Goal: Transaction & Acquisition: Download file/media

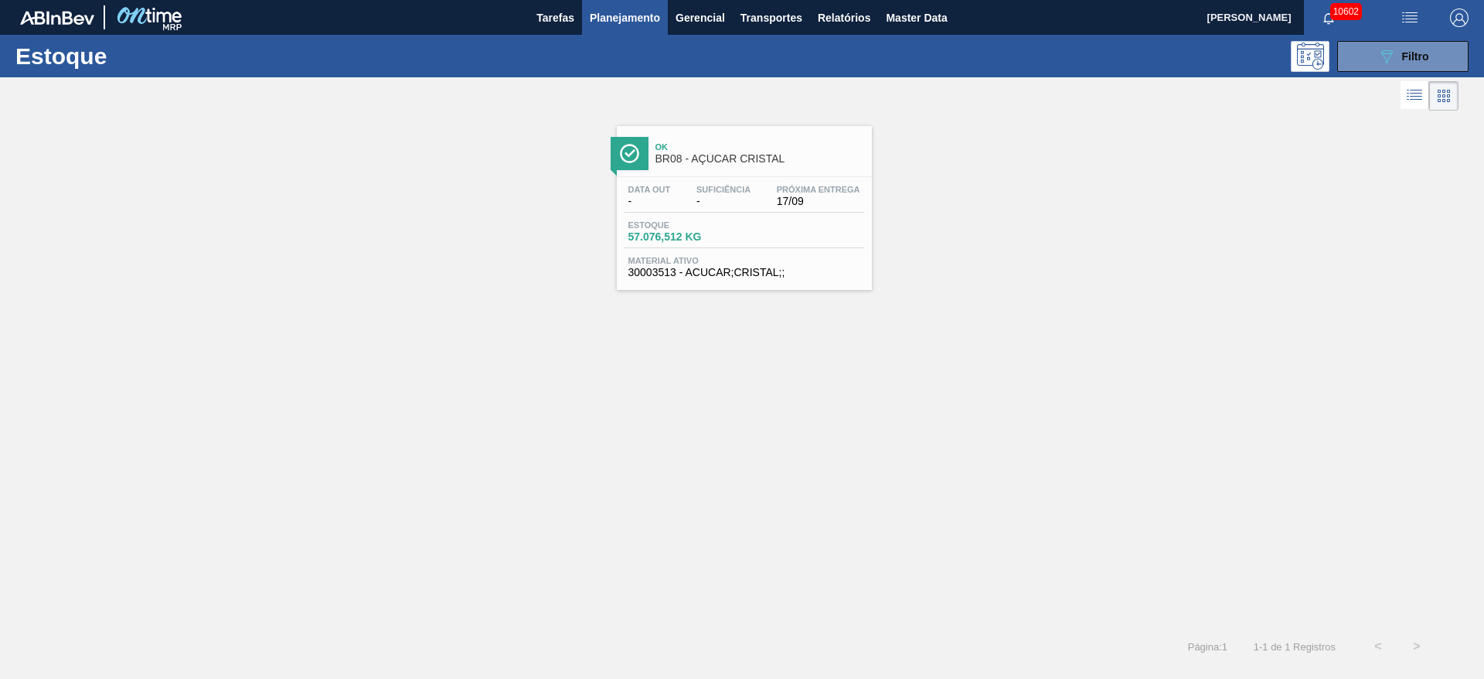
scroll to position [63, 0]
drag, startPoint x: 1364, startPoint y: 56, endPoint x: 1364, endPoint y: 65, distance: 9.3
click at [1364, 56] on button "089F7B8B-B2A5-4AFE-B5C0-19BA573D28AC Filtro" at bounding box center [1402, 56] width 131 height 31
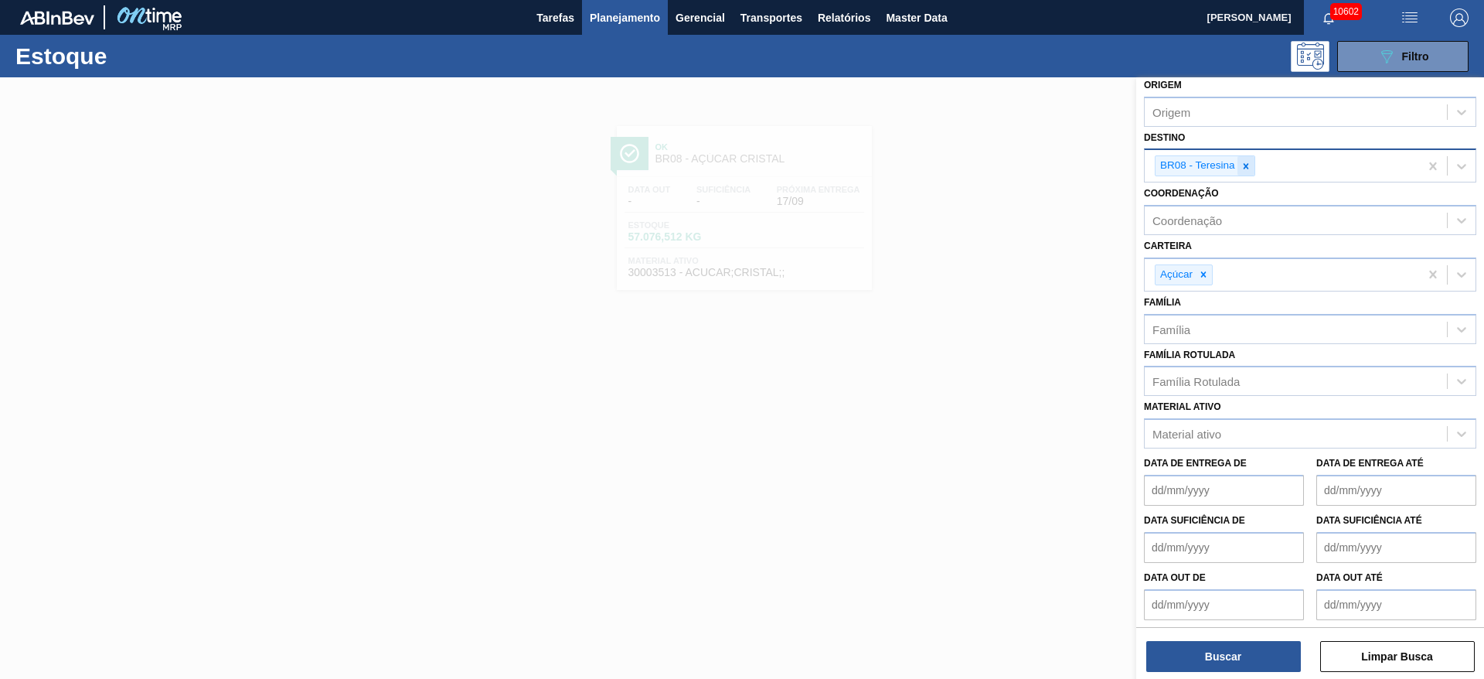
click at [1251, 161] on div at bounding box center [1245, 165] width 17 height 19
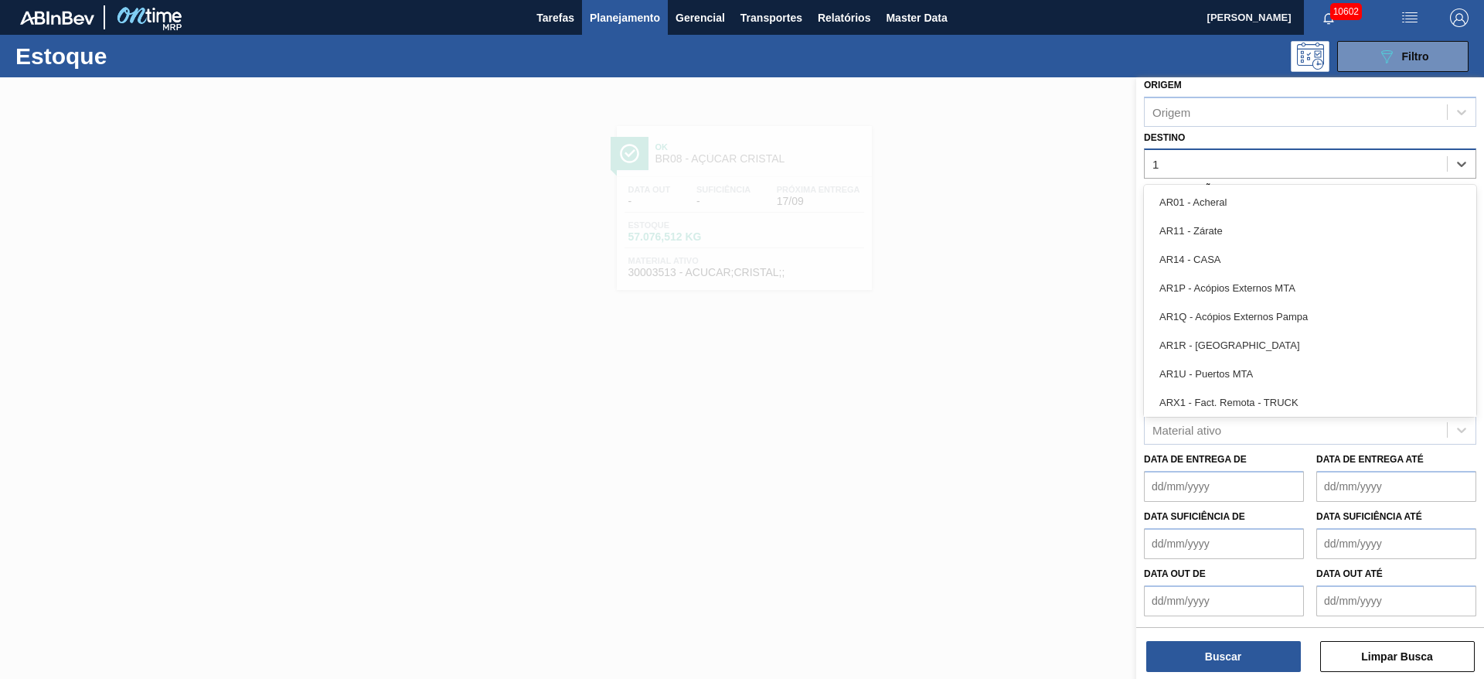
type input "19"
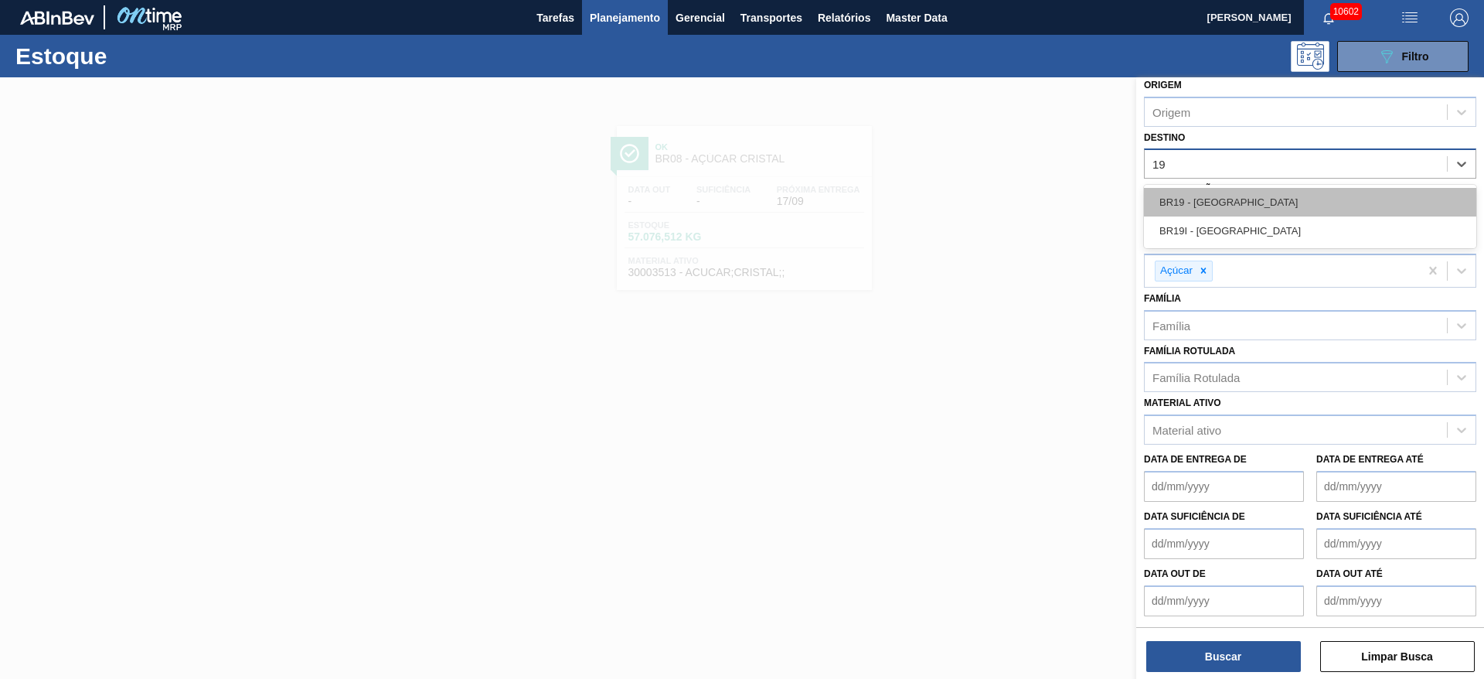
click at [1211, 198] on div "BR19 - [GEOGRAPHIC_DATA]" at bounding box center [1310, 202] width 332 height 29
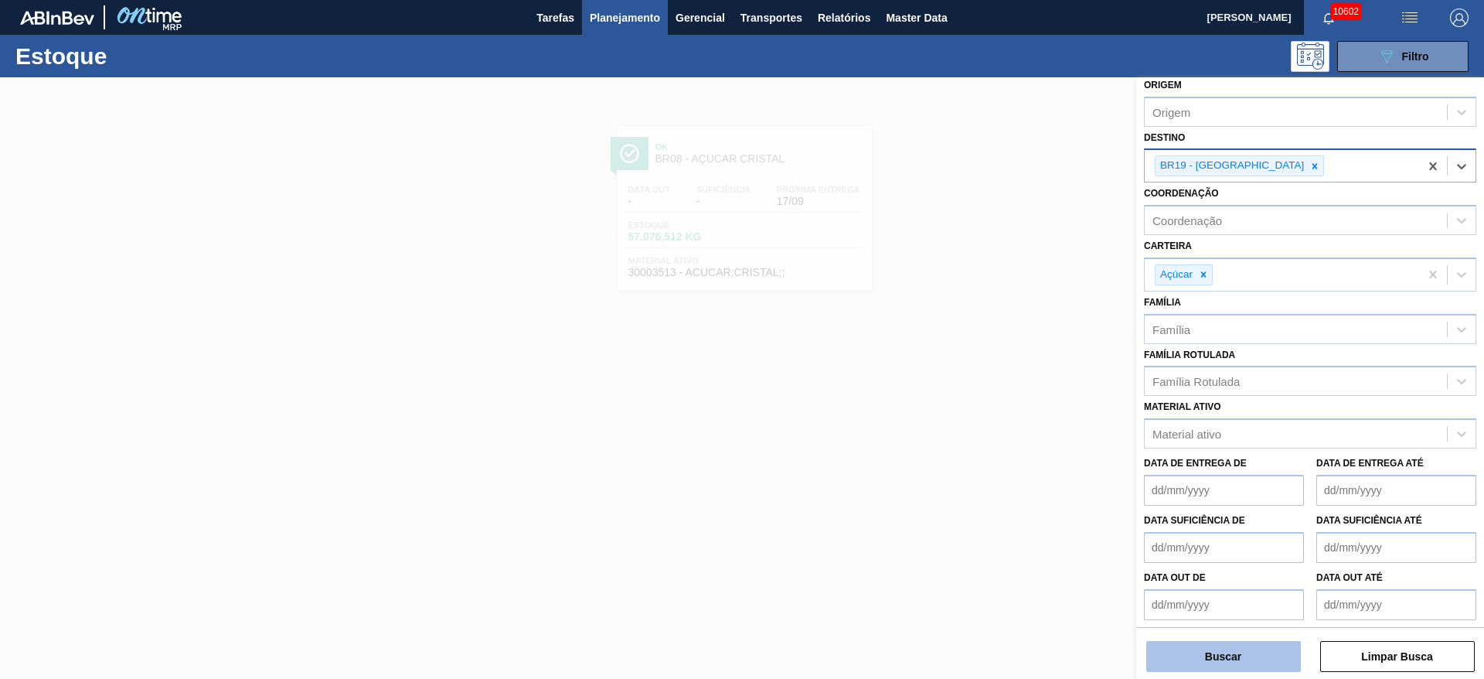
click at [1218, 652] on button "Buscar" at bounding box center [1223, 656] width 155 height 31
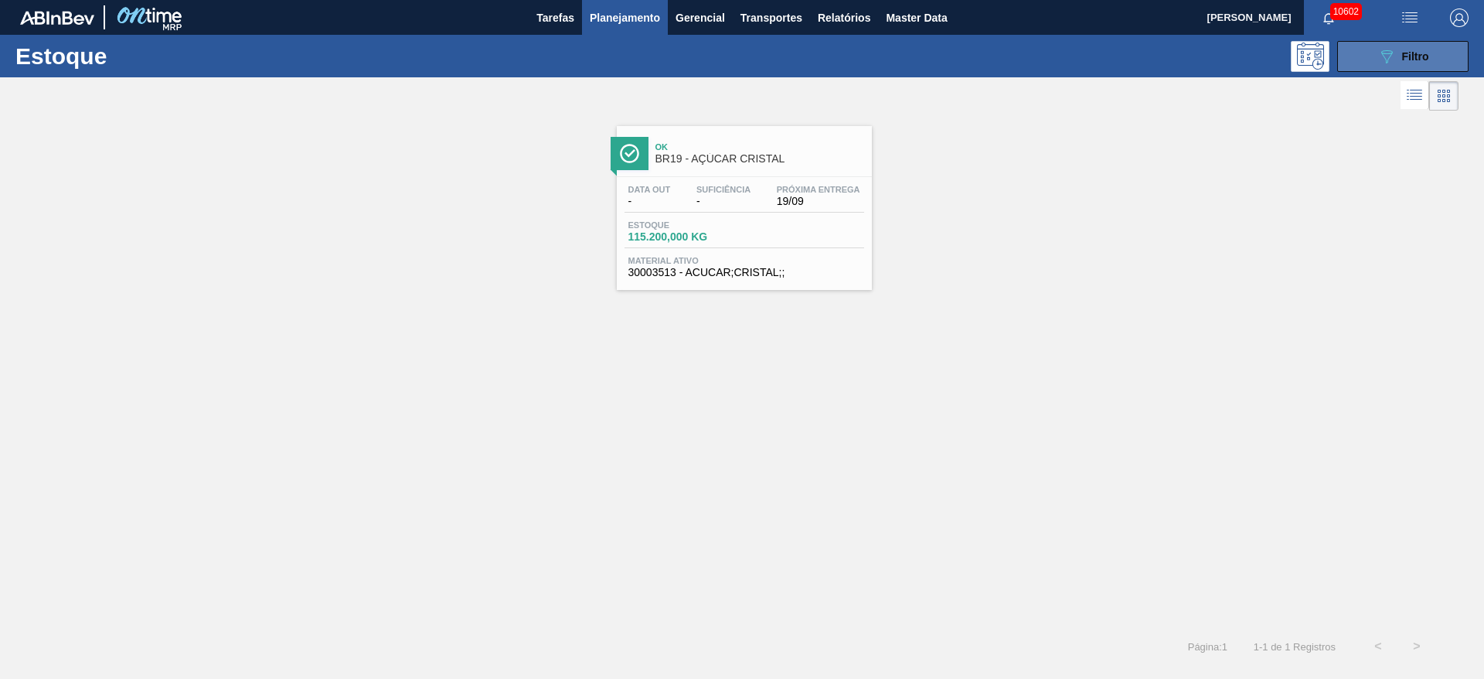
click at [1368, 59] on button "089F7B8B-B2A5-4AFE-B5C0-19BA573D28AC Filtro" at bounding box center [1402, 56] width 131 height 31
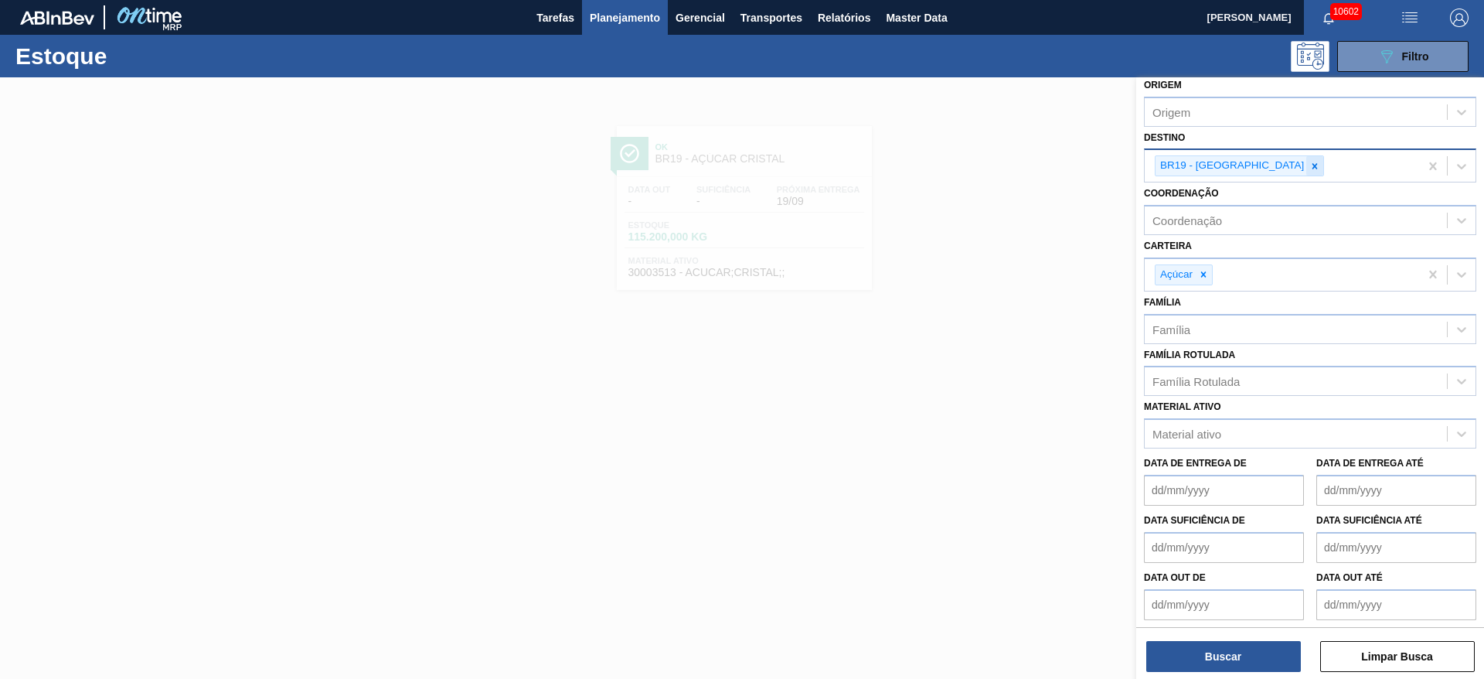
click at [1306, 159] on div at bounding box center [1314, 165] width 17 height 19
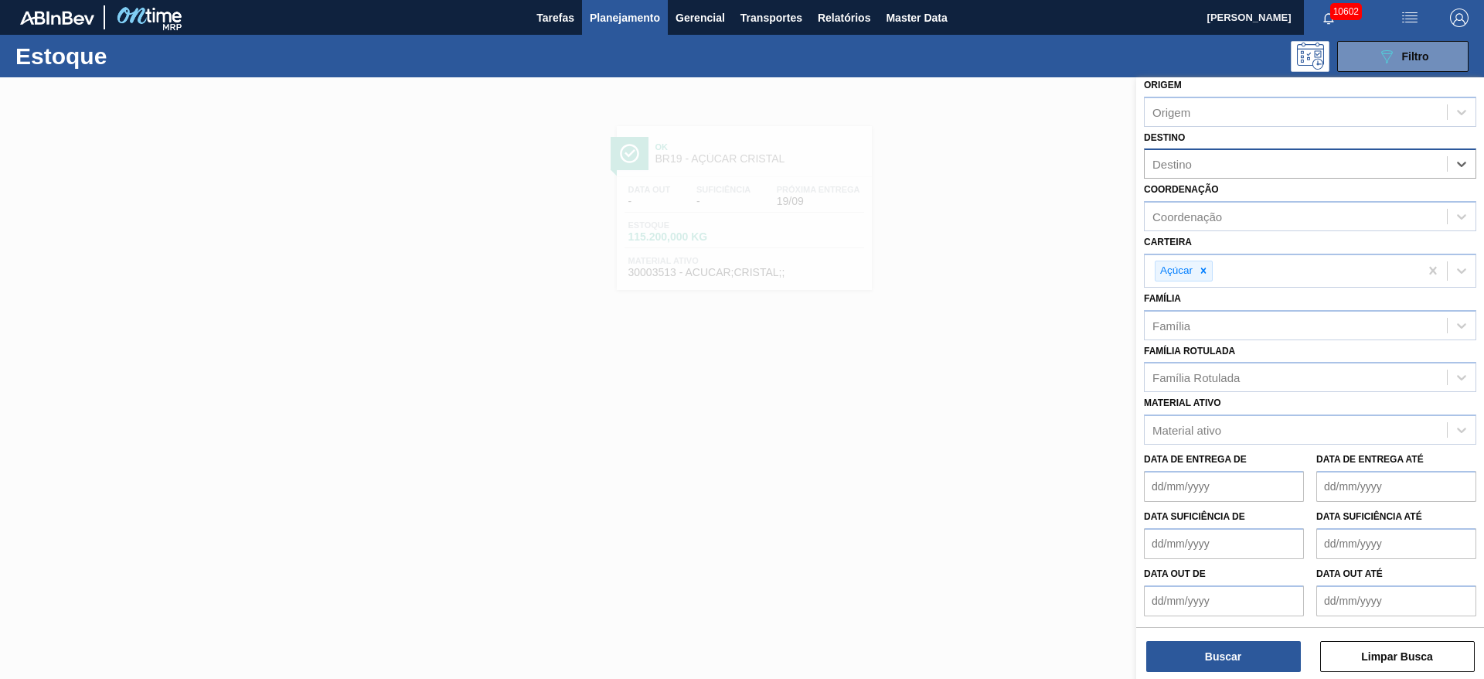
type input "1"
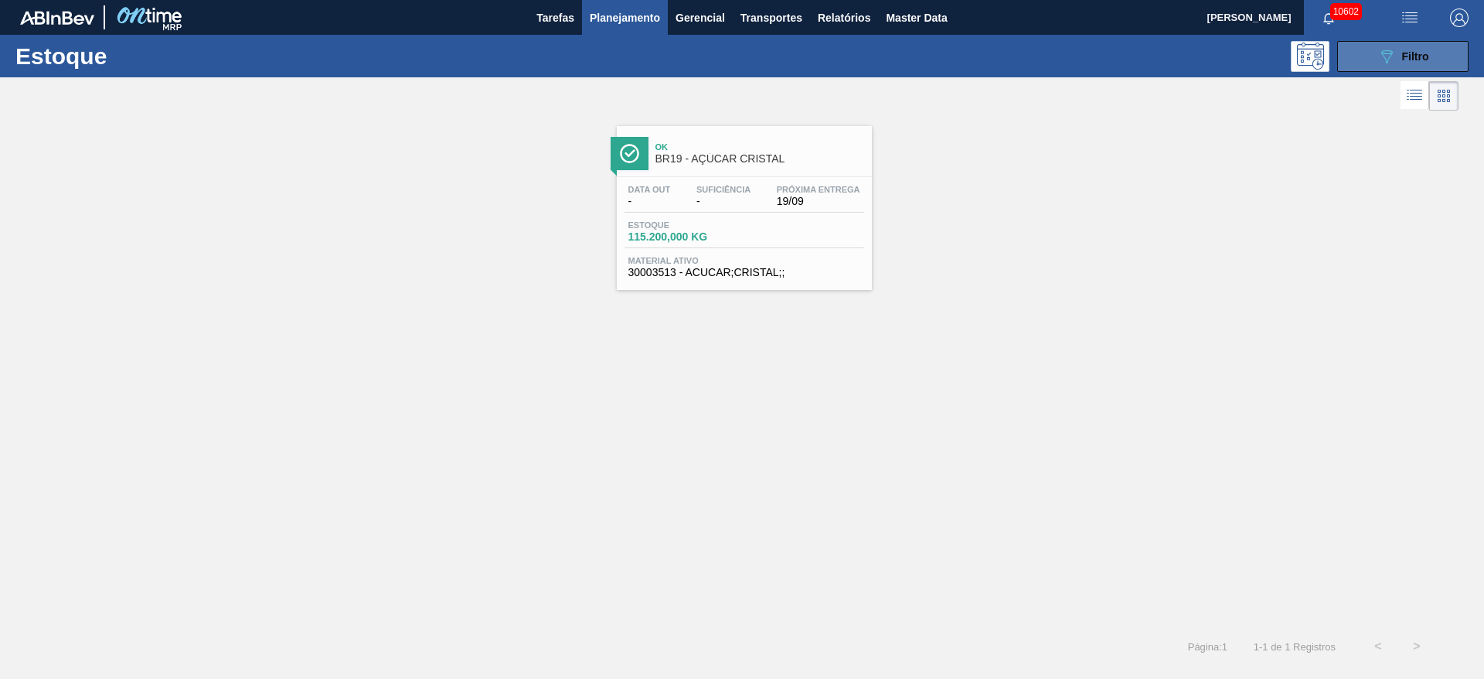
click at [1377, 51] on icon "089F7B8B-B2A5-4AFE-B5C0-19BA573D28AC" at bounding box center [1386, 56] width 19 height 19
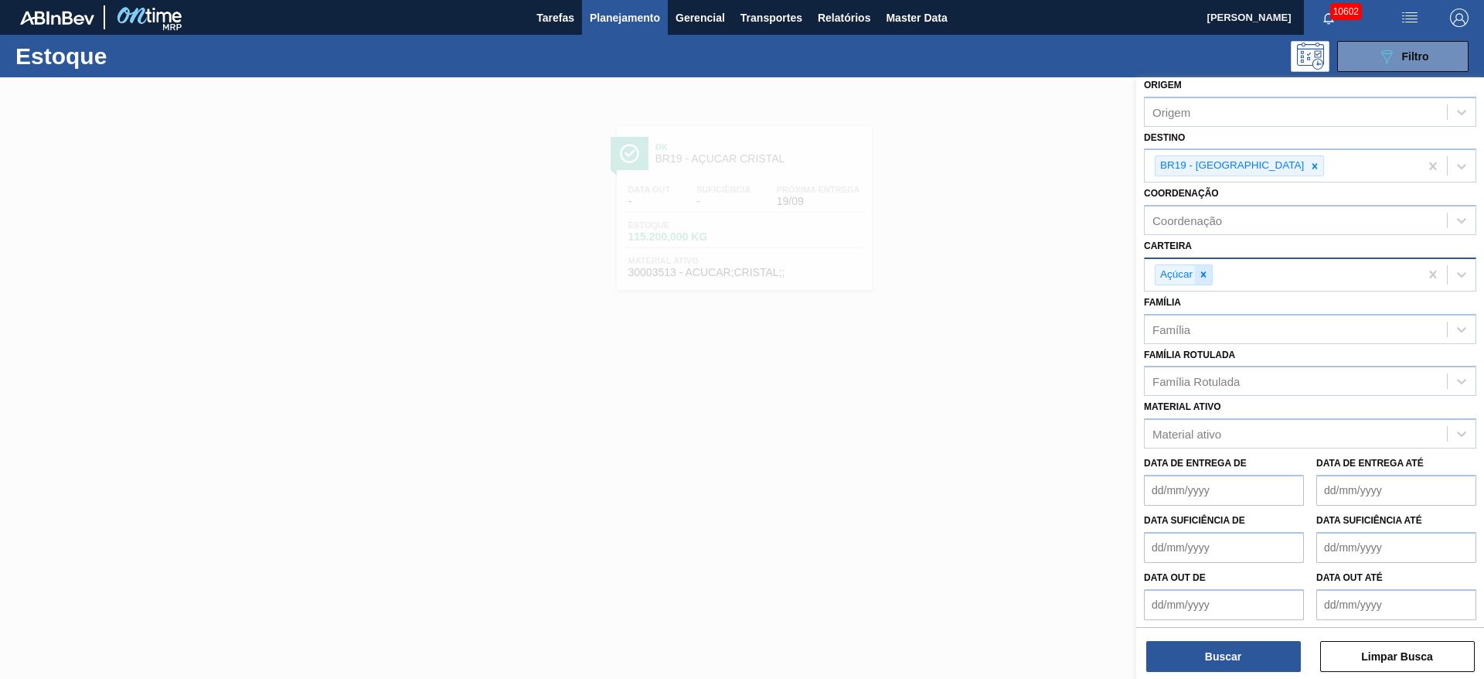
click at [1201, 272] on icon at bounding box center [1203, 274] width 5 height 5
click at [1201, 272] on div "Carteira" at bounding box center [1296, 272] width 302 height 22
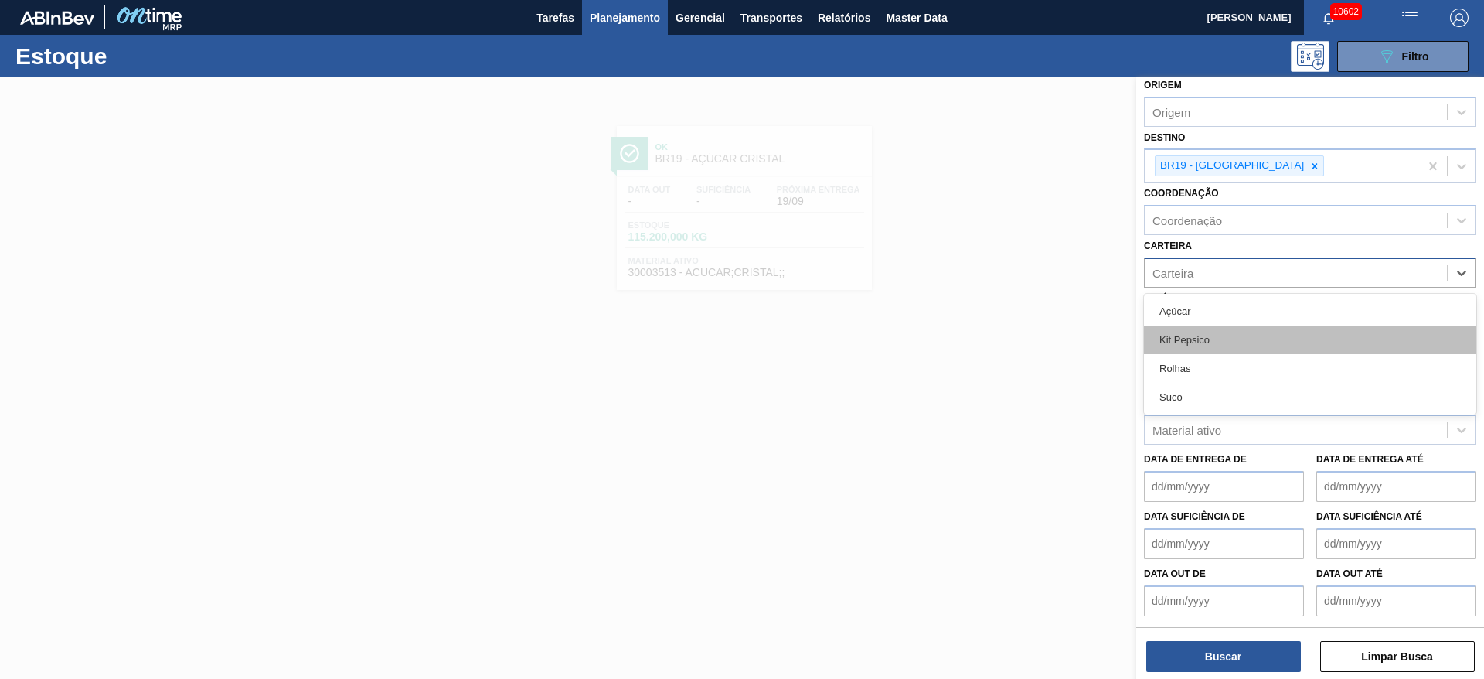
click at [1210, 331] on div "Açúcar Kit Pepsico Rolhas Suco" at bounding box center [1310, 354] width 332 height 121
click at [1199, 347] on div "Kit Pepsico" at bounding box center [1310, 339] width 332 height 29
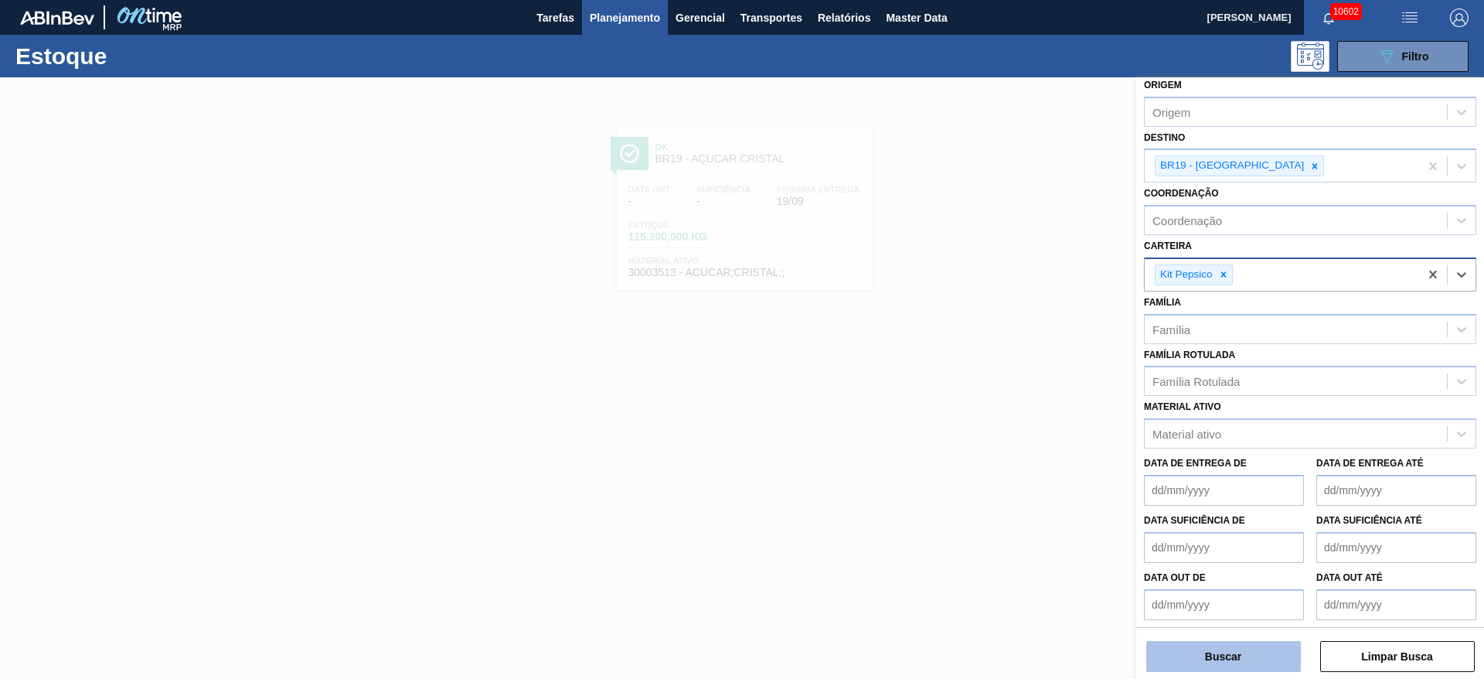
click at [1227, 665] on button "Buscar" at bounding box center [1223, 656] width 155 height 31
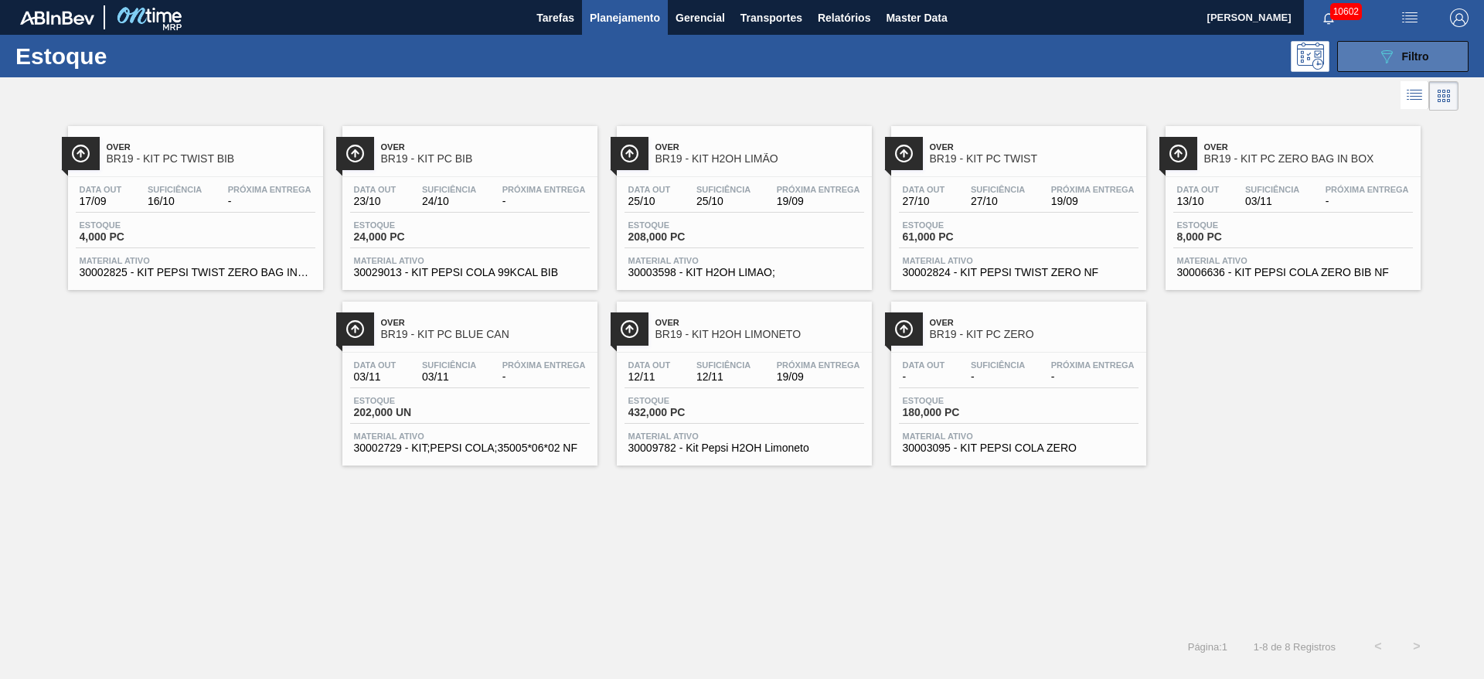
click at [1369, 58] on button "089F7B8B-B2A5-4AFE-B5C0-19BA573D28AC Filtro" at bounding box center [1402, 56] width 131 height 31
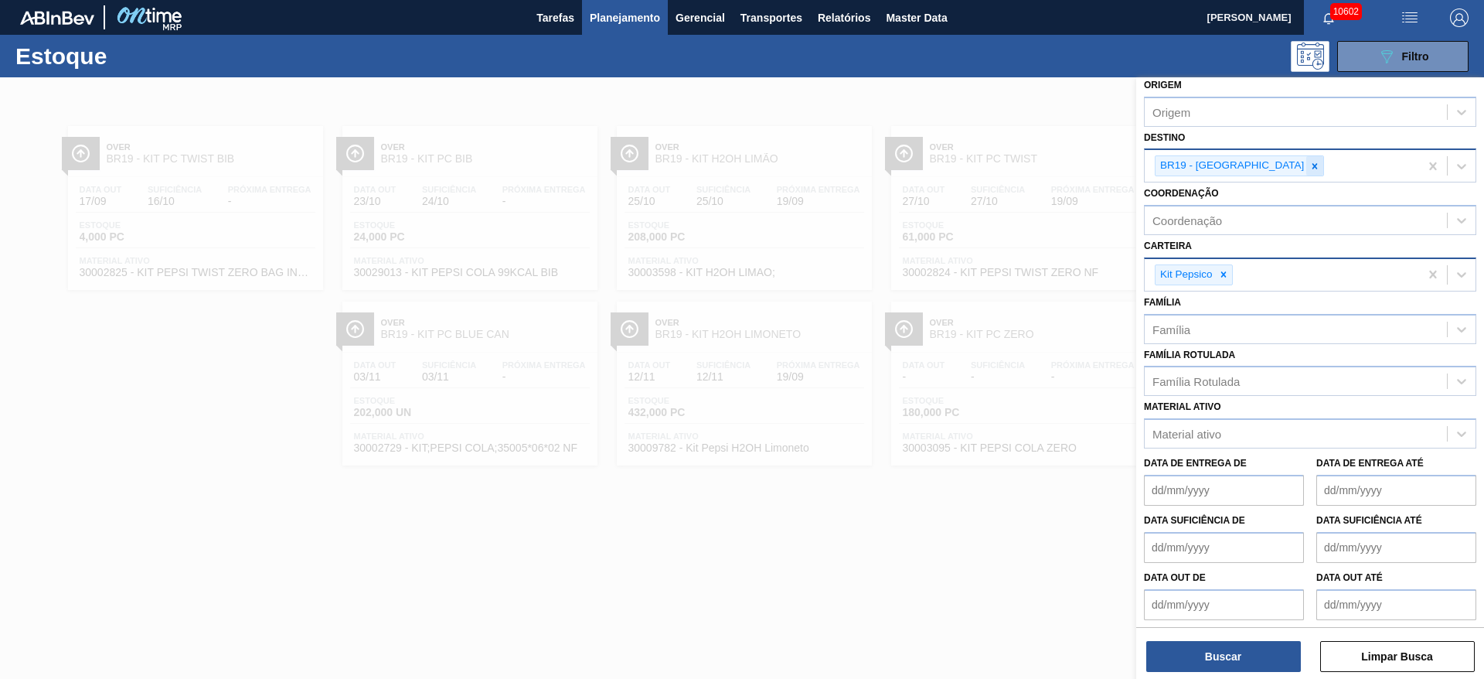
click at [1312, 164] on icon at bounding box center [1314, 165] width 5 height 5
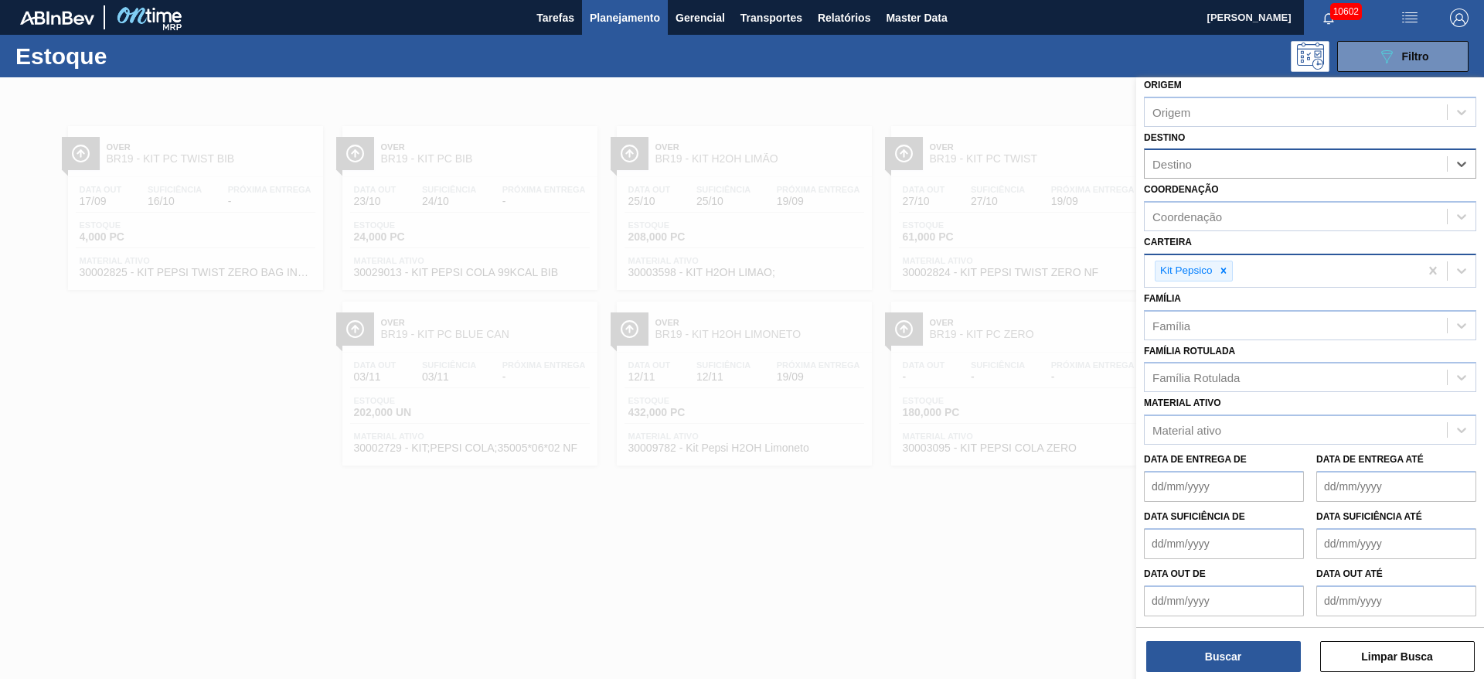
type input "7"
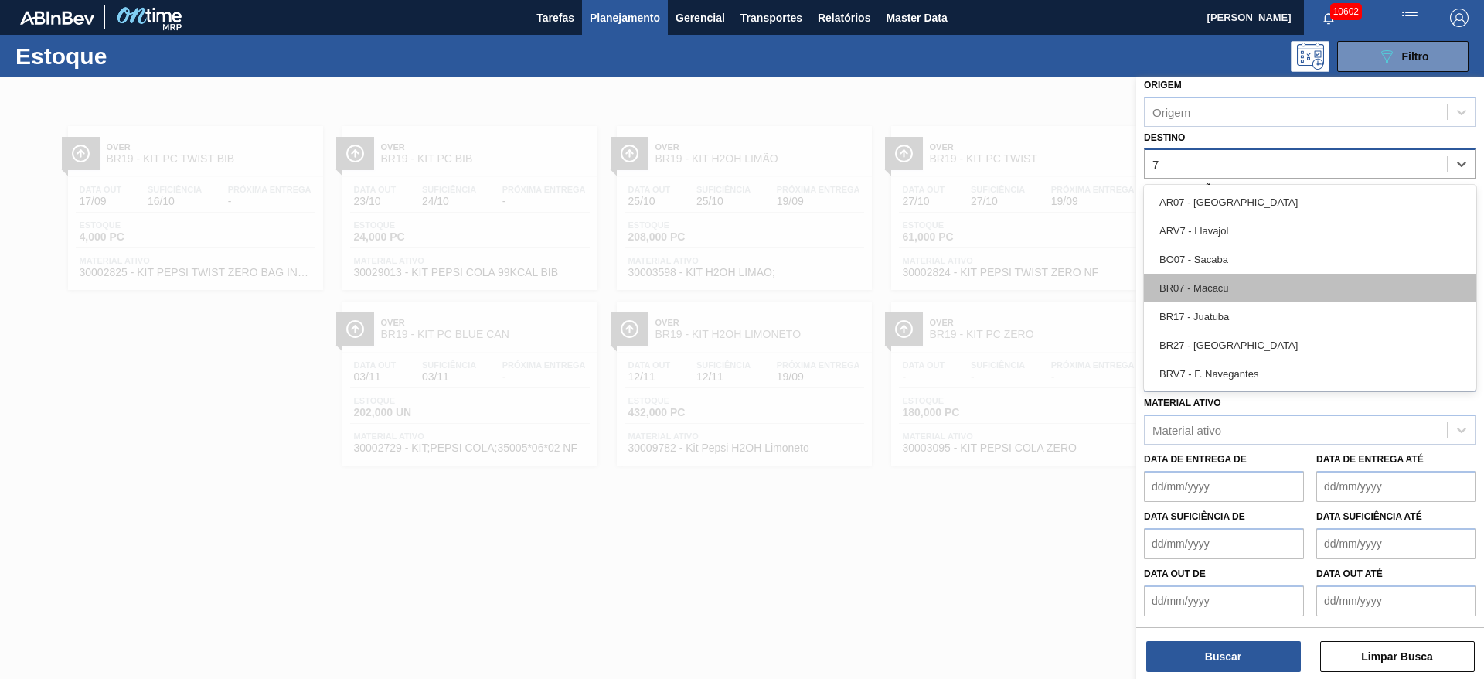
click at [1240, 280] on div "BR07 - Macacu" at bounding box center [1310, 288] width 332 height 29
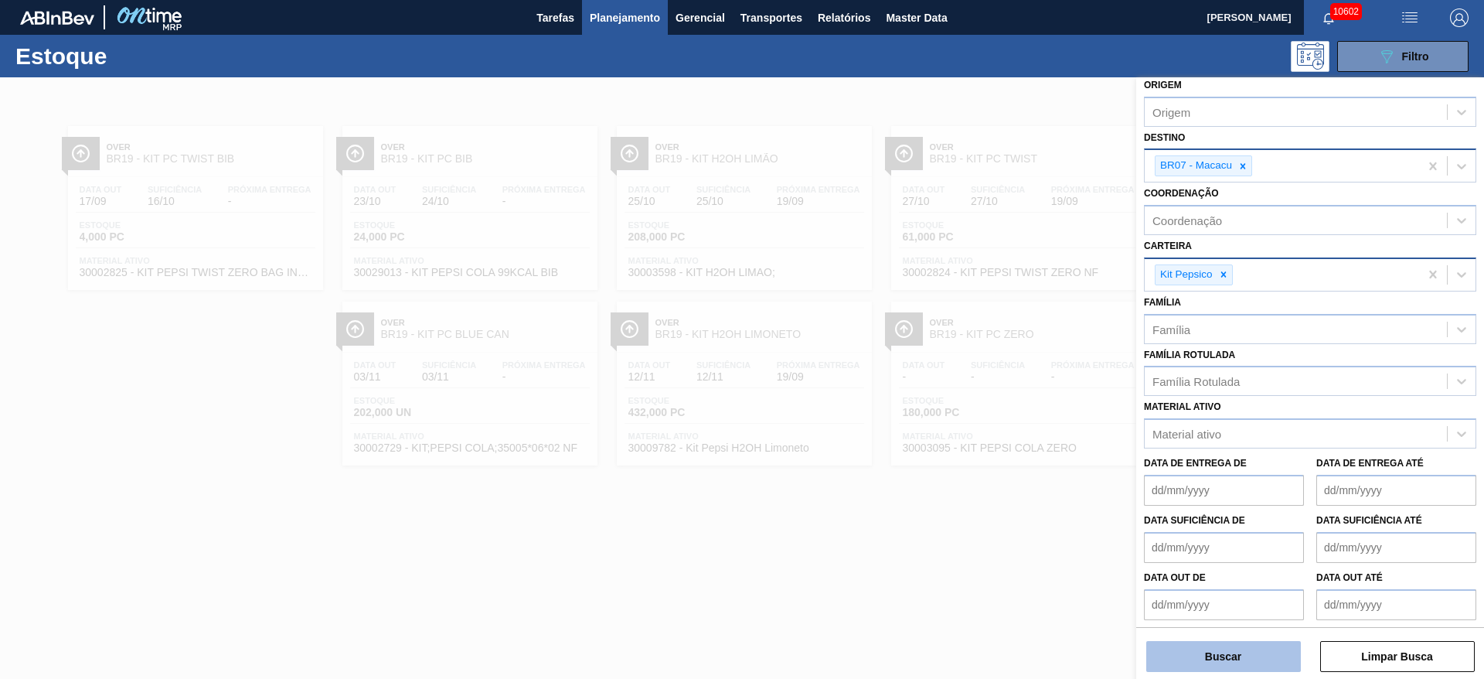
click at [1236, 649] on button "Buscar" at bounding box center [1223, 656] width 155 height 31
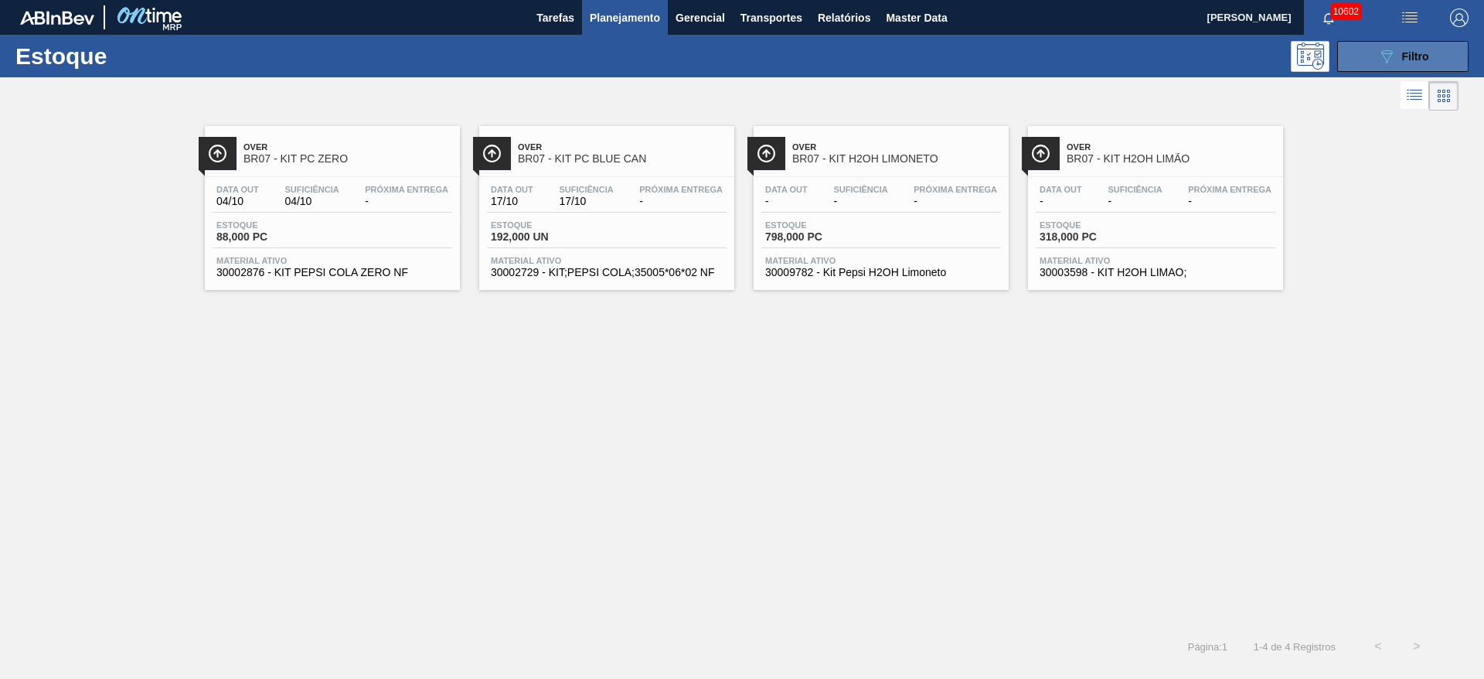
click at [1379, 68] on button "089F7B8B-B2A5-4AFE-B5C0-19BA573D28AC Filtro" at bounding box center [1402, 56] width 131 height 31
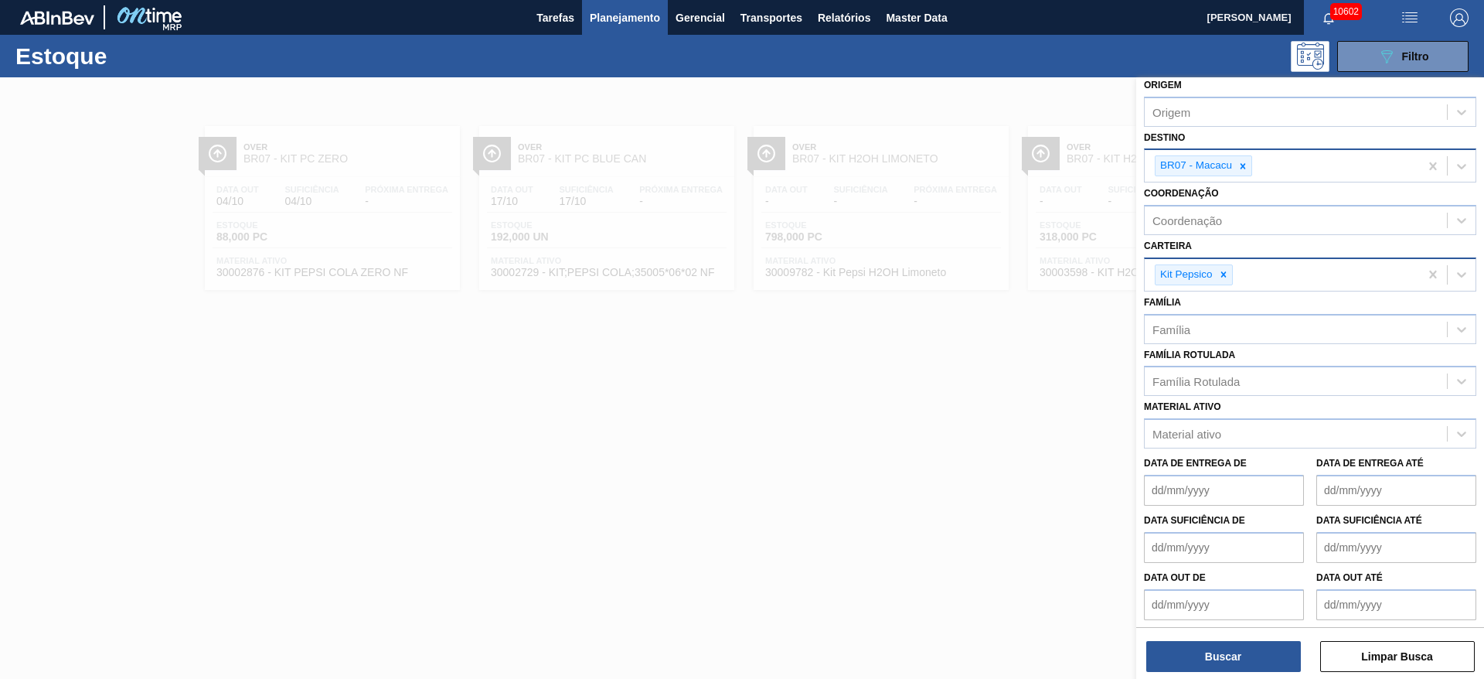
click at [782, 495] on div at bounding box center [742, 416] width 1484 height 679
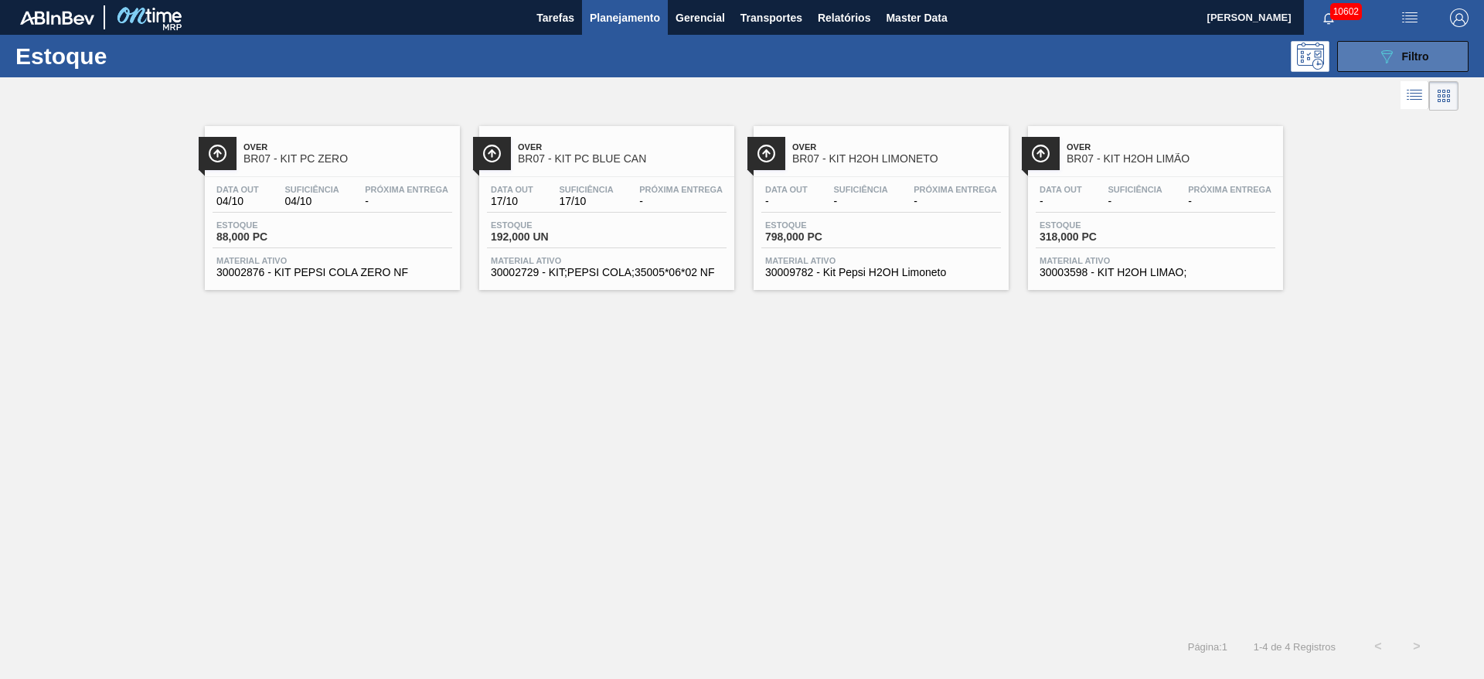
click at [1388, 49] on icon "089F7B8B-B2A5-4AFE-B5C0-19BA573D28AC" at bounding box center [1386, 56] width 19 height 19
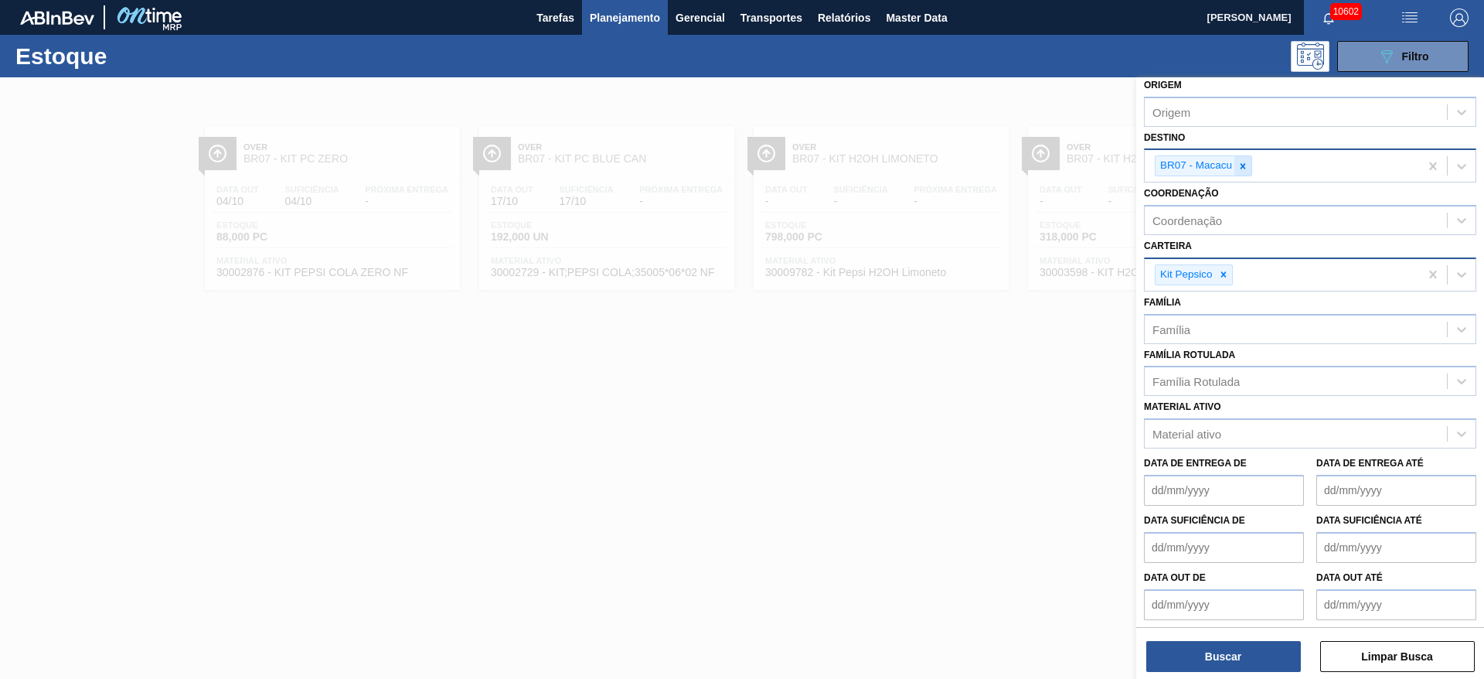
click at [1242, 172] on div at bounding box center [1242, 165] width 17 height 19
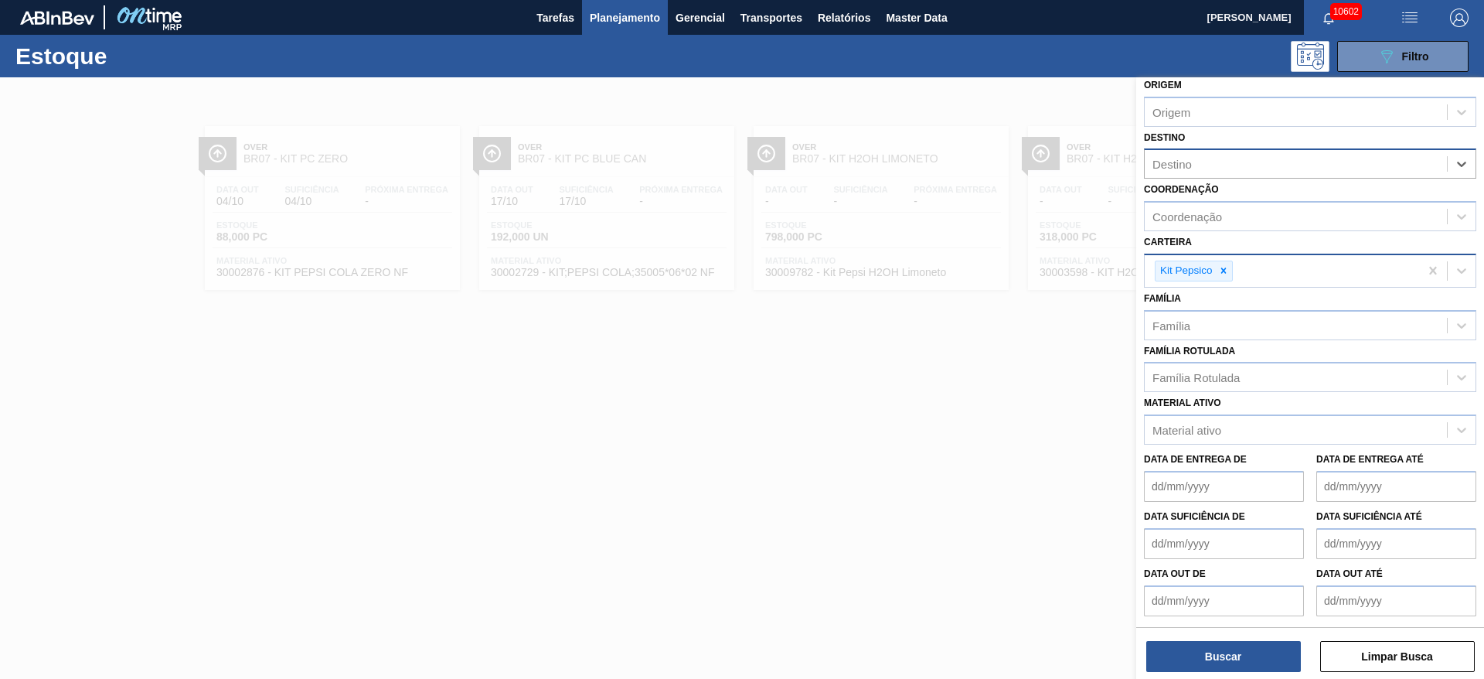
click at [1461, 22] on img "button" at bounding box center [1459, 18] width 19 height 19
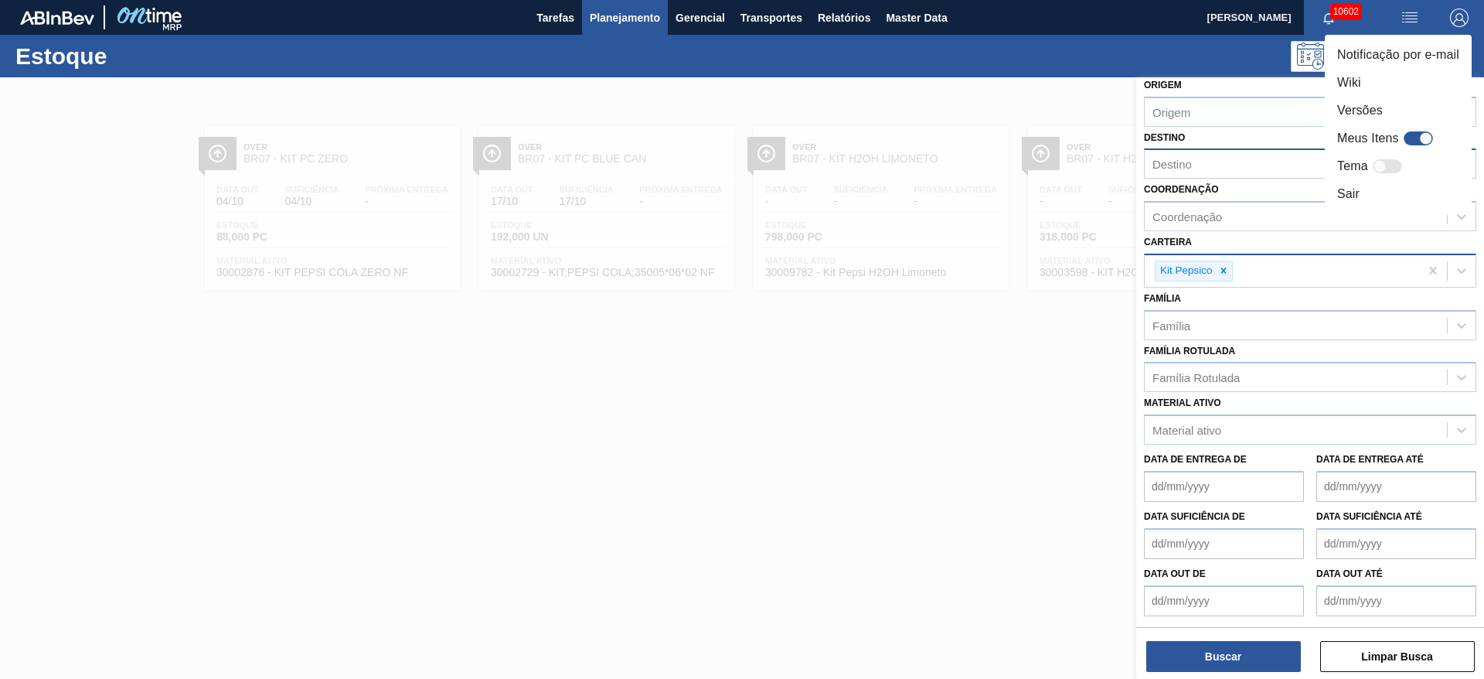
click at [1419, 136] on div at bounding box center [1425, 138] width 13 height 13
checkbox input "true"
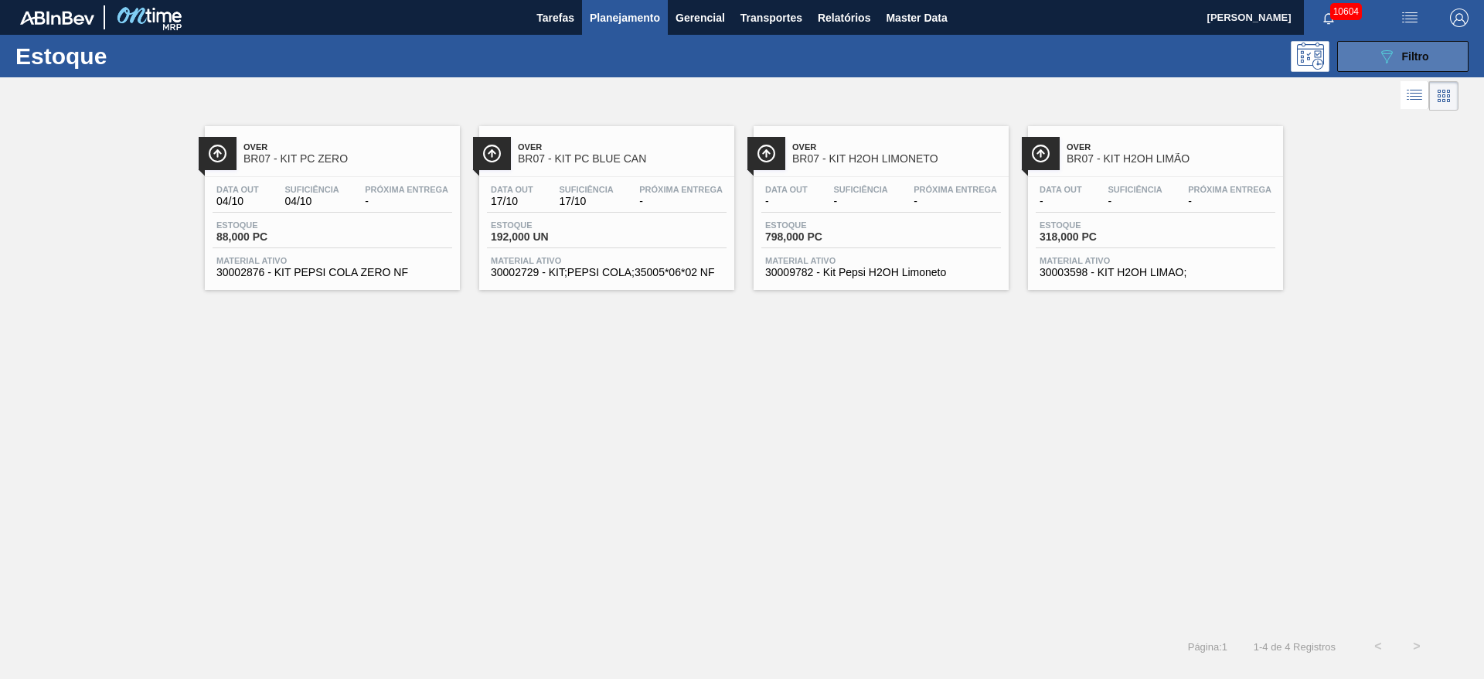
click at [1391, 50] on icon at bounding box center [1387, 56] width 12 height 13
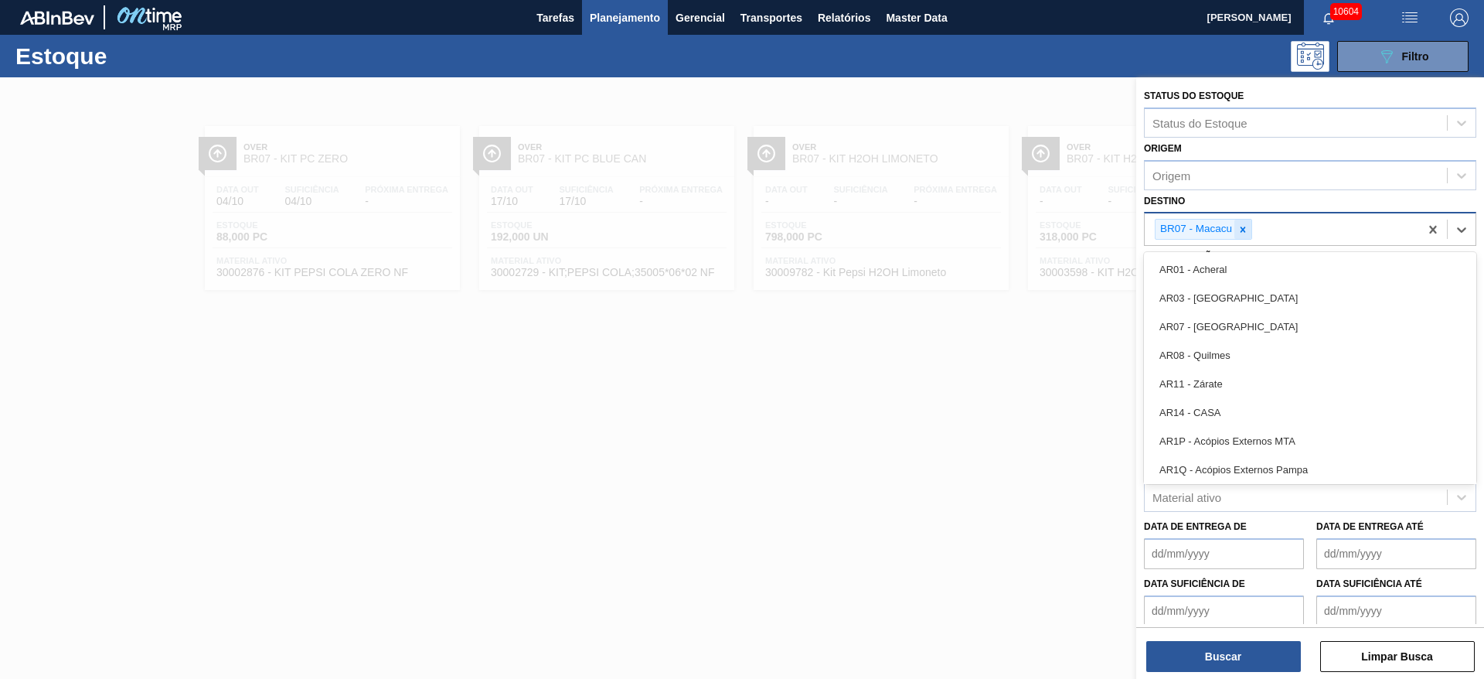
drag, startPoint x: 1237, startPoint y: 216, endPoint x: 1244, endPoint y: 223, distance: 9.3
click at [1239, 215] on div "BR07 - Macacu" at bounding box center [1282, 229] width 274 height 32
click at [1246, 224] on icon at bounding box center [1242, 229] width 11 height 11
click at [1244, 202] on div "Destino option BR07 - Macacu, deselected. option AR01 - Acheral focused, 1 of 9…" at bounding box center [1310, 216] width 332 height 53
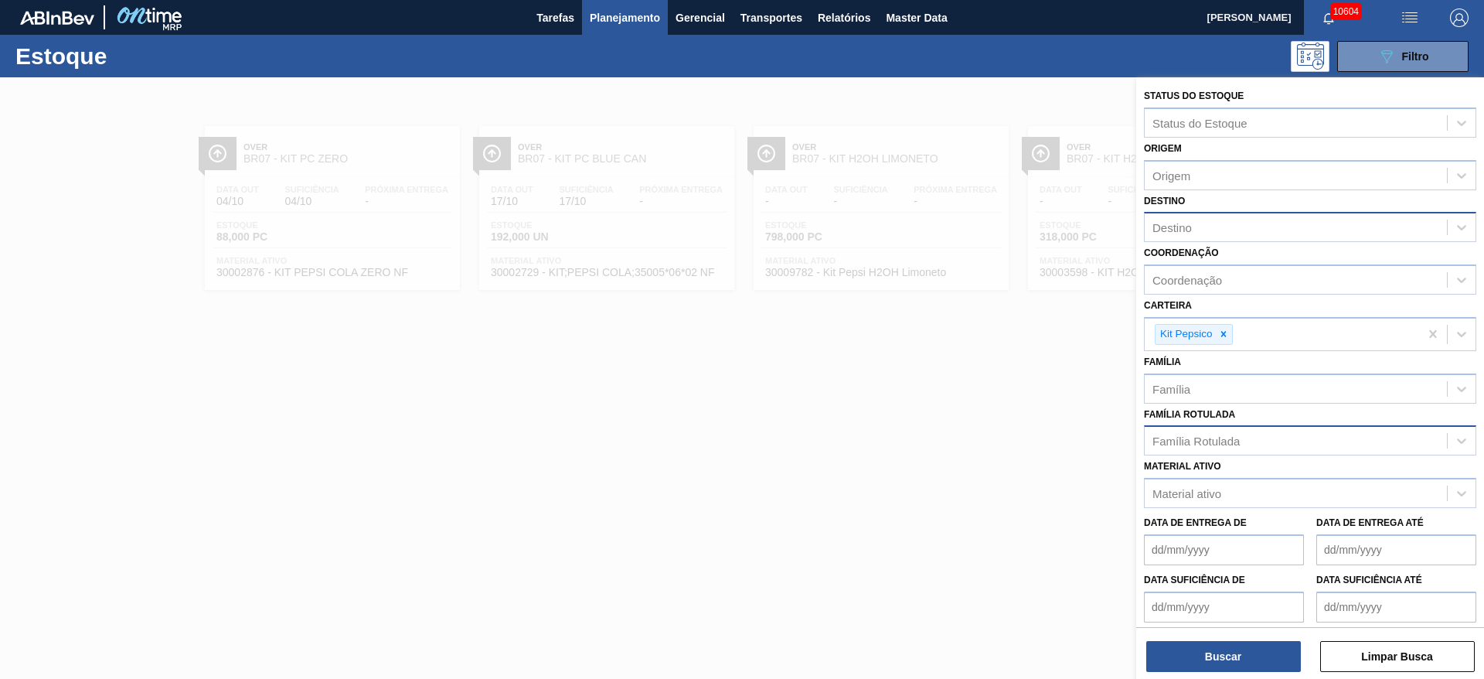
click at [1204, 441] on div "Família Rotulada" at bounding box center [1195, 440] width 87 height 13
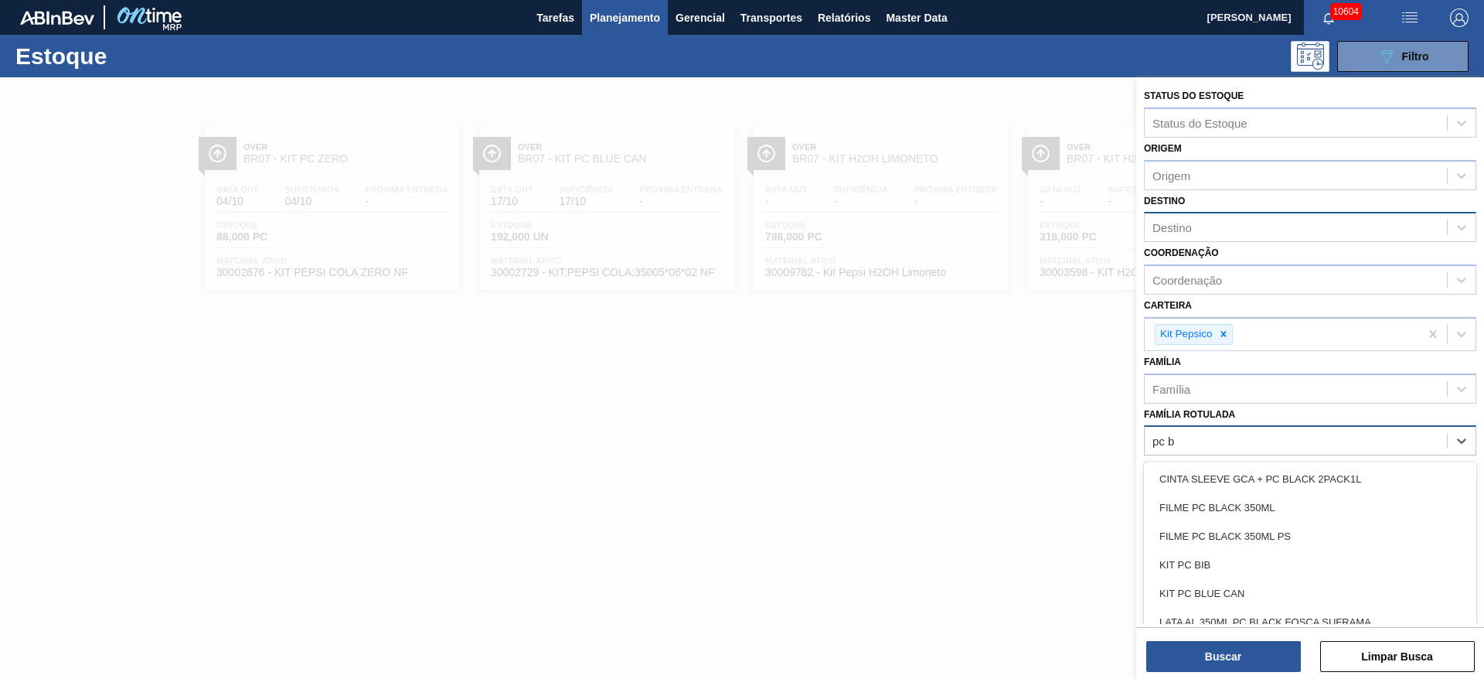
type Rotulada "pc b"
click at [1206, 228] on div "Destino" at bounding box center [1296, 227] width 302 height 22
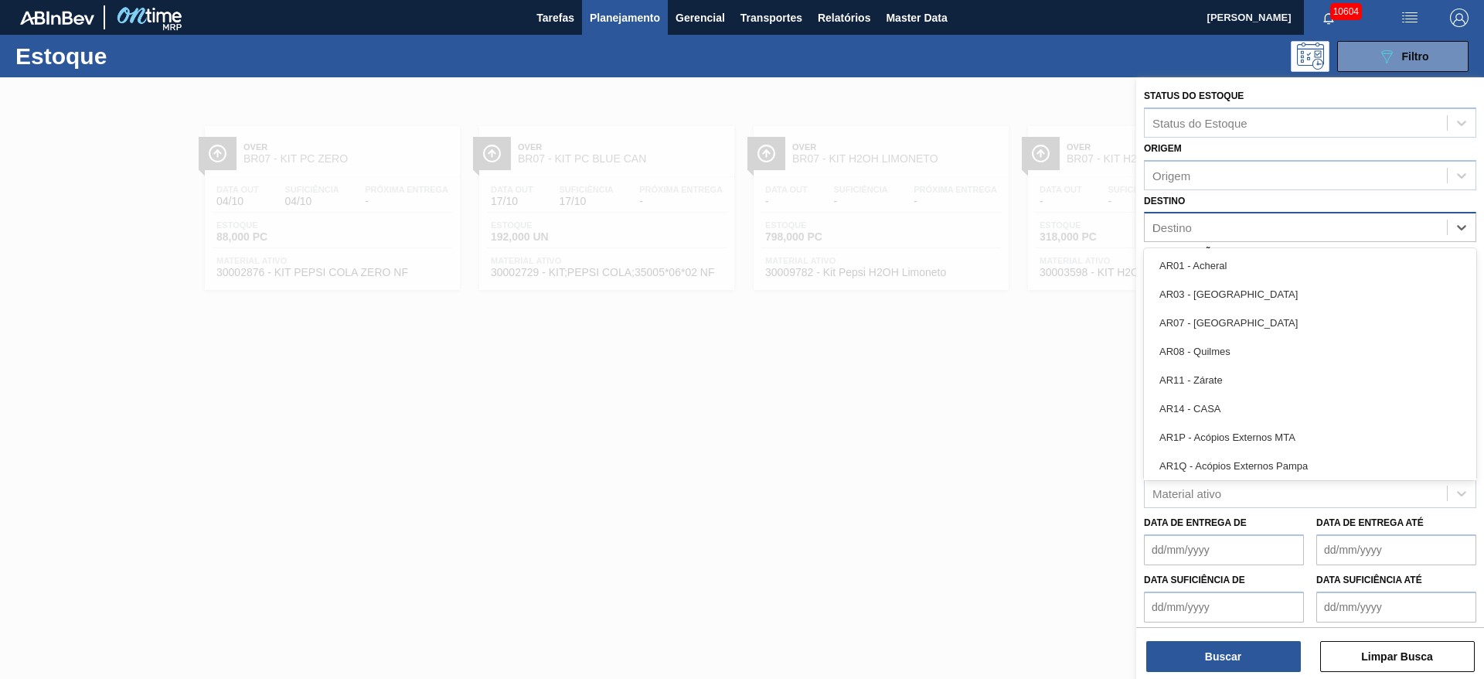
type input "ub"
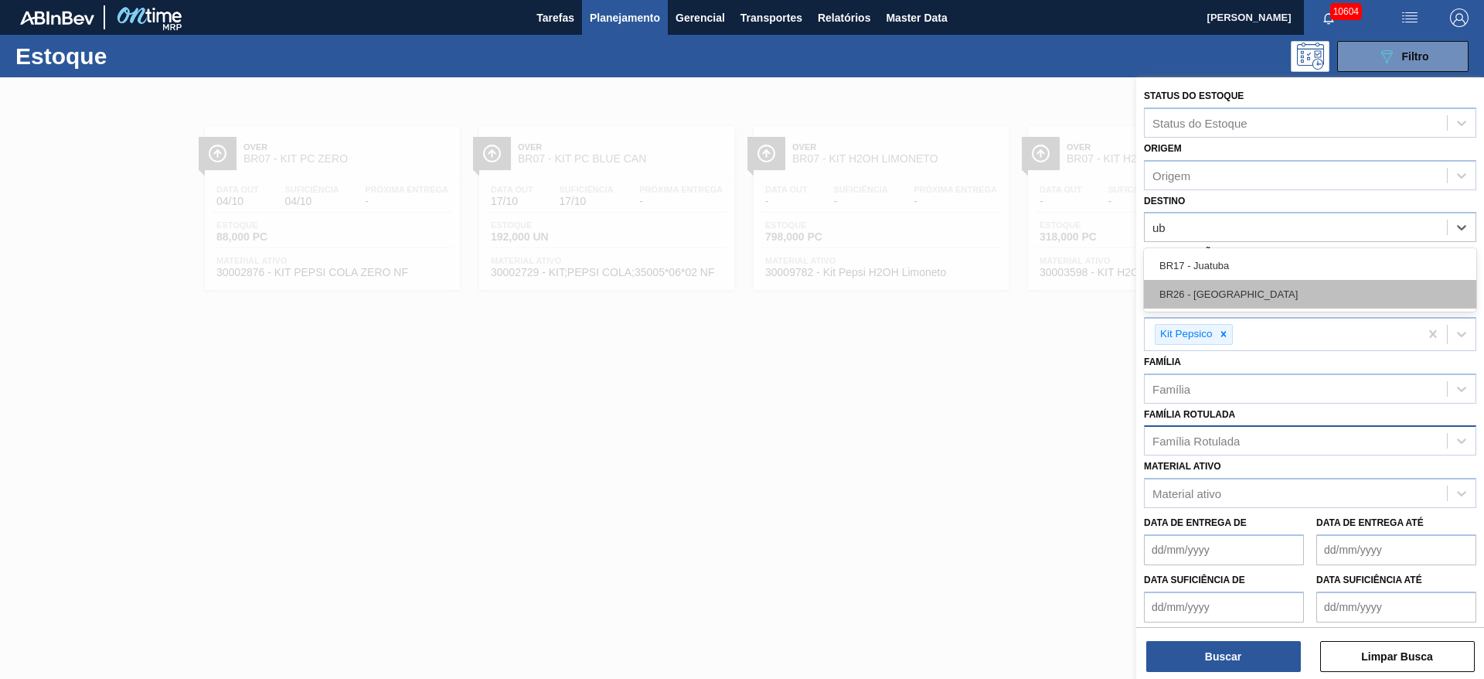
click at [1215, 289] on div "BR26 - Uberlândia" at bounding box center [1310, 294] width 332 height 29
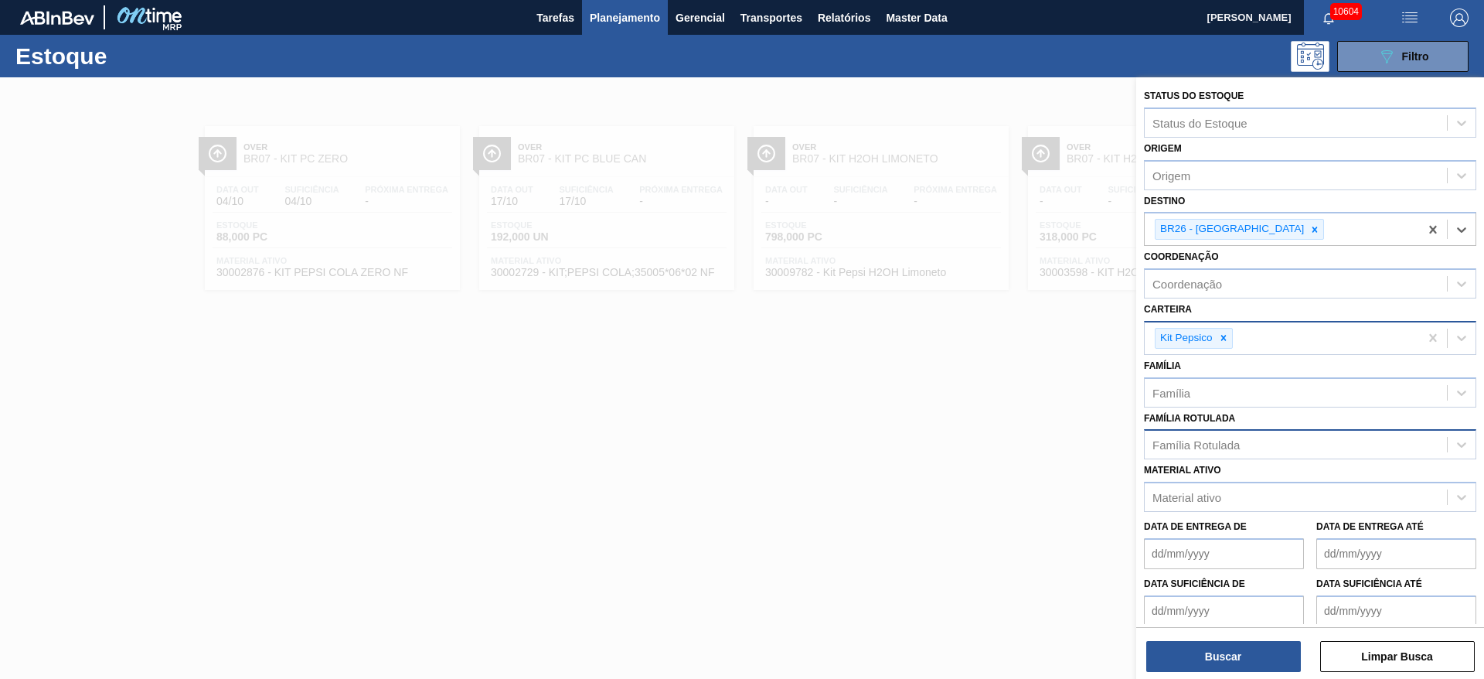
click at [1219, 351] on div "Kit Pepsico" at bounding box center [1310, 338] width 332 height 34
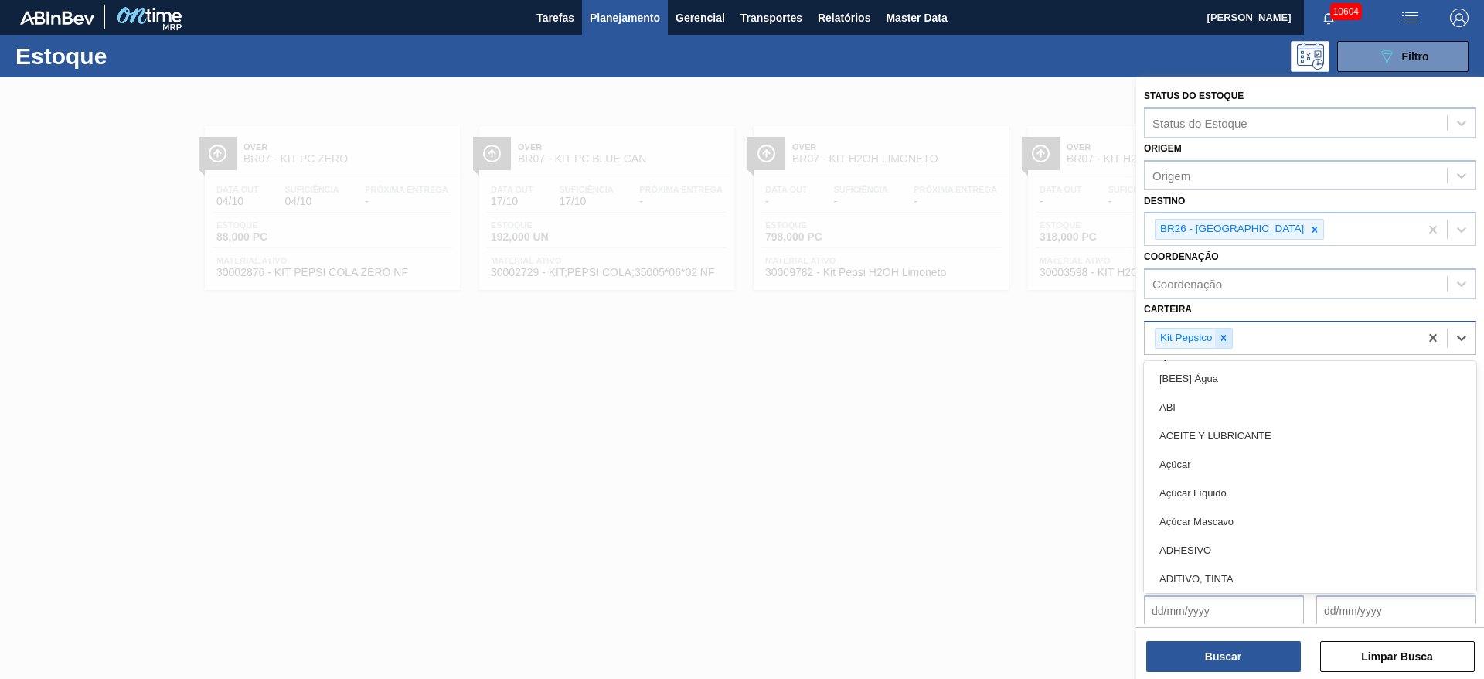
click at [1216, 344] on div at bounding box center [1223, 337] width 17 height 19
click at [1252, 665] on button "Buscar" at bounding box center [1223, 656] width 155 height 31
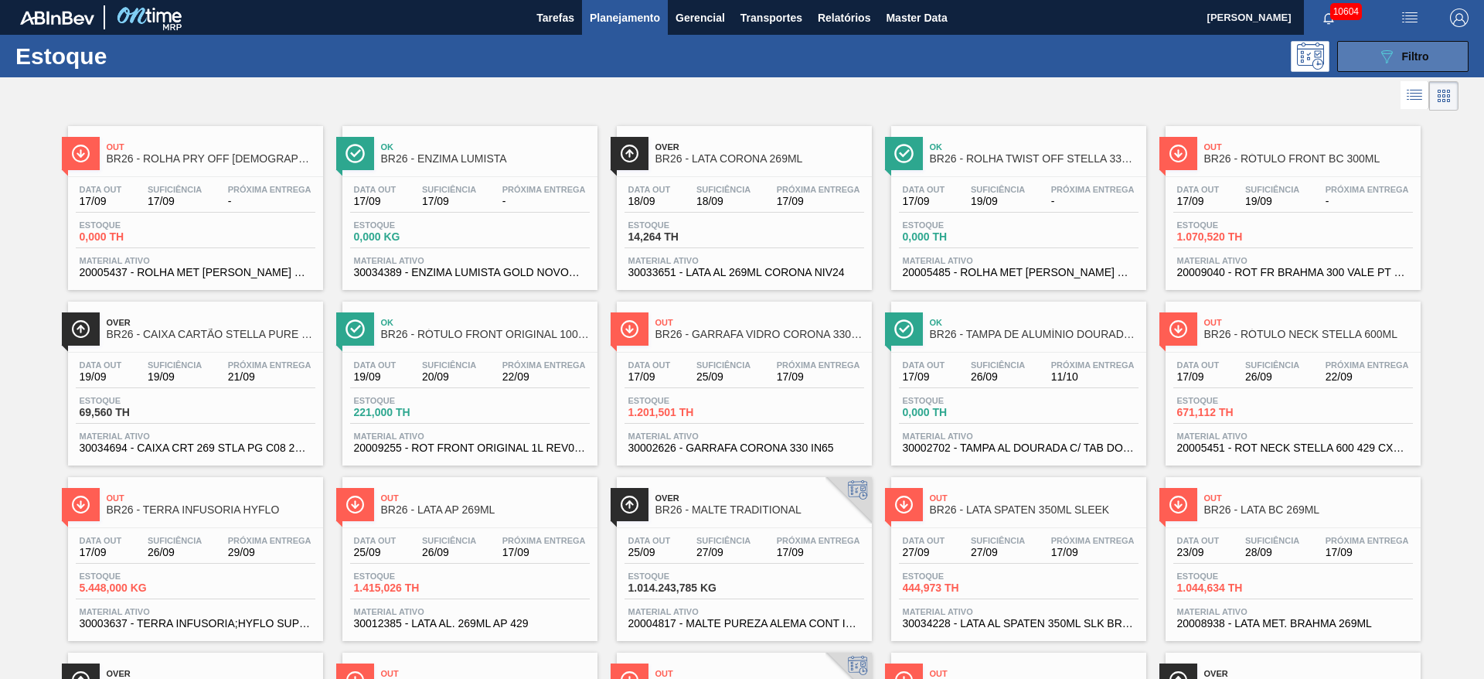
click at [1363, 49] on button "089F7B8B-B2A5-4AFE-B5C0-19BA573D28AC Filtro" at bounding box center [1402, 56] width 131 height 31
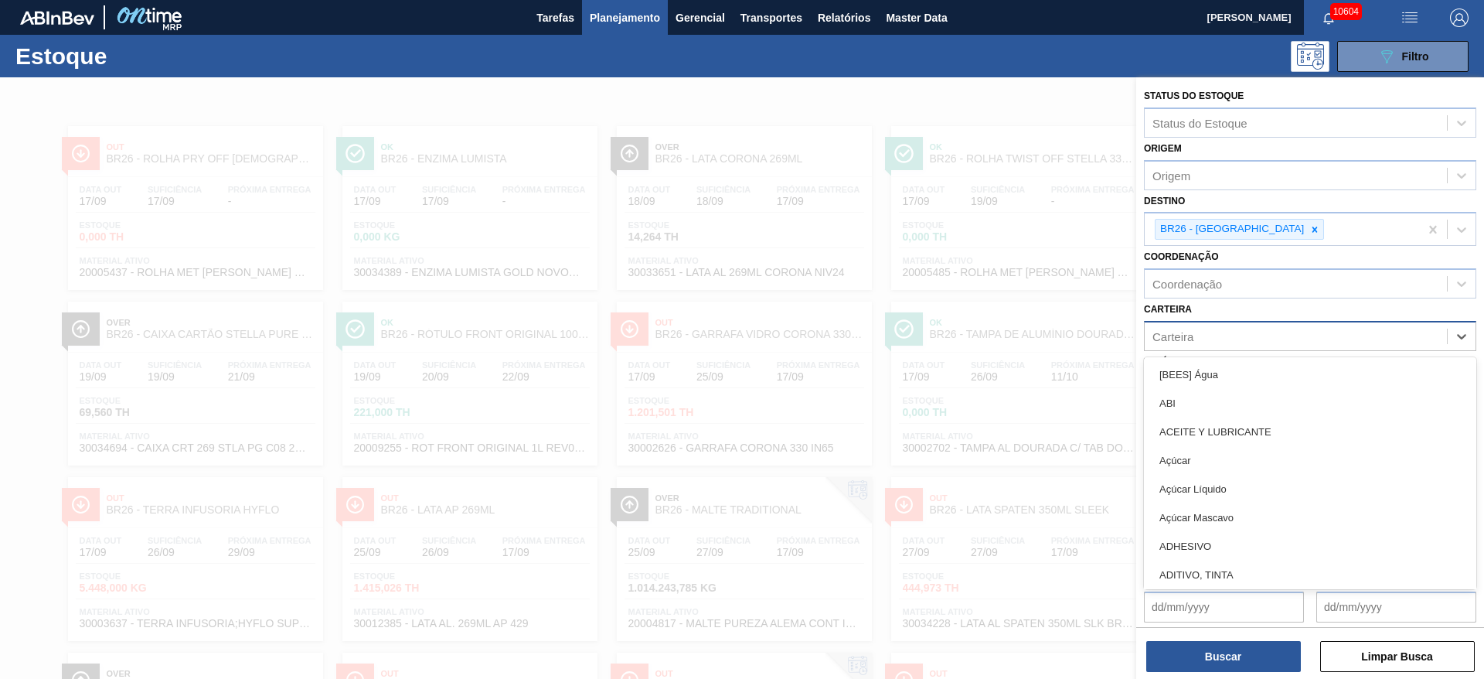
click at [1218, 328] on div "Carteira" at bounding box center [1296, 336] width 302 height 22
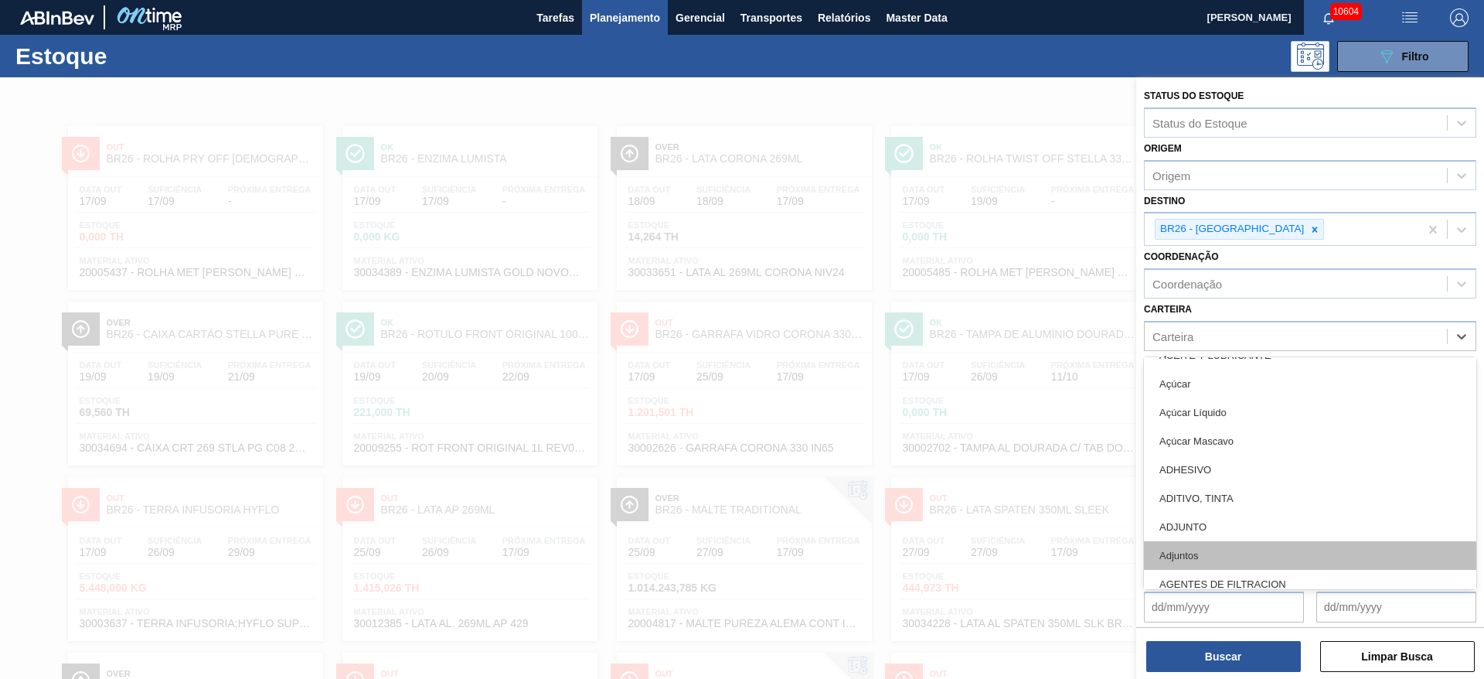
scroll to position [116, 0]
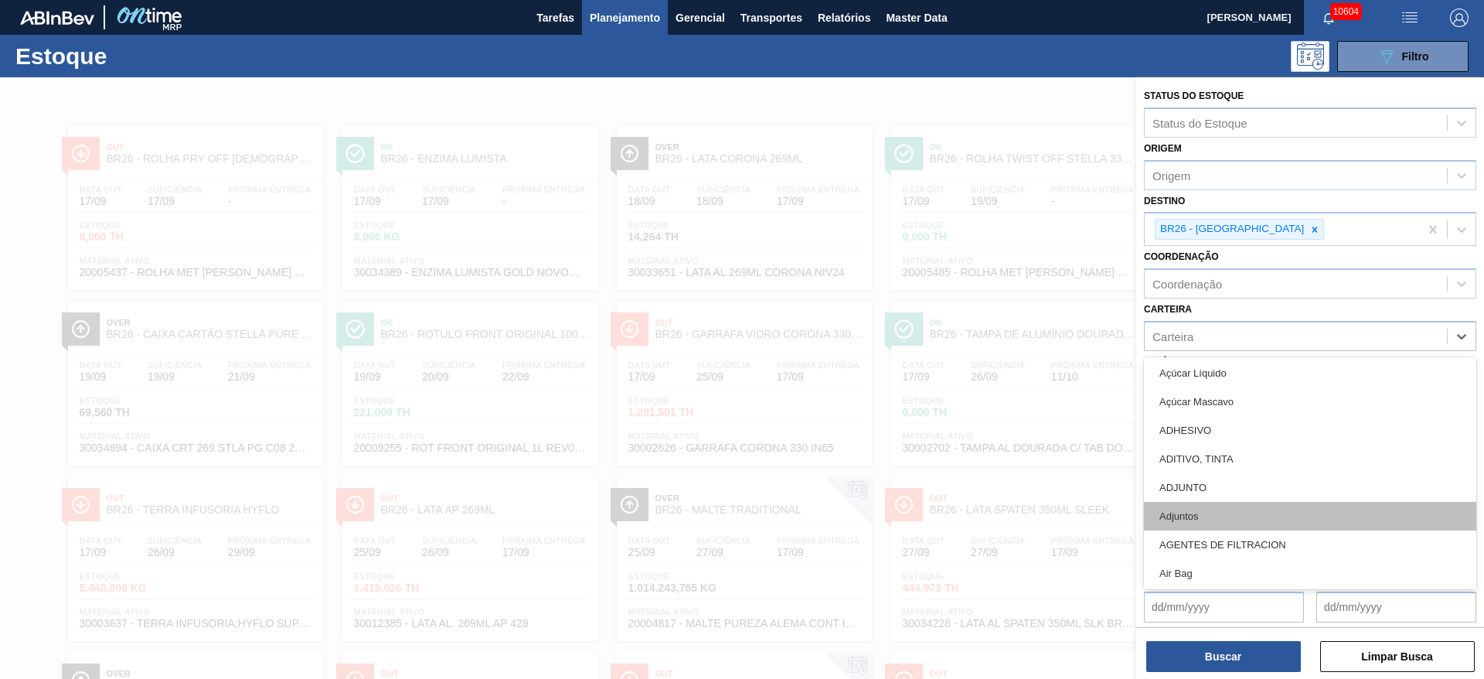
click at [1221, 523] on div "Adjuntos" at bounding box center [1310, 516] width 332 height 29
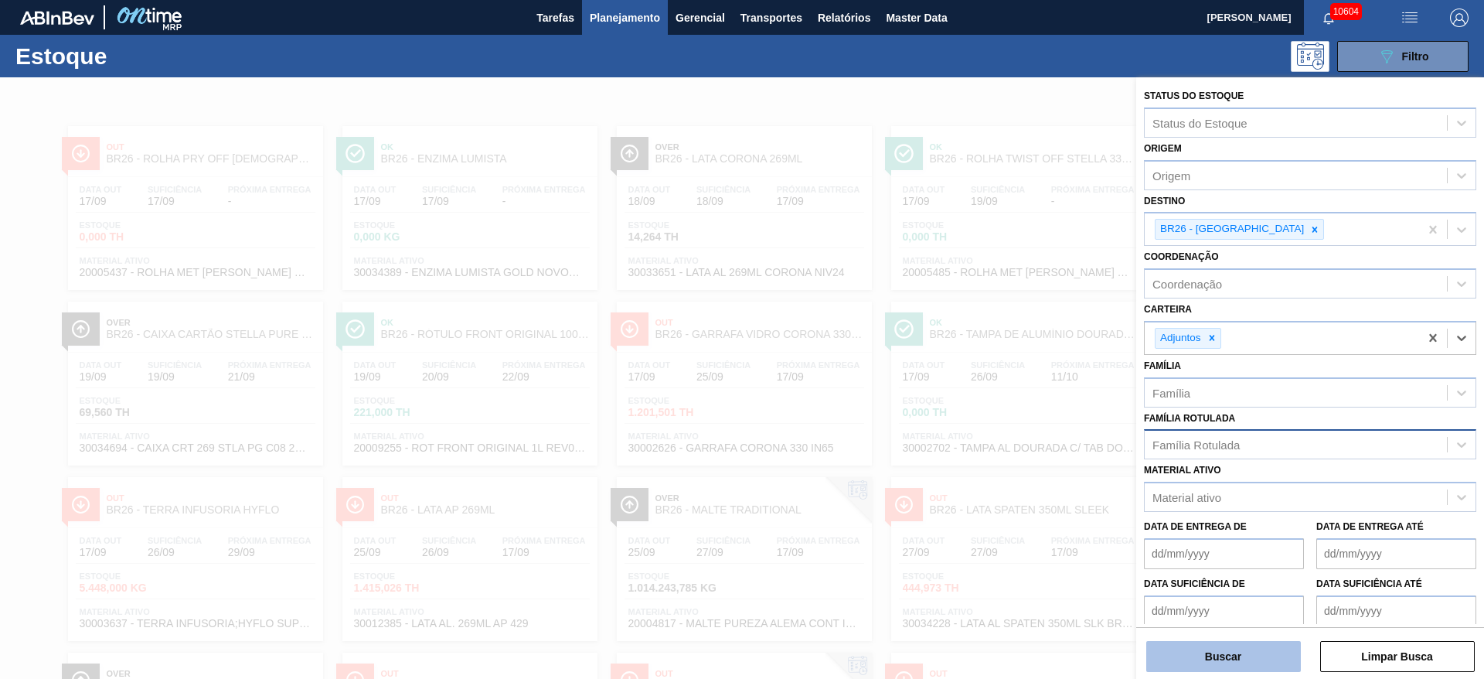
click at [1219, 643] on button "Buscar" at bounding box center [1223, 656] width 155 height 31
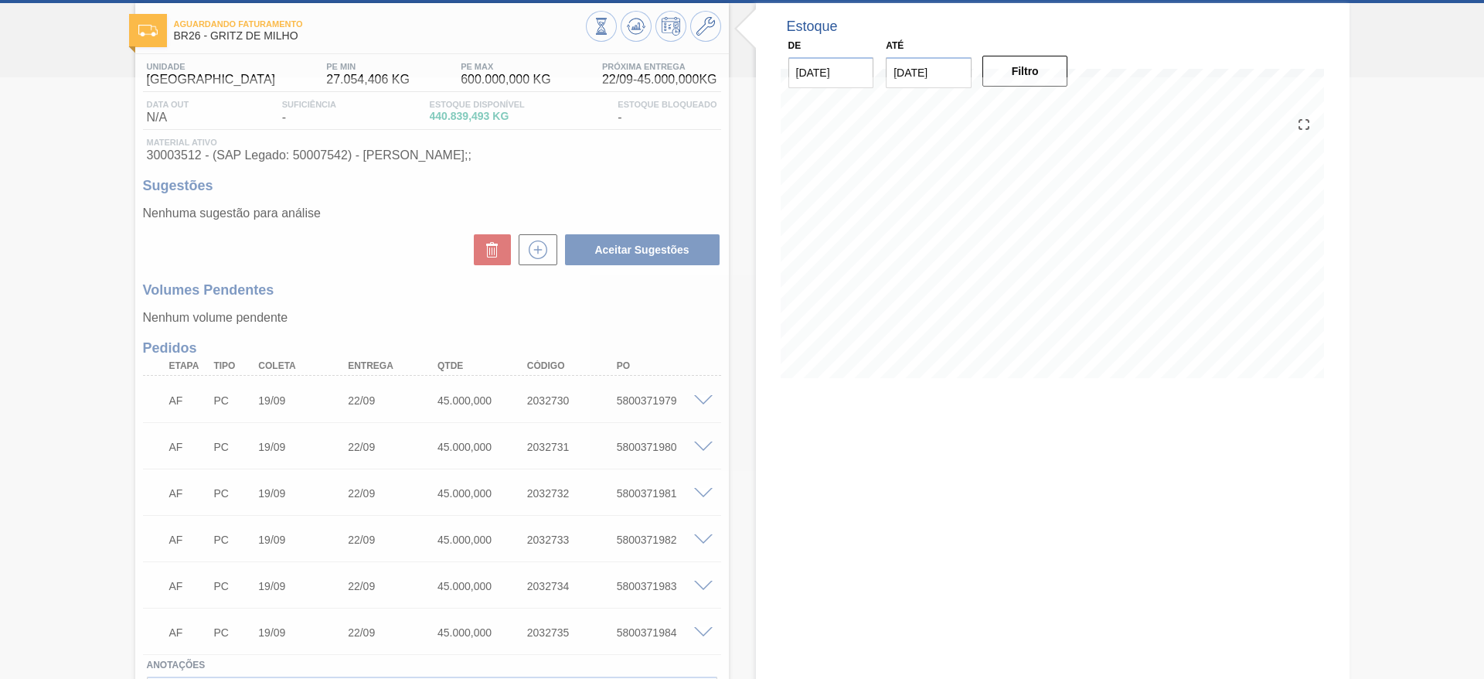
scroll to position [72, 0]
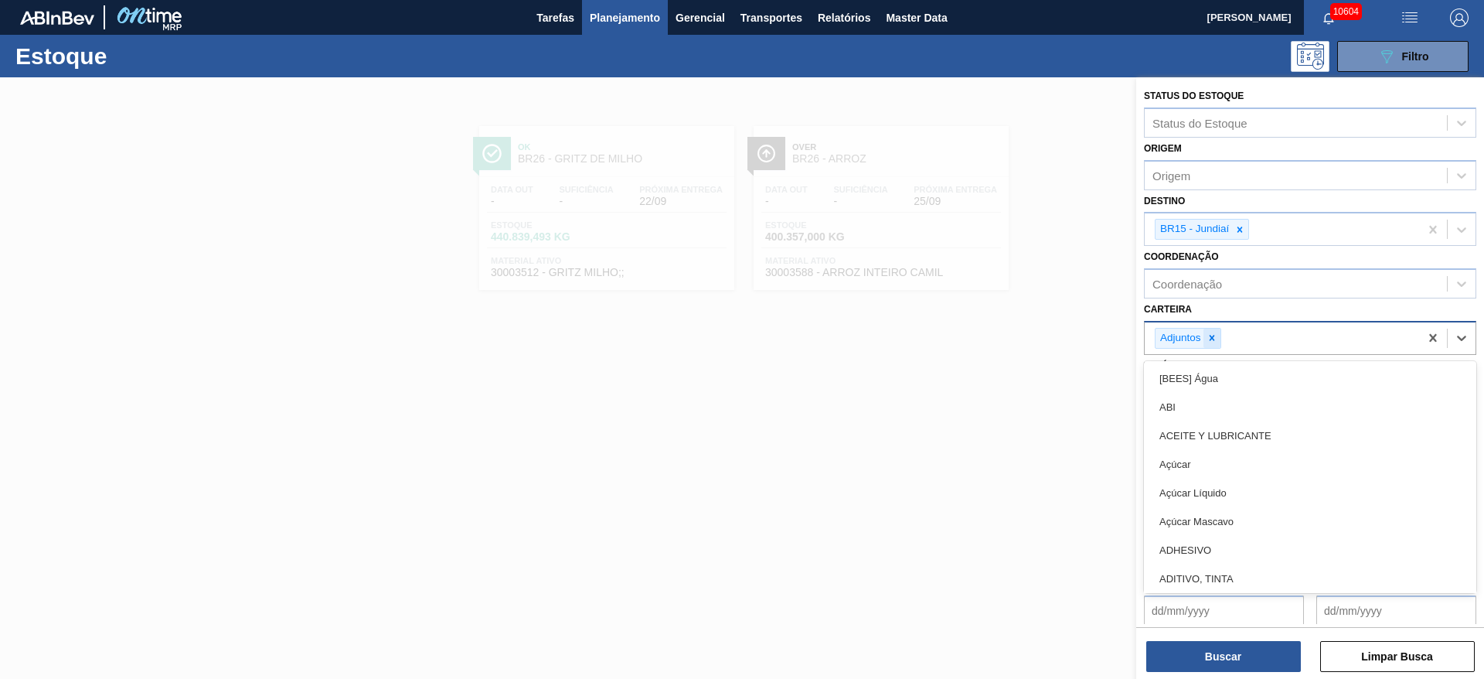
click at [1202, 334] on div "Adjuntos" at bounding box center [1188, 338] width 66 height 21
click at [1209, 349] on div "Adjuntos" at bounding box center [1282, 338] width 274 height 32
click at [1218, 342] on div at bounding box center [1211, 337] width 17 height 19
click at [1216, 339] on div "Carteira" at bounding box center [1296, 336] width 302 height 22
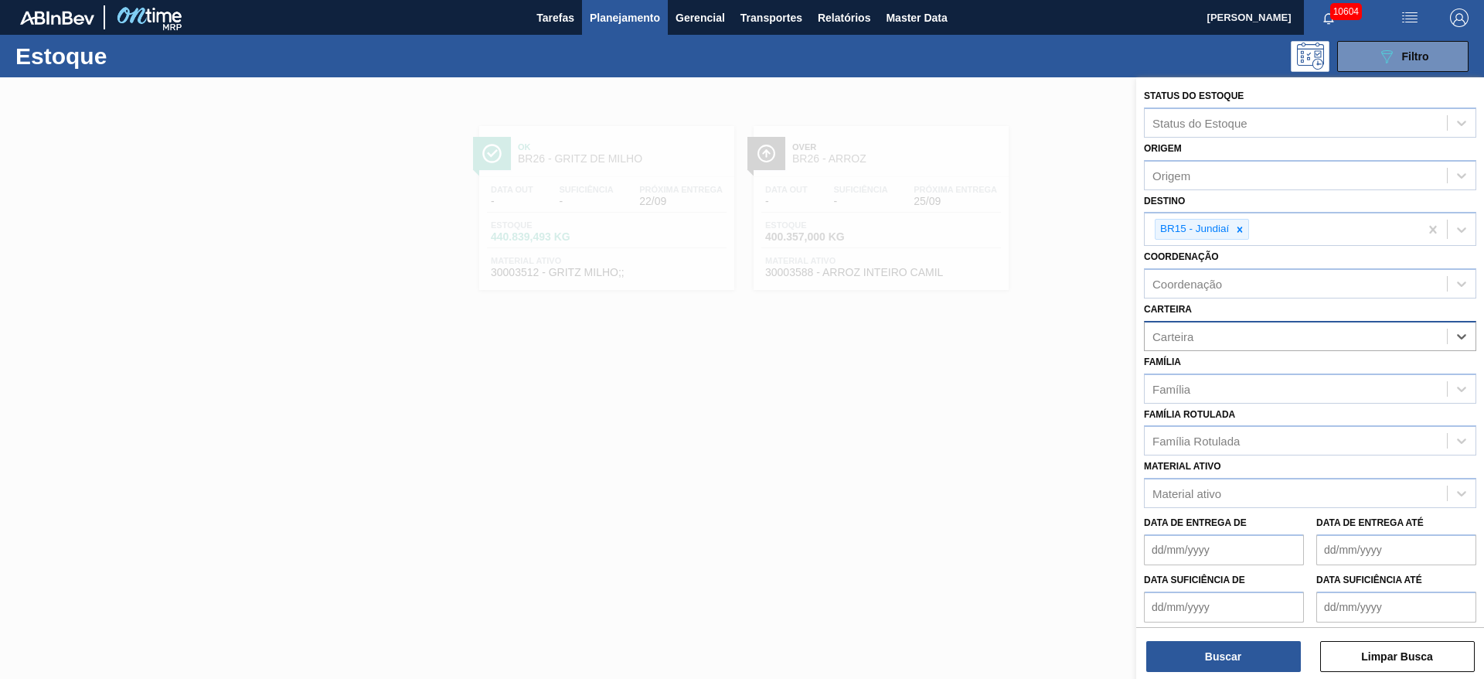
click at [1213, 350] on div "Carteira" at bounding box center [1310, 336] width 332 height 30
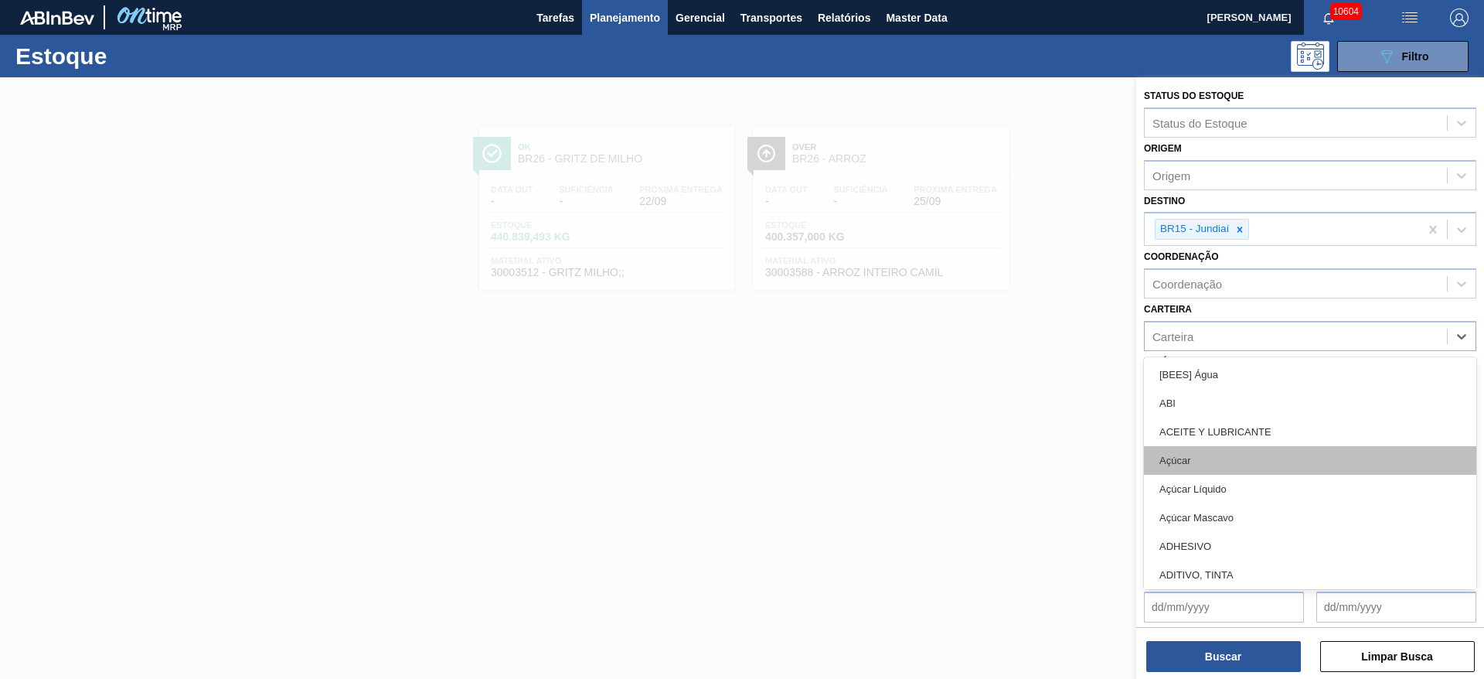
click at [1200, 448] on div "Açúcar" at bounding box center [1310, 460] width 332 height 29
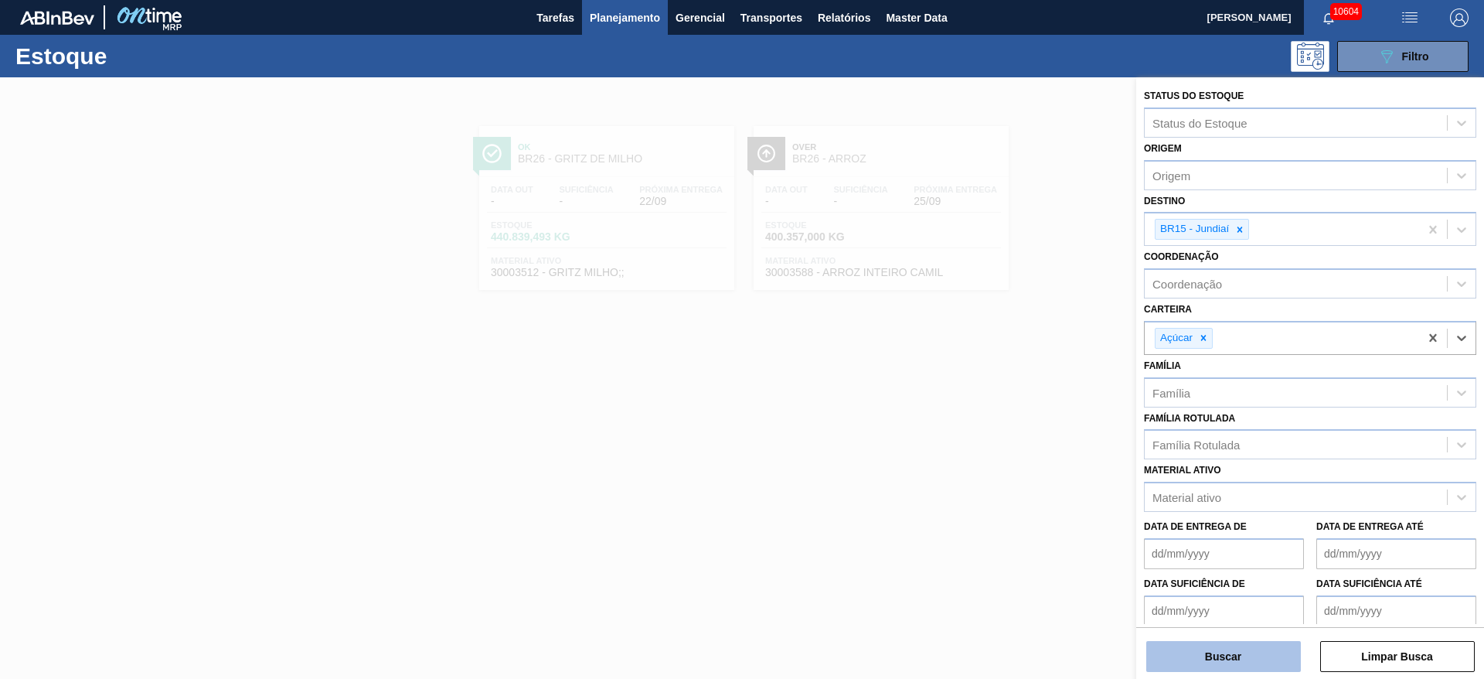
click at [1218, 662] on button "Buscar" at bounding box center [1223, 656] width 155 height 31
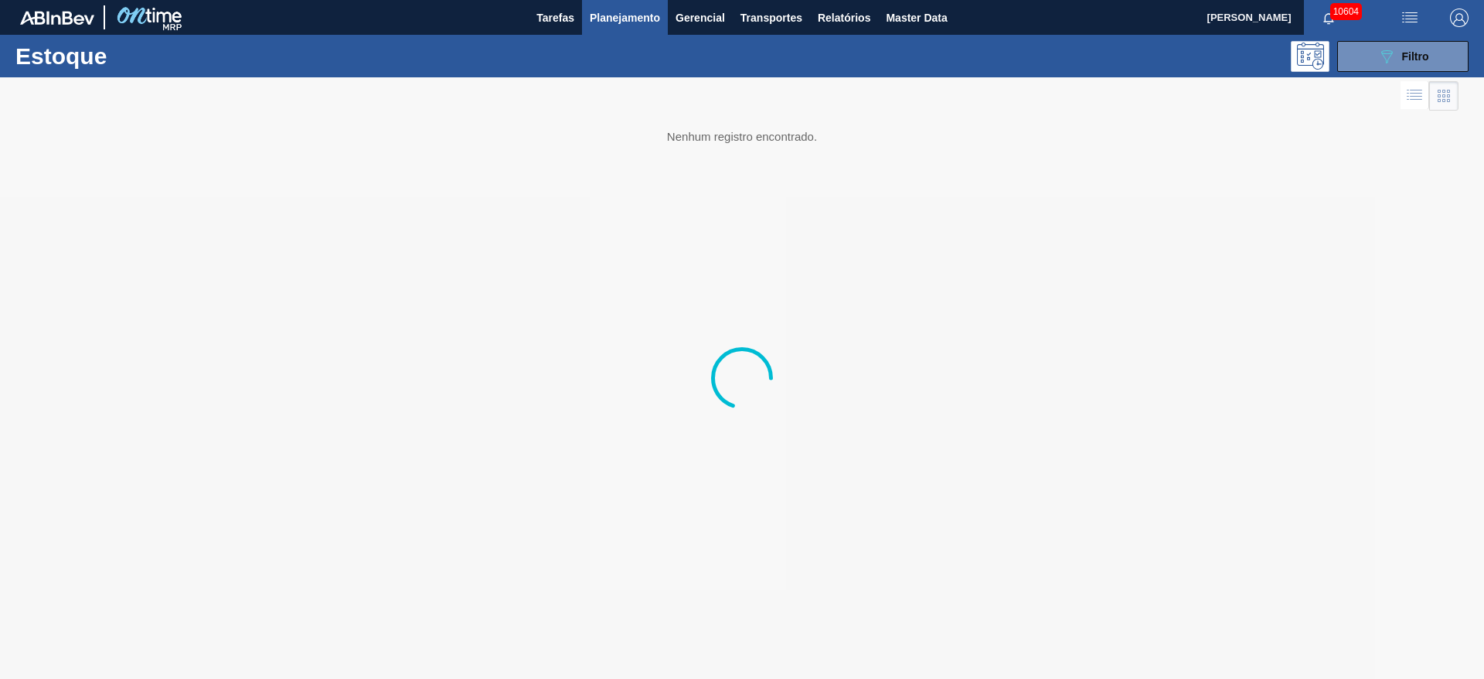
click at [1461, 13] on img "button" at bounding box center [1459, 18] width 19 height 19
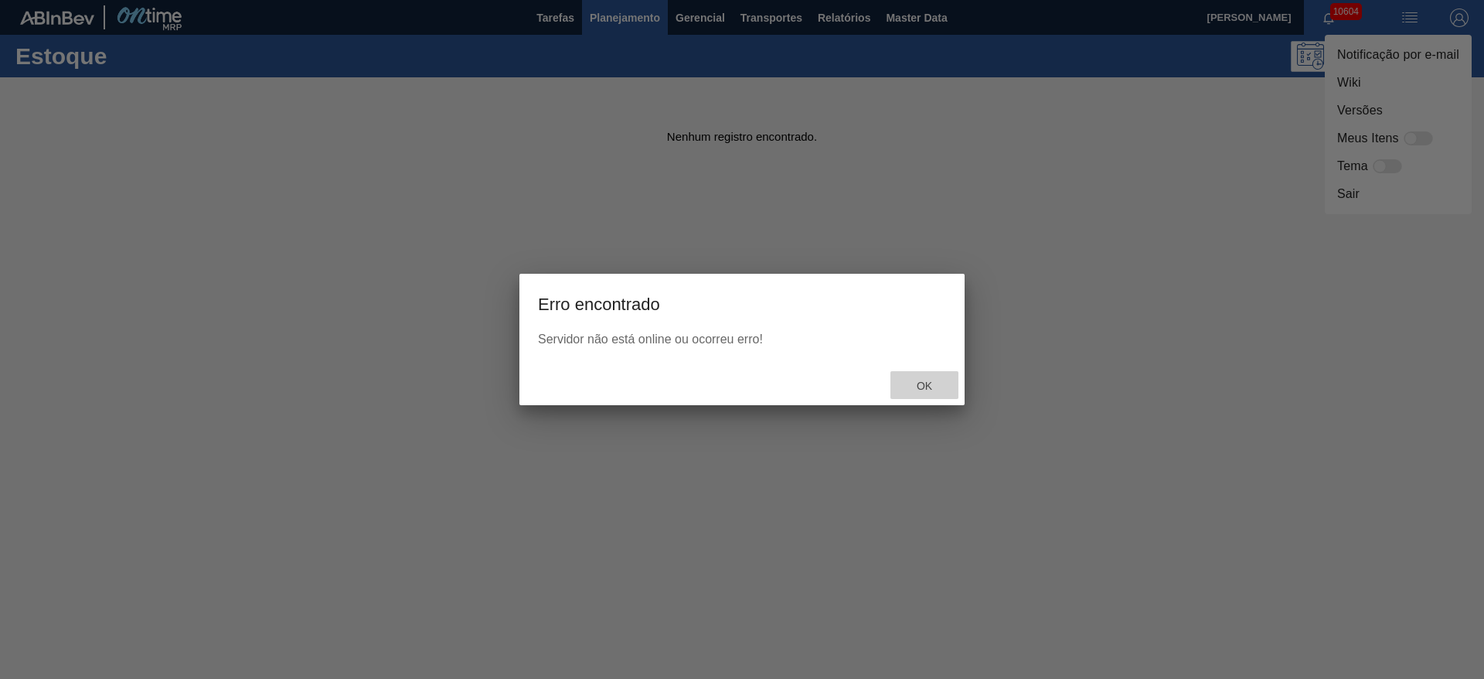
click at [916, 392] on div "Ok" at bounding box center [924, 385] width 68 height 29
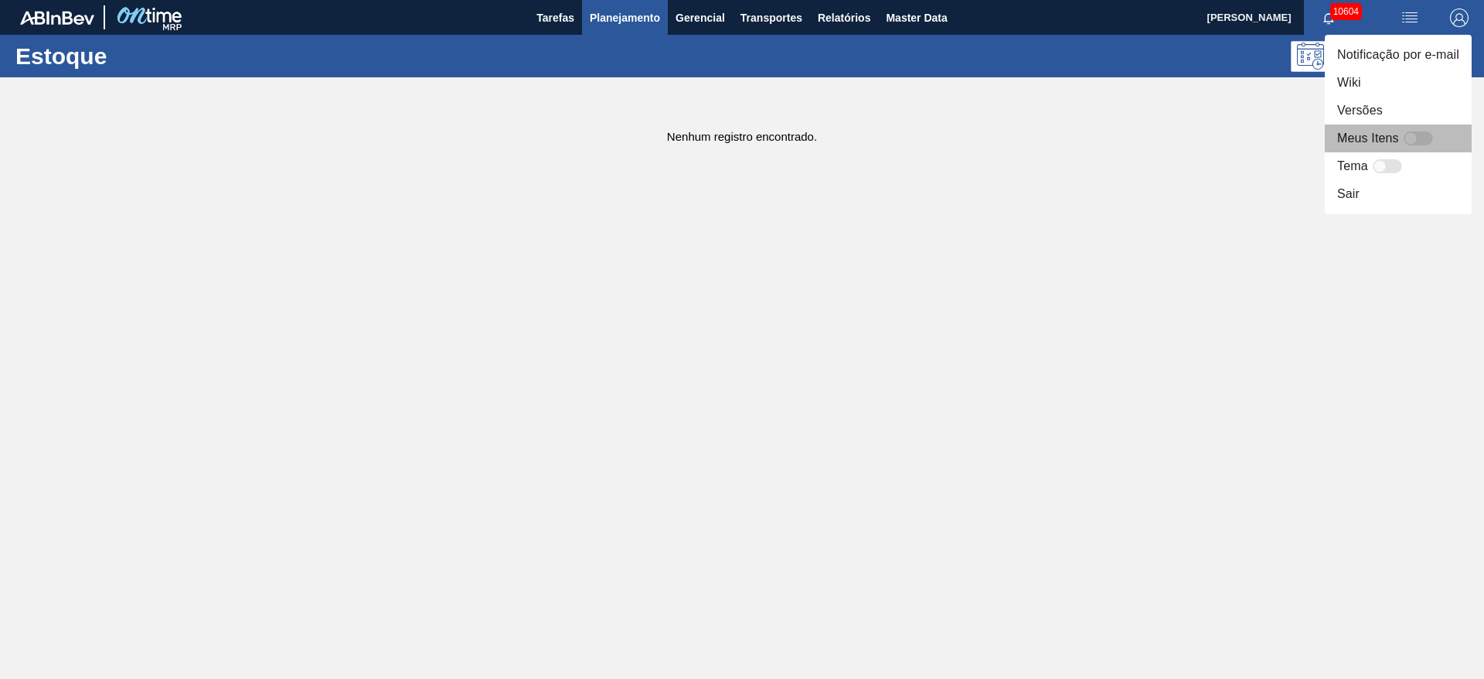
click at [1425, 146] on div "Meus Itens" at bounding box center [1387, 138] width 100 height 19
click at [1414, 140] on div at bounding box center [1410, 138] width 13 height 13
checkbox input "false"
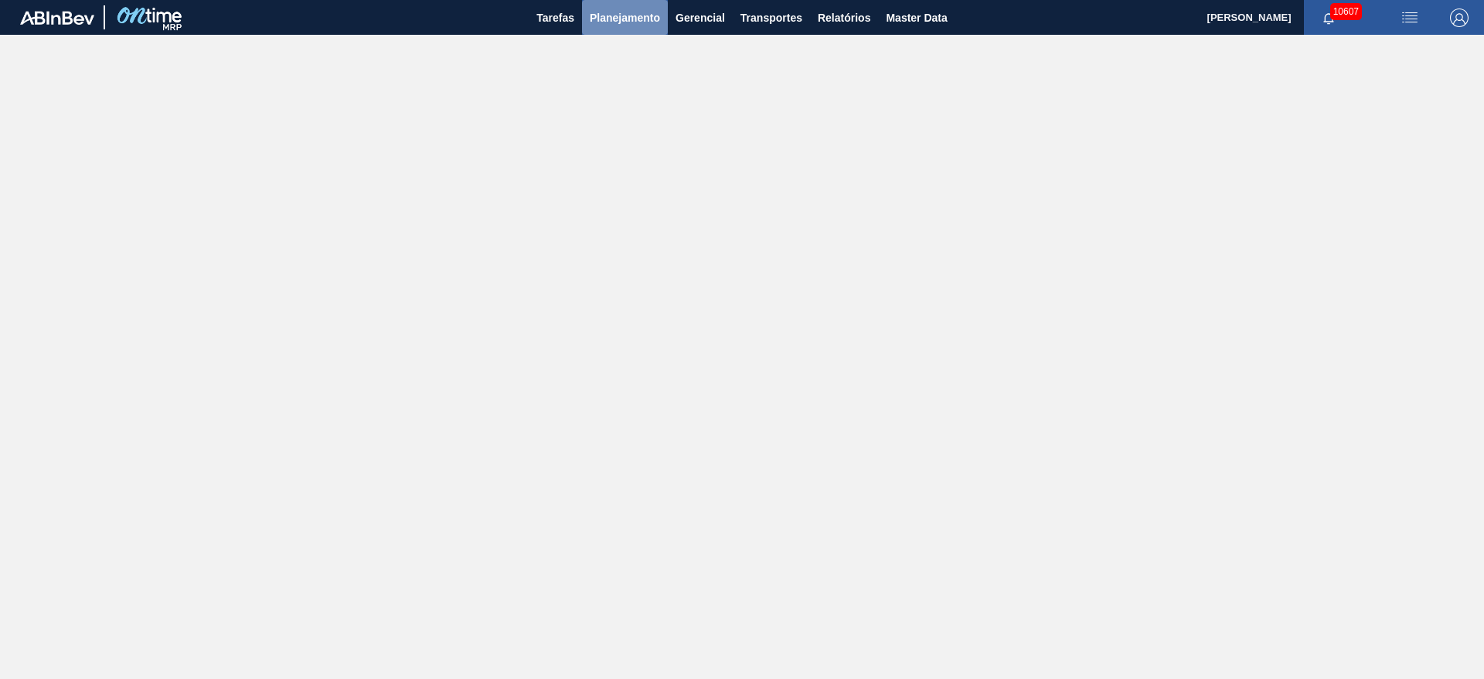
click at [626, 14] on span "Planejamento" at bounding box center [625, 18] width 70 height 19
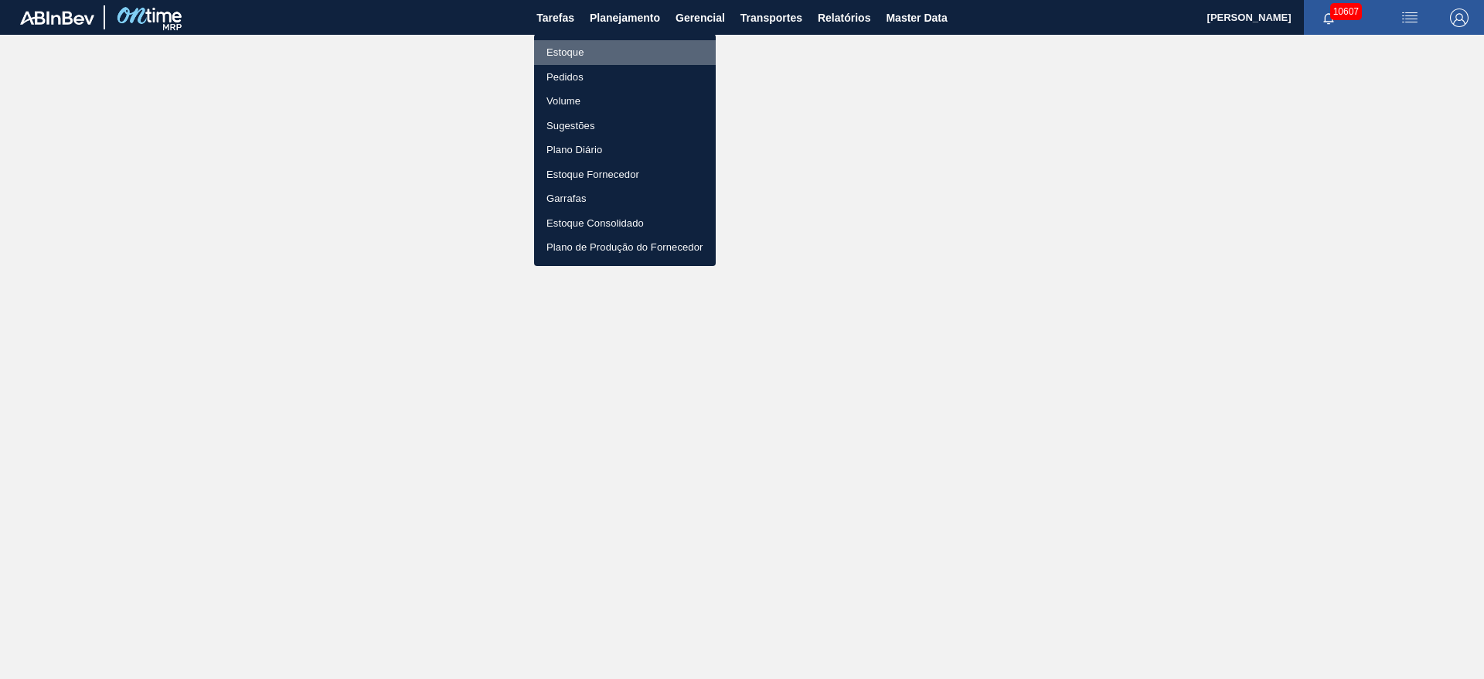
click at [591, 63] on li "Estoque" at bounding box center [625, 52] width 182 height 25
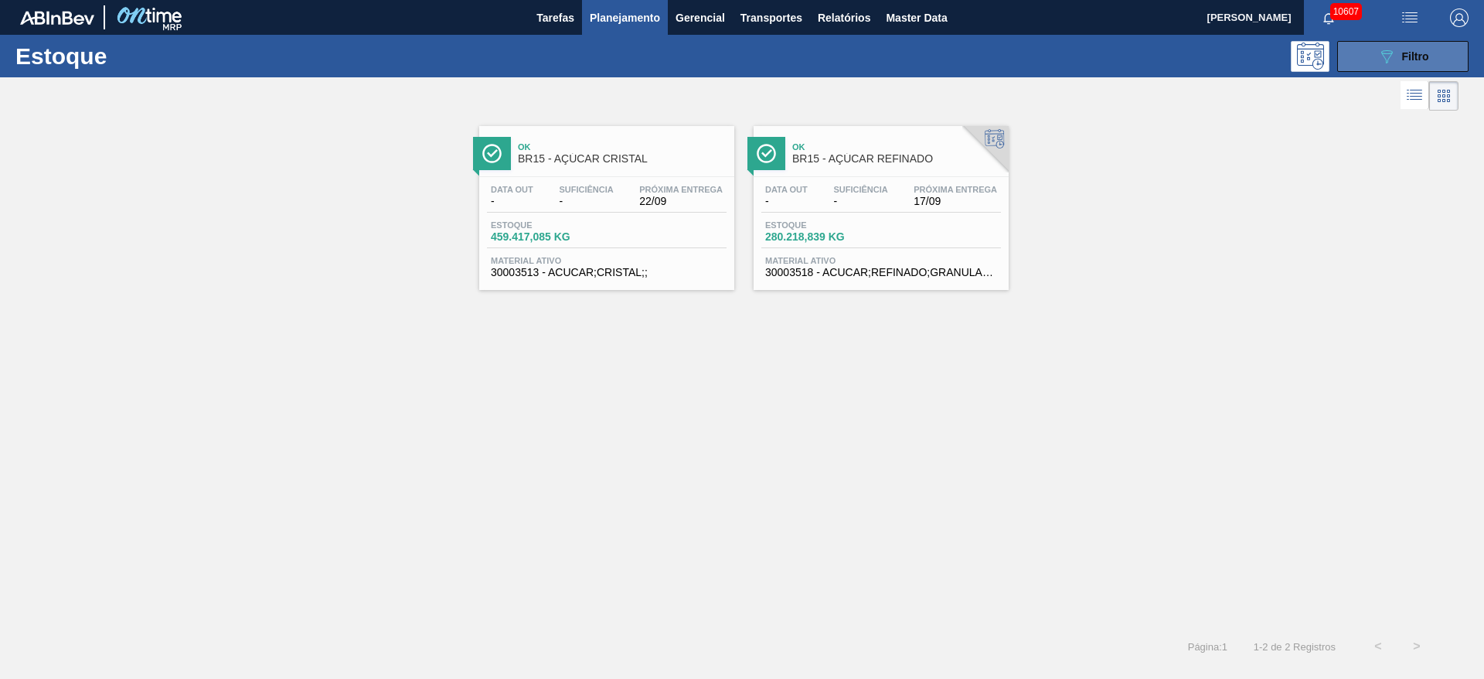
click at [1387, 56] on icon "089F7B8B-B2A5-4AFE-B5C0-19BA573D28AC" at bounding box center [1386, 56] width 19 height 19
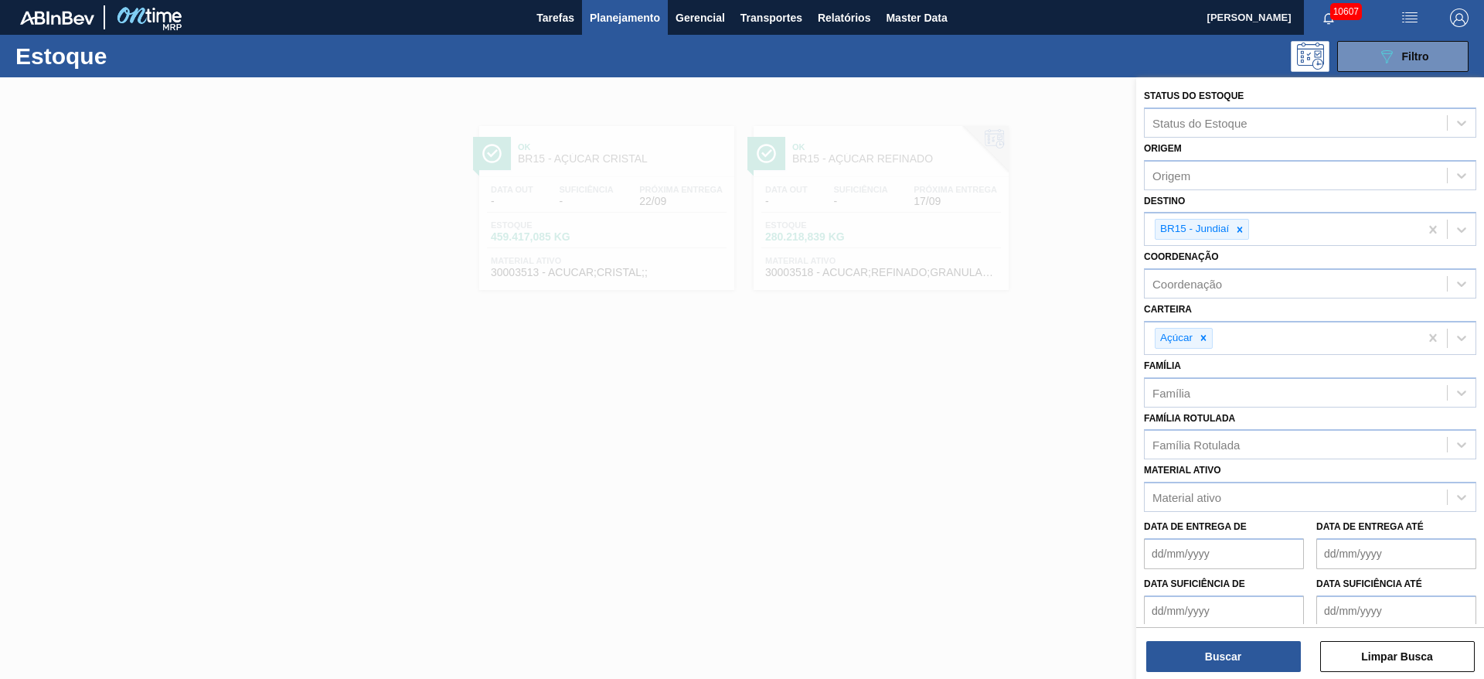
click at [810, 480] on div at bounding box center [742, 416] width 1484 height 679
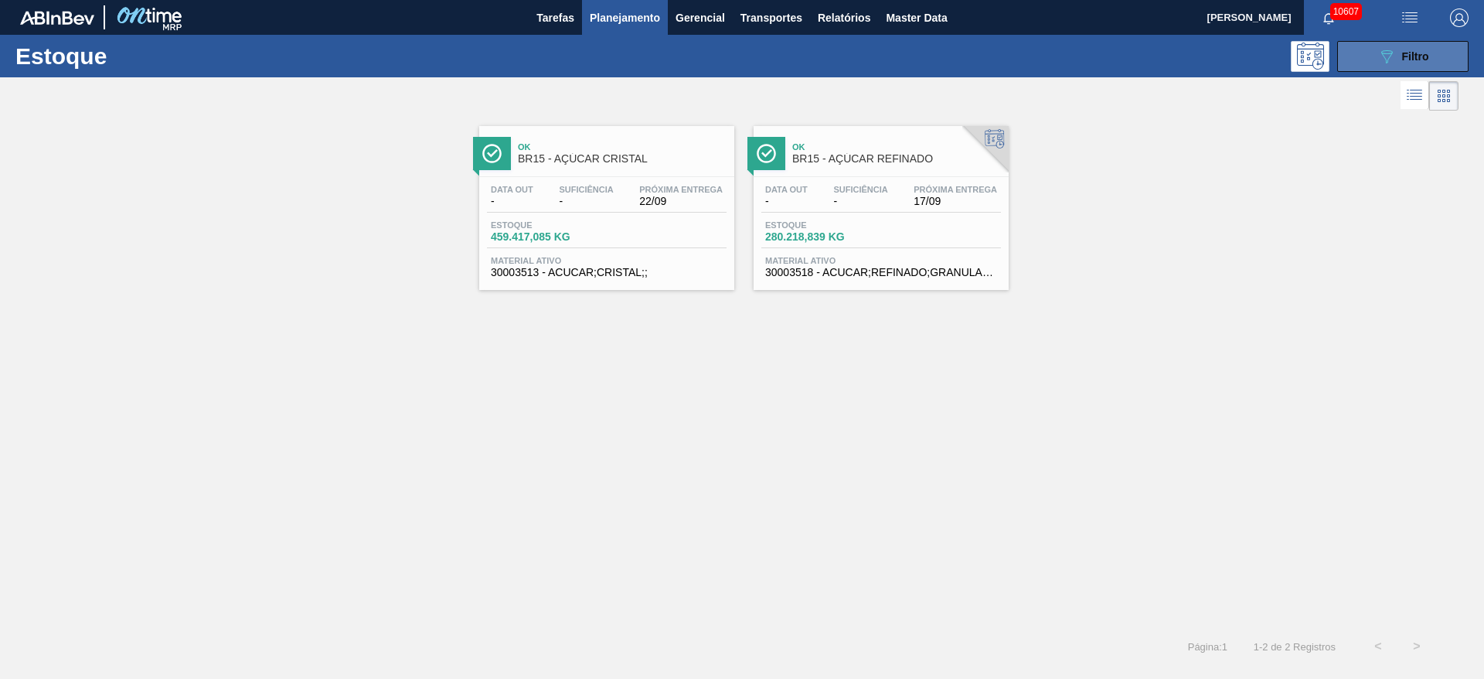
click at [1411, 66] on button "089F7B8B-B2A5-4AFE-B5C0-19BA573D28AC Filtro" at bounding box center [1402, 56] width 131 height 31
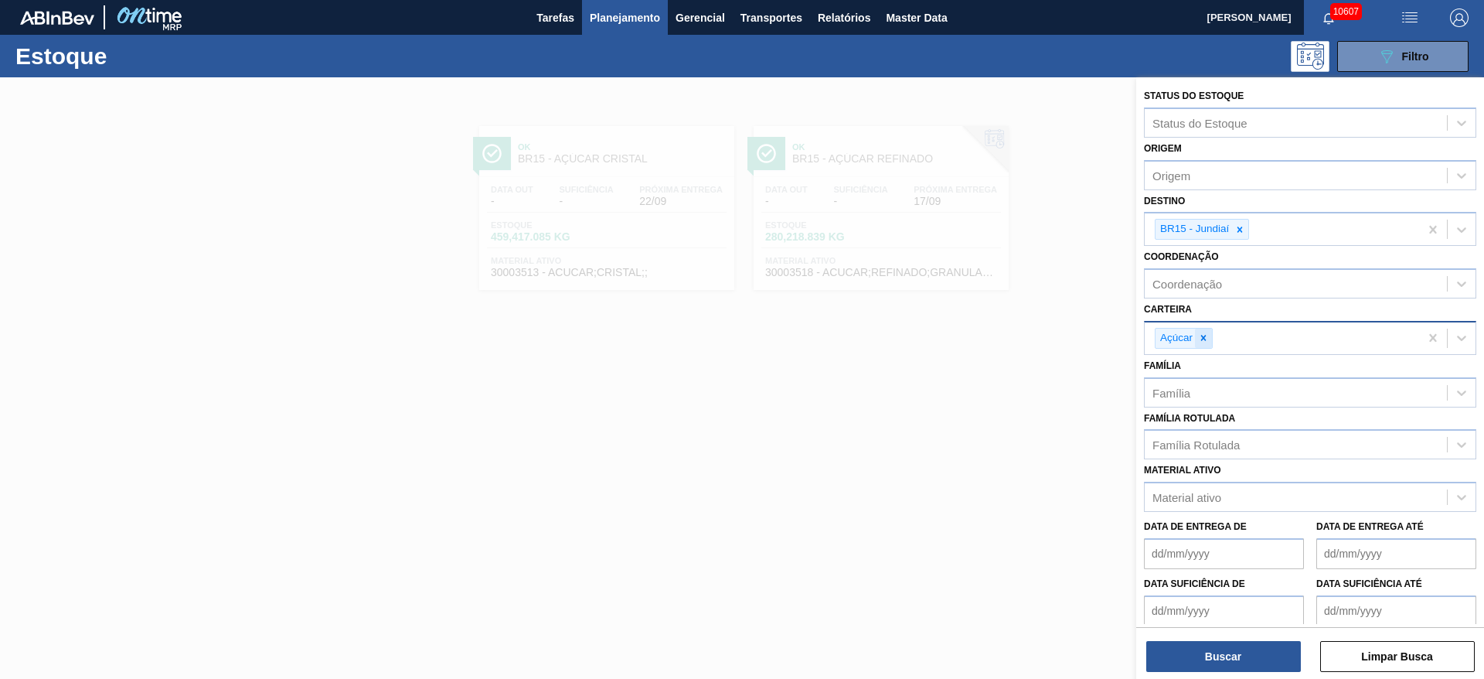
click at [1197, 342] on div at bounding box center [1203, 337] width 17 height 19
click at [1199, 342] on div "Açúcar" at bounding box center [1282, 338] width 274 height 32
click at [1205, 315] on div "Carteira Carteira" at bounding box center [1310, 324] width 332 height 53
click at [1214, 339] on div "Carteira" at bounding box center [1296, 336] width 302 height 22
click at [1216, 306] on div "Carteira Carteira" at bounding box center [1310, 324] width 332 height 53
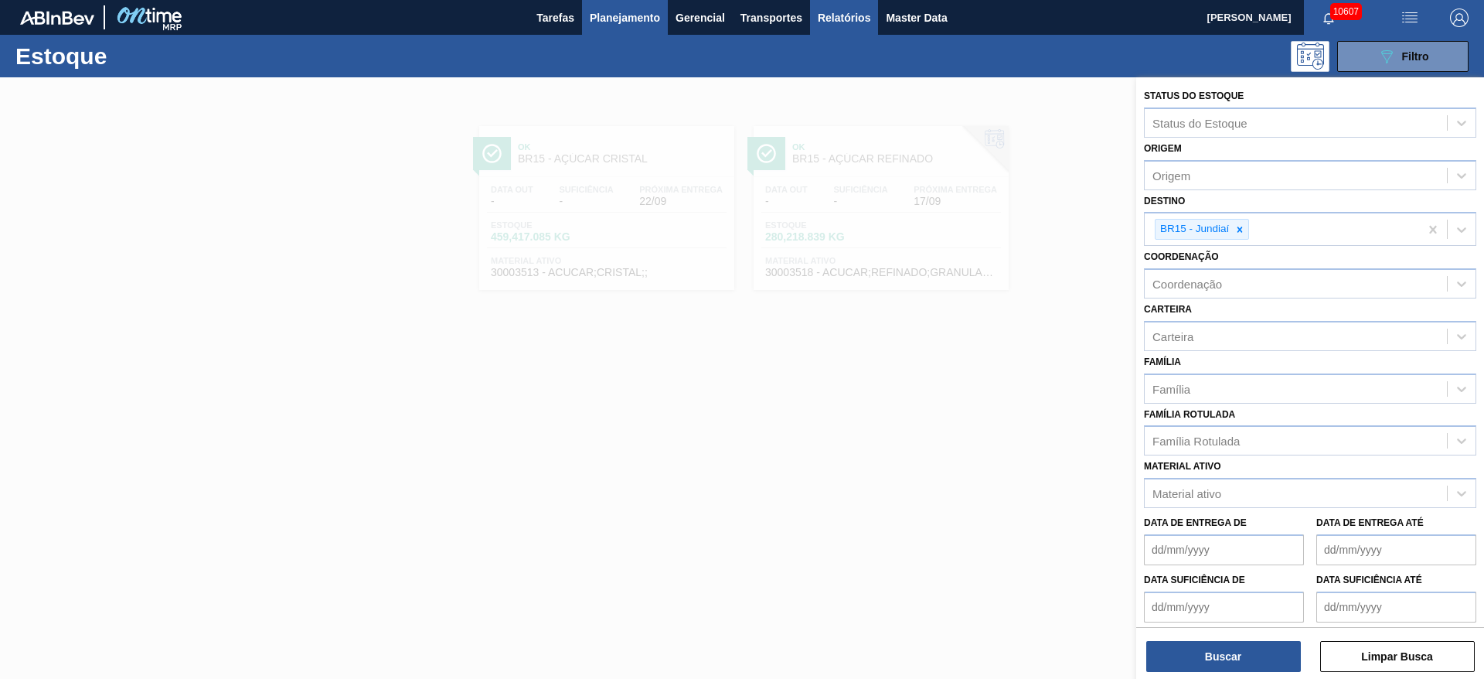
click at [855, 21] on span "Relatórios" at bounding box center [844, 18] width 53 height 19
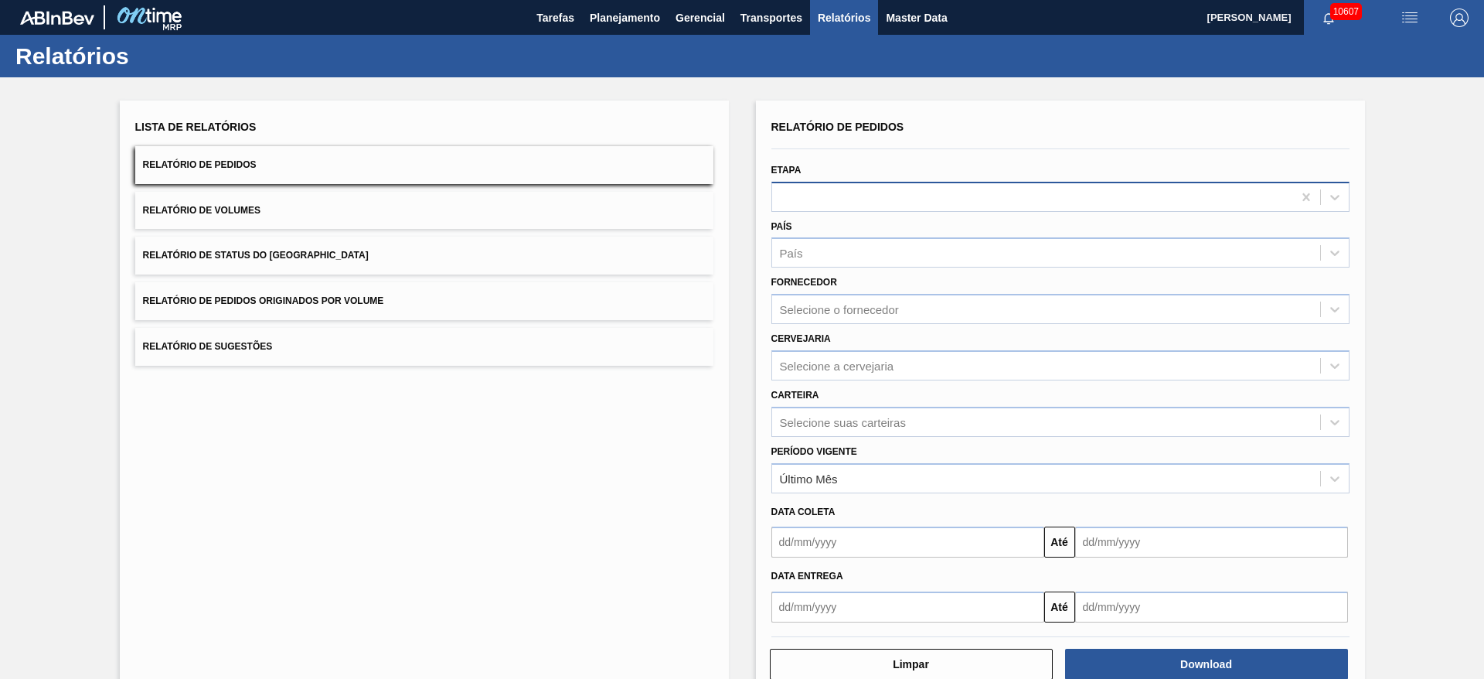
click at [849, 202] on div at bounding box center [1032, 196] width 520 height 22
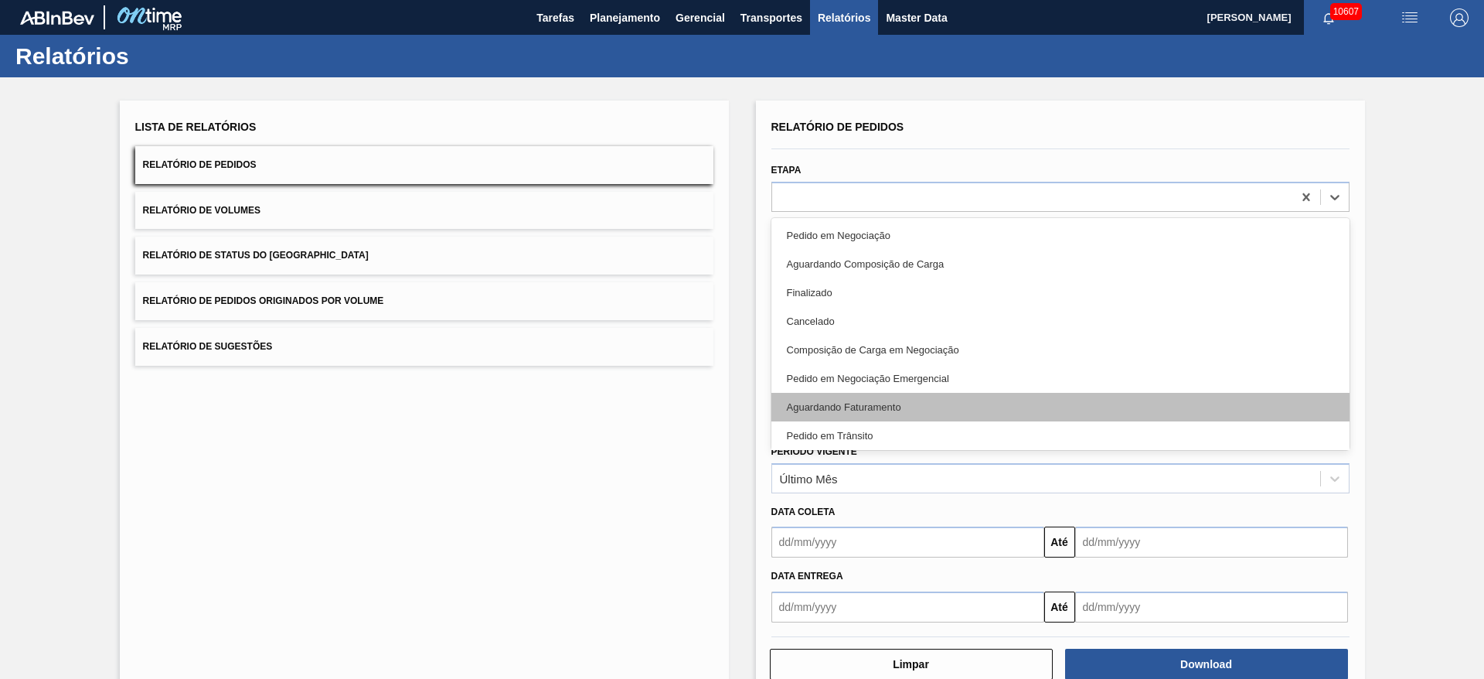
click at [872, 406] on div "Aguardando Faturamento" at bounding box center [1060, 407] width 578 height 29
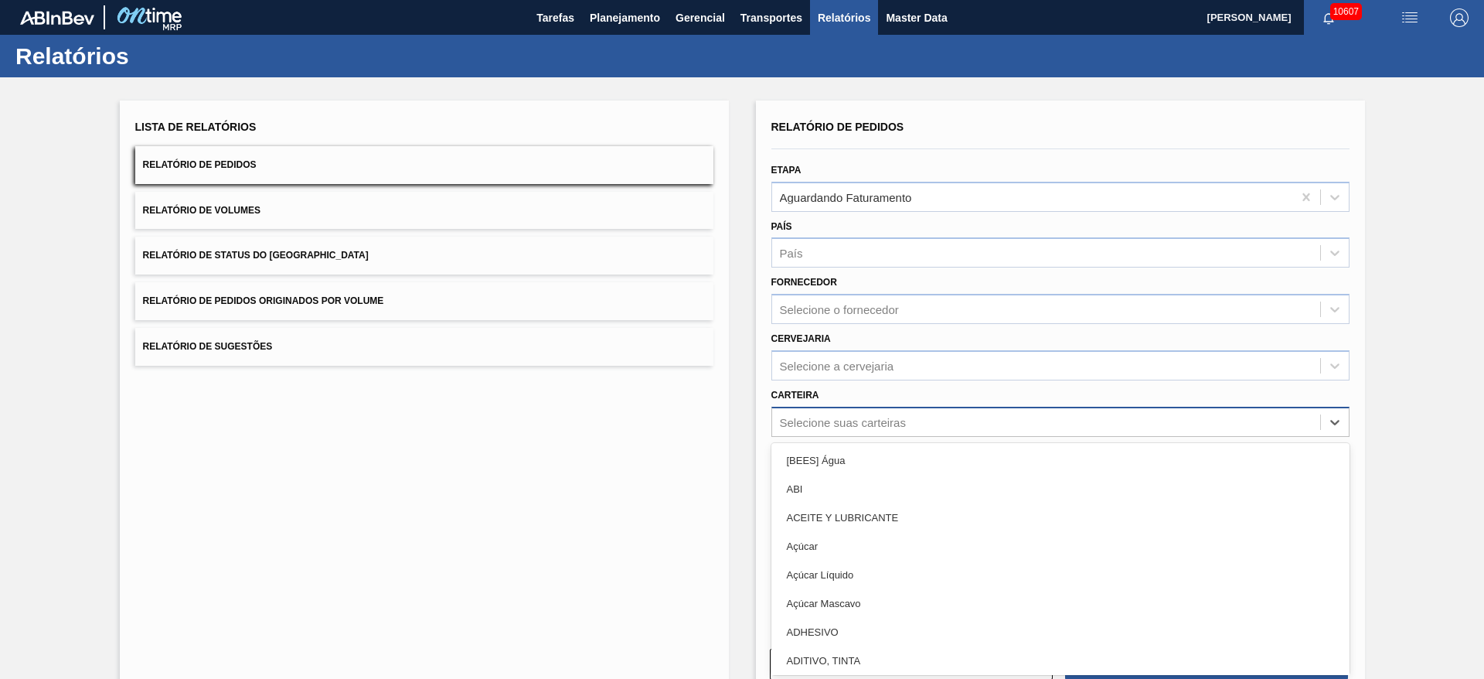
click at [868, 413] on div "Selecione suas carteiras" at bounding box center [1046, 421] width 548 height 22
click at [869, 549] on div "Açúcar" at bounding box center [1060, 546] width 578 height 29
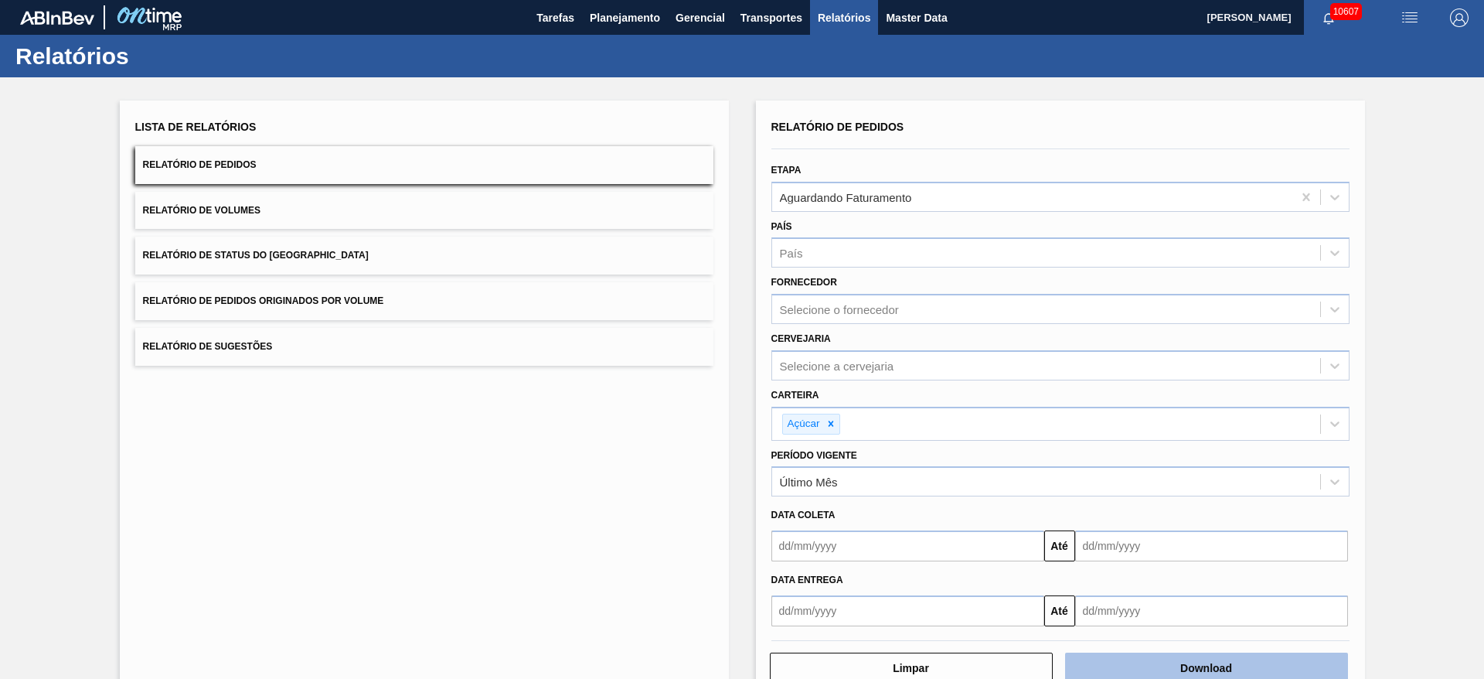
click at [1193, 662] on button "Download" at bounding box center [1206, 667] width 283 height 31
click at [4, 304] on div "Lista de Relatórios Relatório de Pedidos Relatório de Volumes Relatório de Stat…" at bounding box center [742, 398] width 1484 height 642
click at [617, 23] on span "Planejamento" at bounding box center [625, 18] width 70 height 19
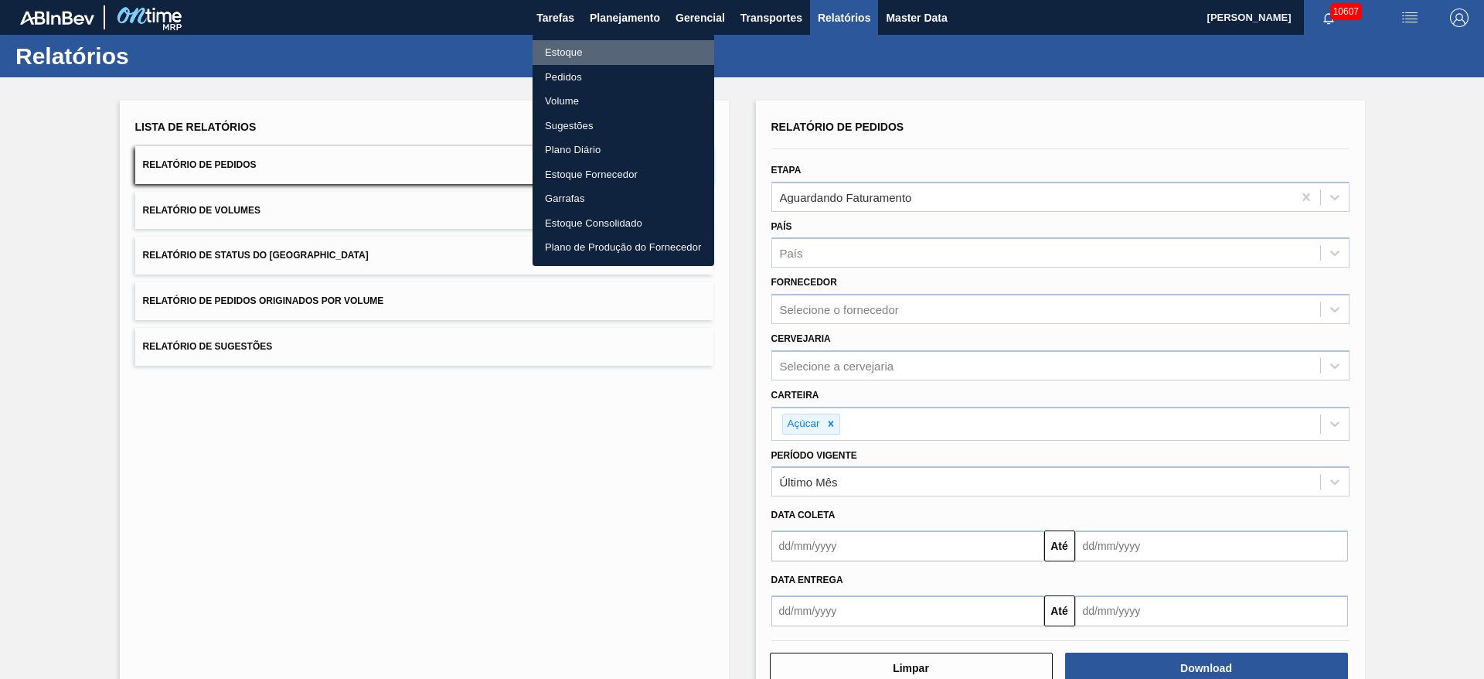
click at [617, 45] on li "Estoque" at bounding box center [623, 52] width 182 height 25
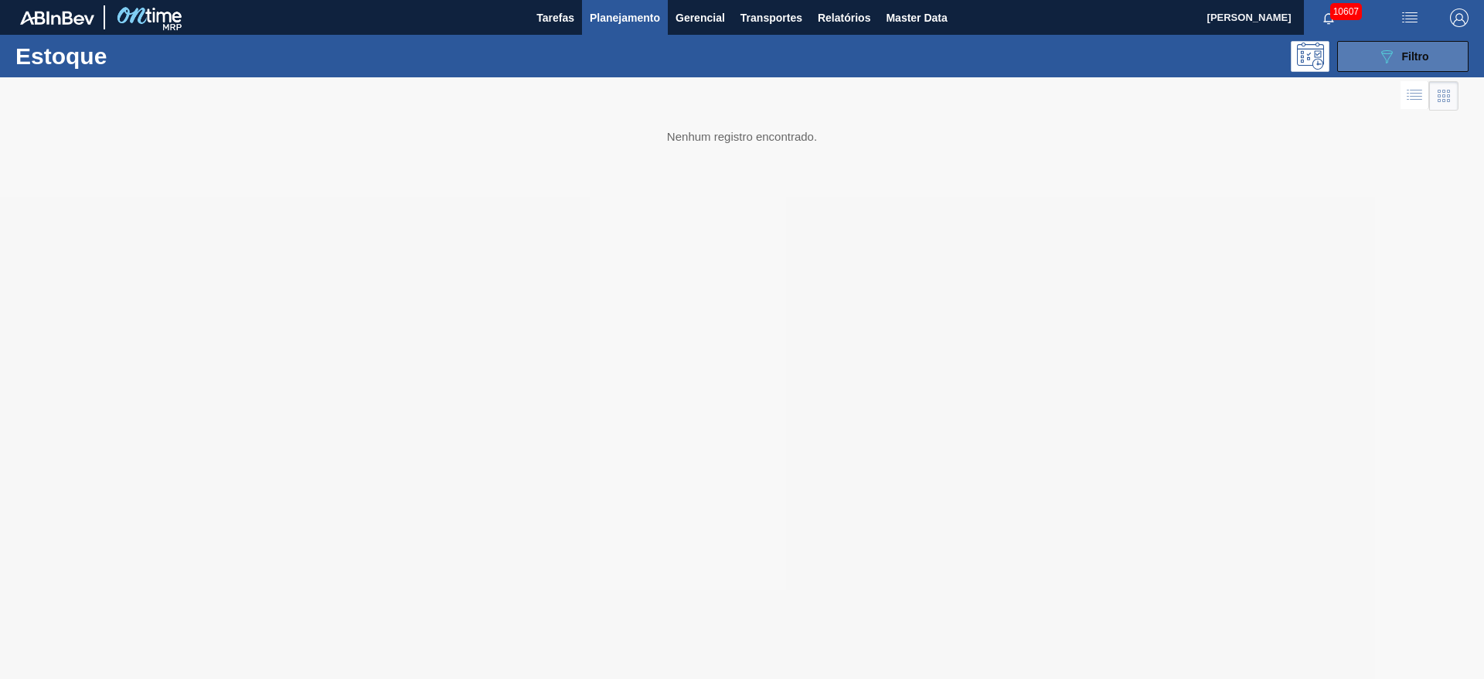
click at [1408, 62] on div "089F7B8B-B2A5-4AFE-B5C0-19BA573D28AC Filtro" at bounding box center [1403, 56] width 52 height 19
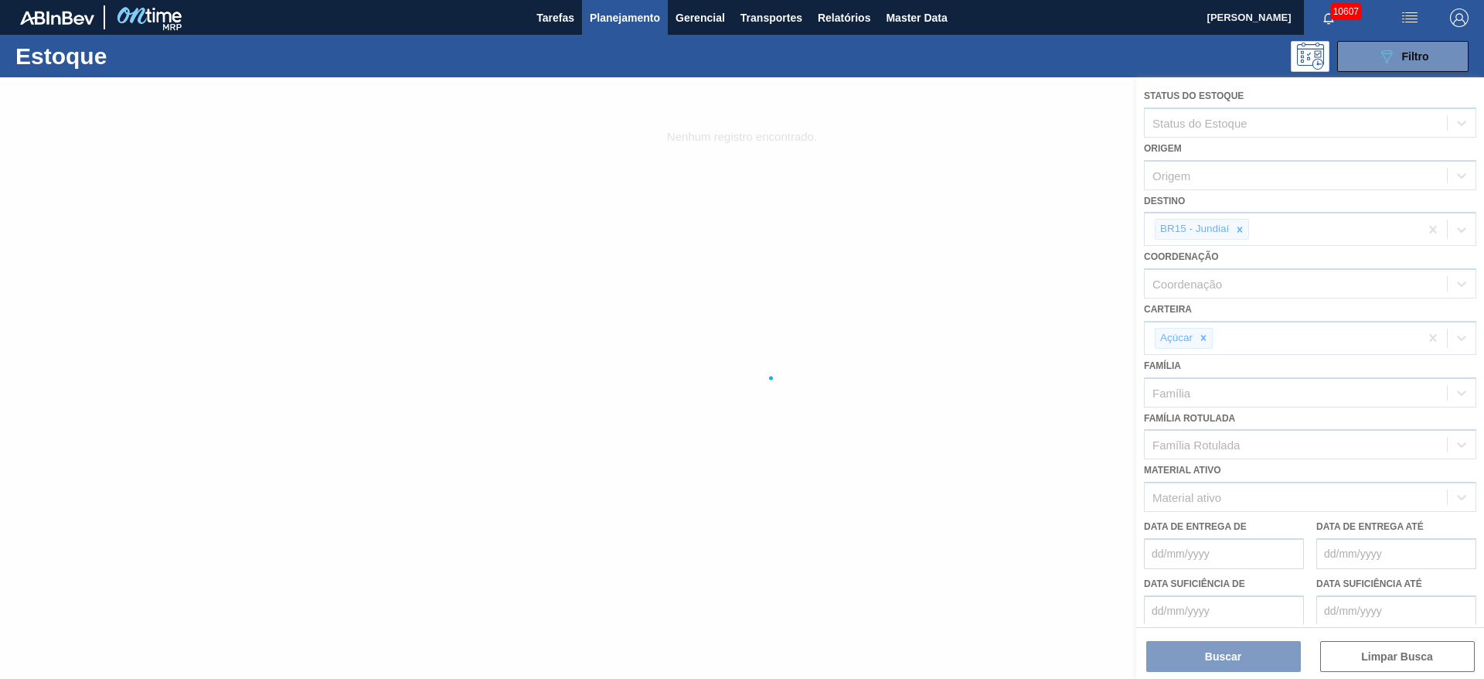
click at [1001, 116] on div at bounding box center [742, 377] width 1484 height 601
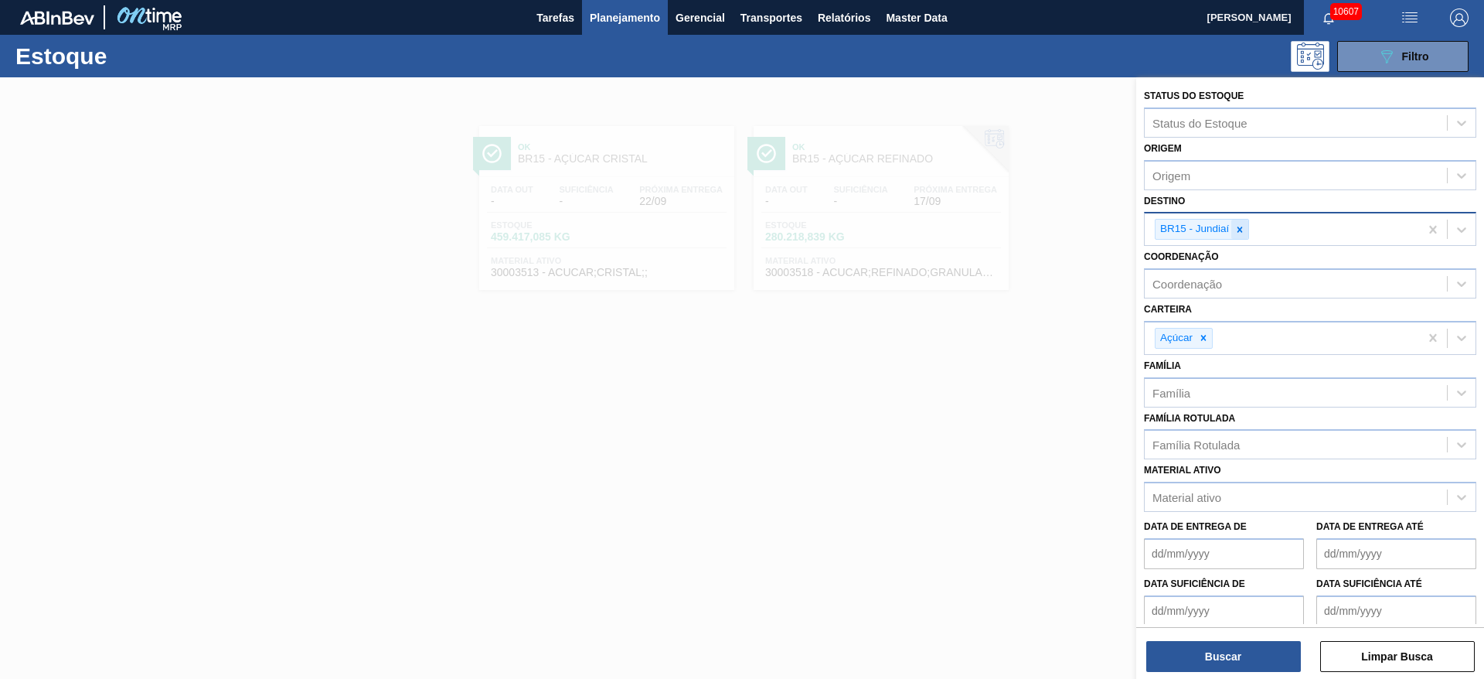
click at [1240, 230] on icon at bounding box center [1239, 228] width 5 height 5
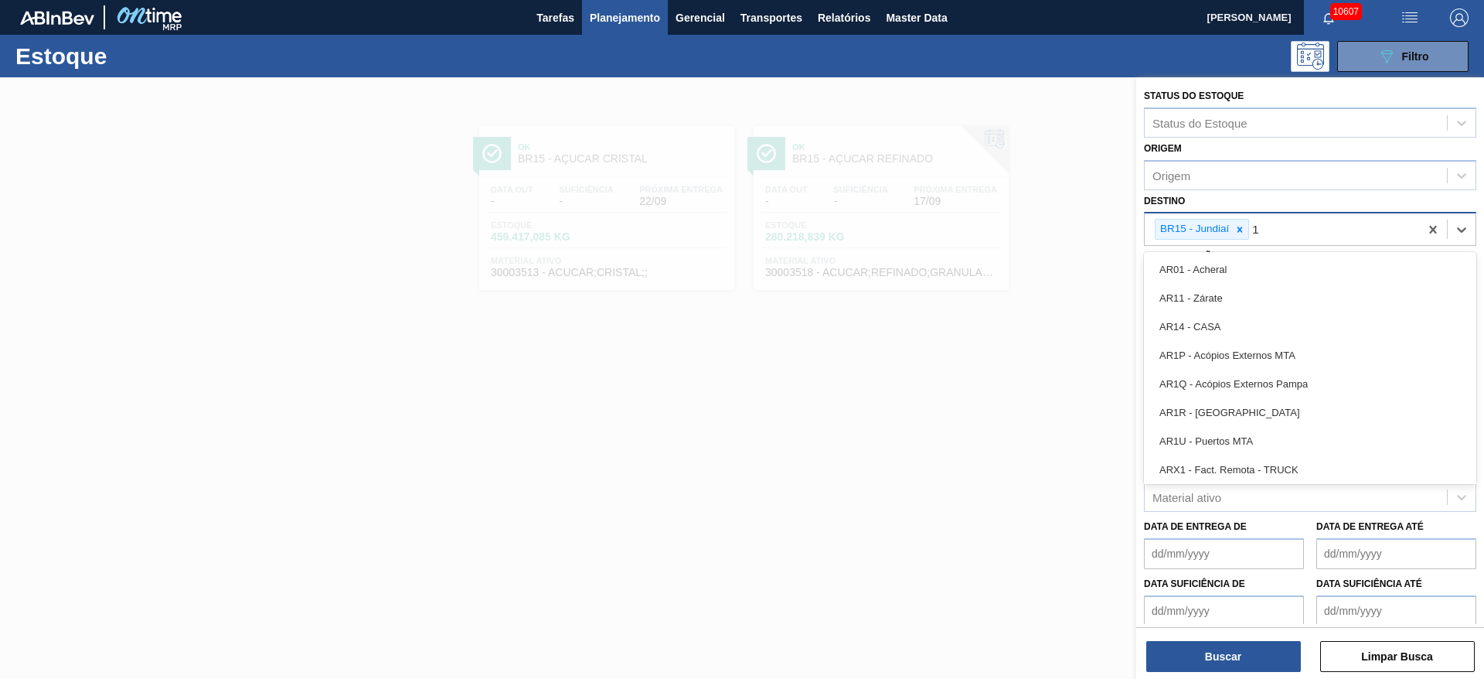
type input "19"
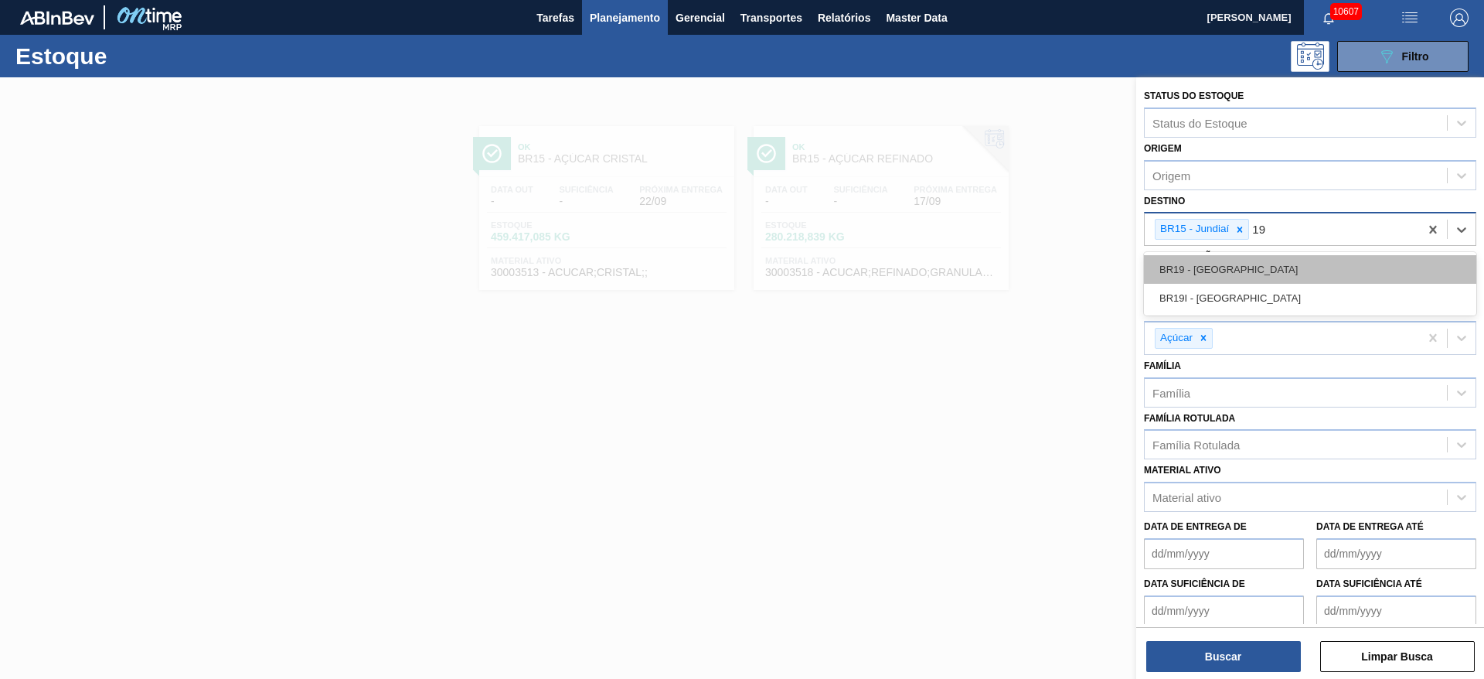
click at [1234, 265] on div "BR19 - Nova Rio" at bounding box center [1310, 269] width 332 height 29
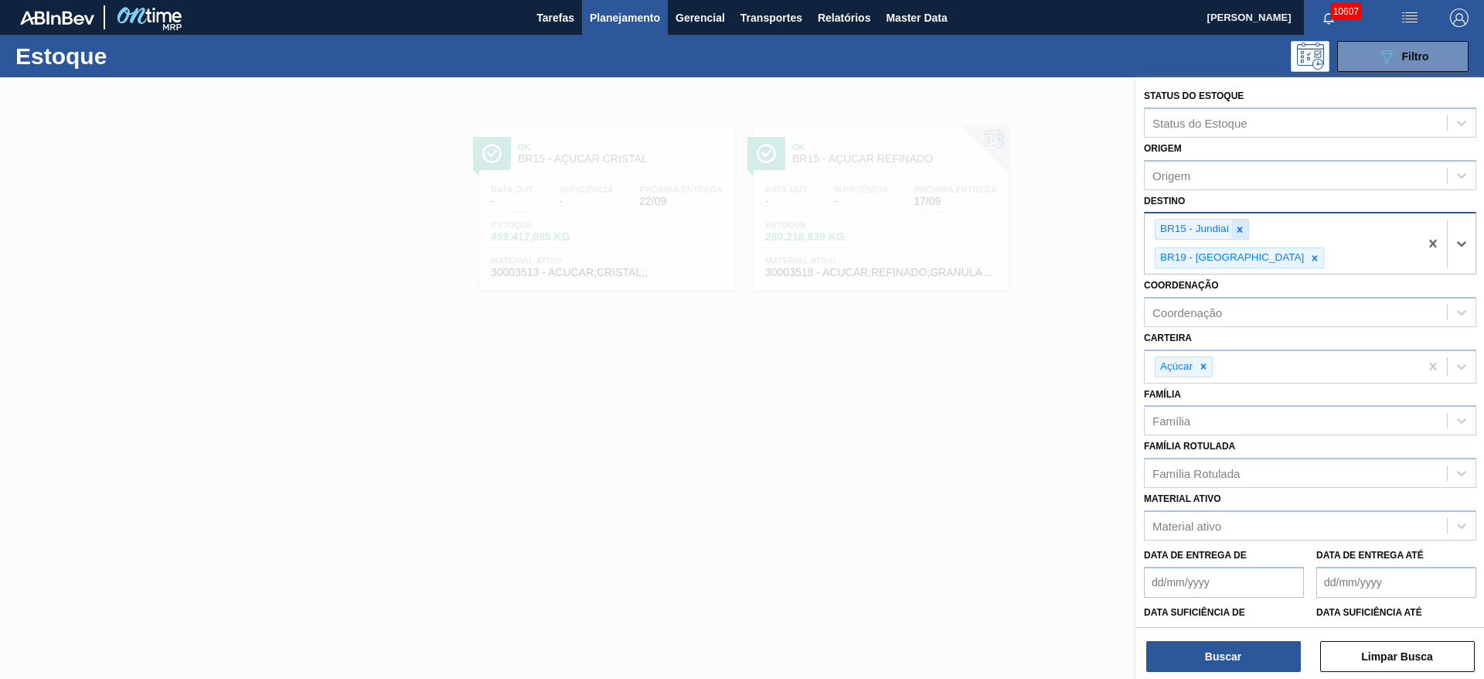
click at [1243, 233] on icon at bounding box center [1239, 229] width 11 height 11
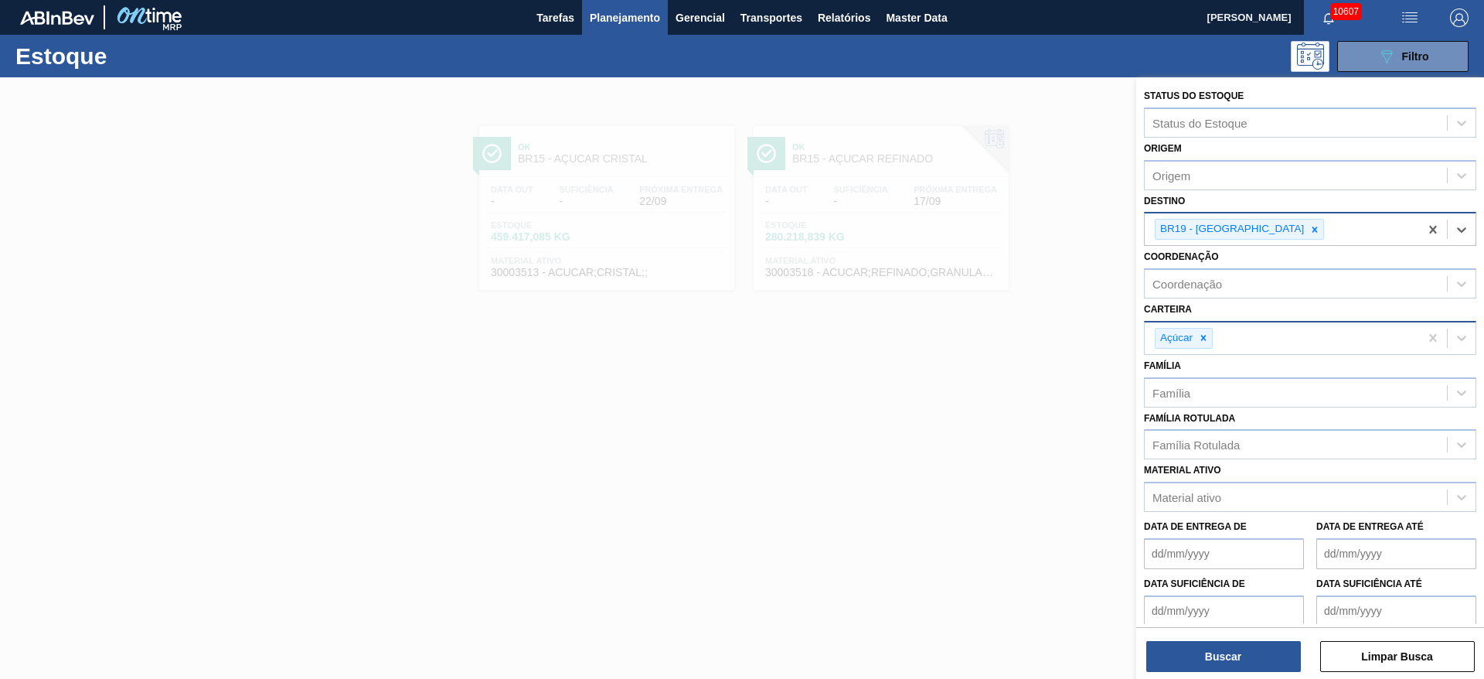
click at [1206, 335] on icon at bounding box center [1203, 337] width 11 height 11
click at [1206, 335] on div "Carteira" at bounding box center [1296, 336] width 302 height 22
drag, startPoint x: 1191, startPoint y: 430, endPoint x: 1189, endPoint y: 469, distance: 38.7
click at [1191, 430] on div "Rolhas" at bounding box center [1310, 431] width 332 height 29
click at [1239, 646] on button "Buscar" at bounding box center [1223, 656] width 155 height 31
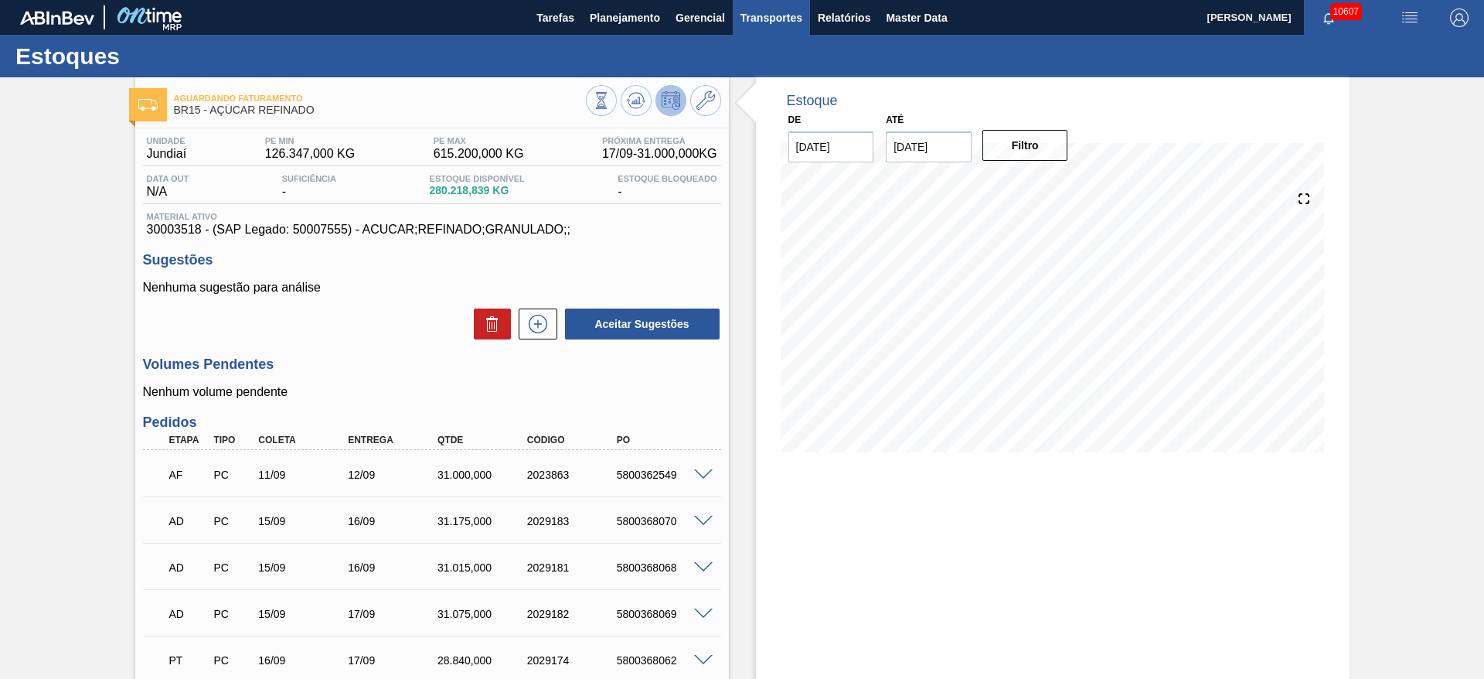
click at [771, 14] on span "Transportes" at bounding box center [771, 18] width 62 height 19
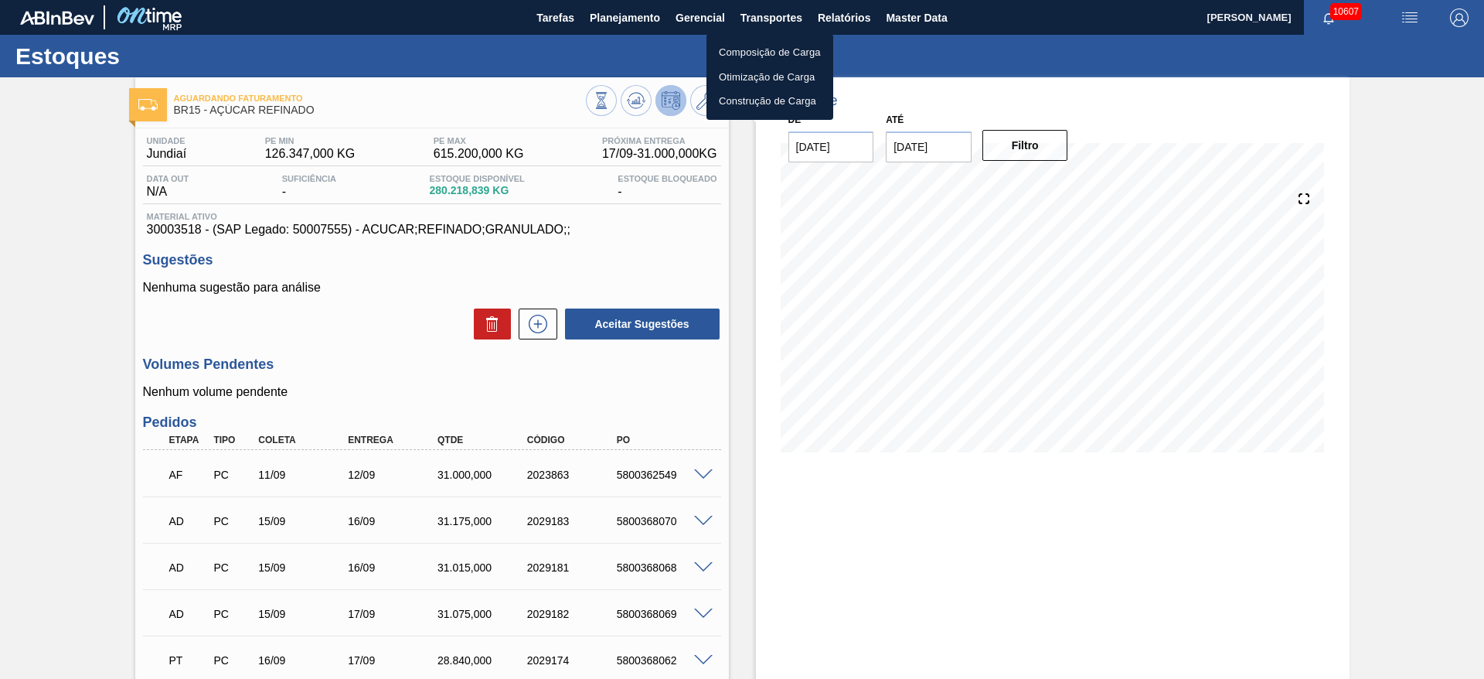
click at [845, 17] on div at bounding box center [742, 339] width 1484 height 679
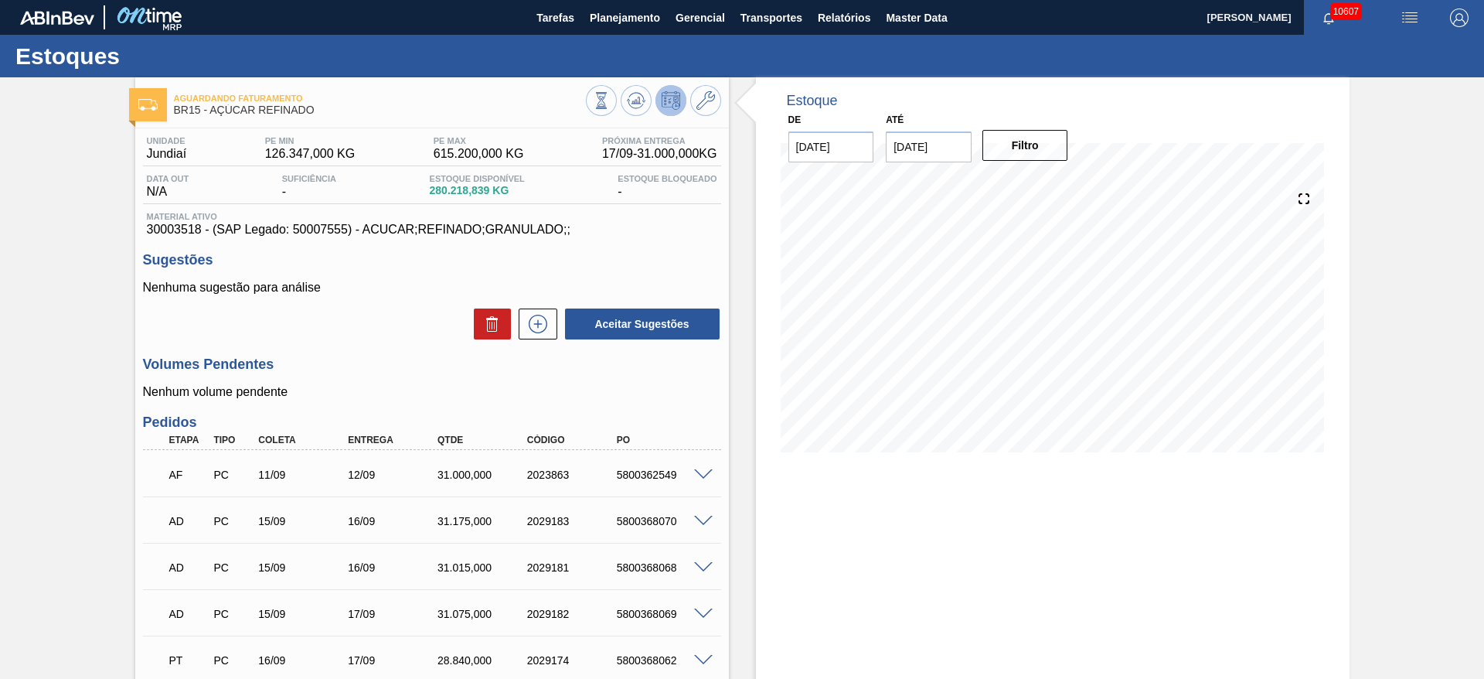
click at [845, 0] on body "Tarefas Planejamento Gerencial Transportes Relatórios Master Data José Albérico…" at bounding box center [742, 0] width 1484 height 0
click at [845, 17] on span "Relatórios" at bounding box center [844, 18] width 53 height 19
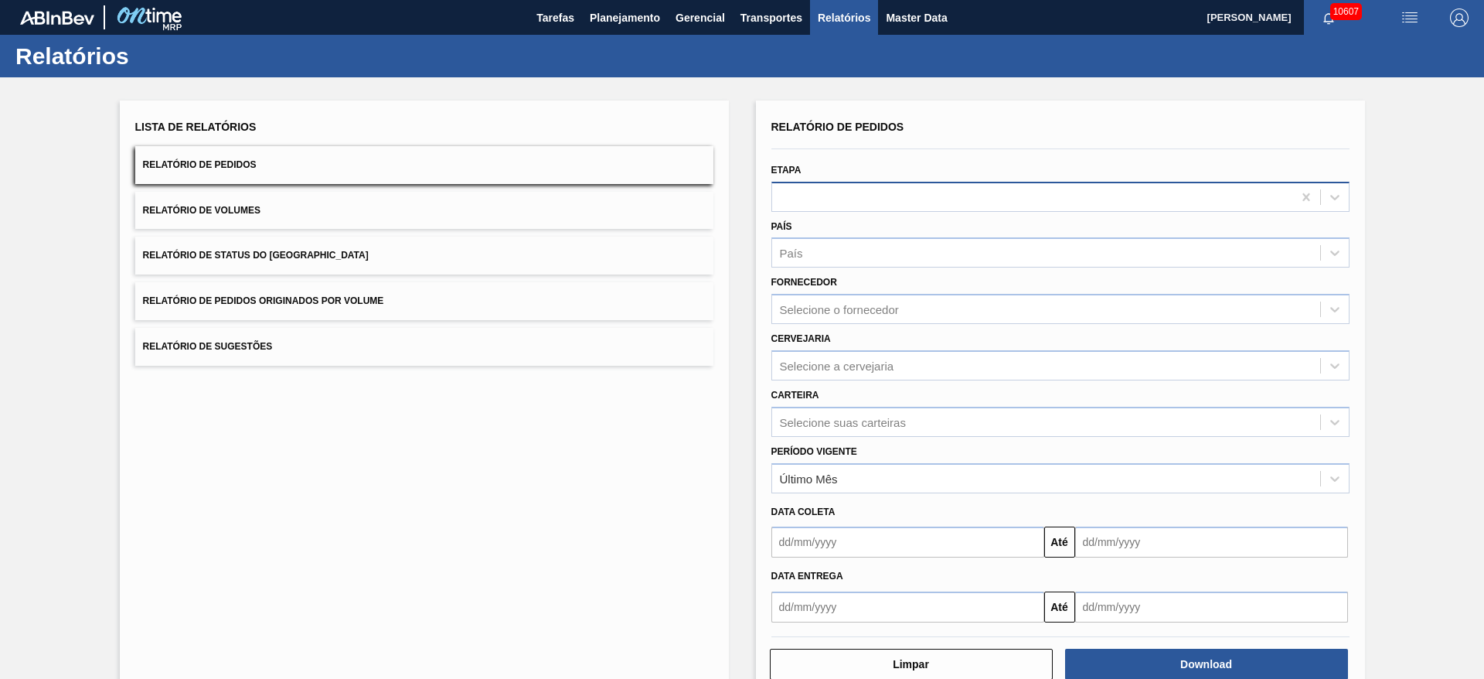
drag, startPoint x: 835, startPoint y: 188, endPoint x: 832, endPoint y: 206, distance: 18.0
click at [835, 188] on div at bounding box center [1032, 196] width 520 height 22
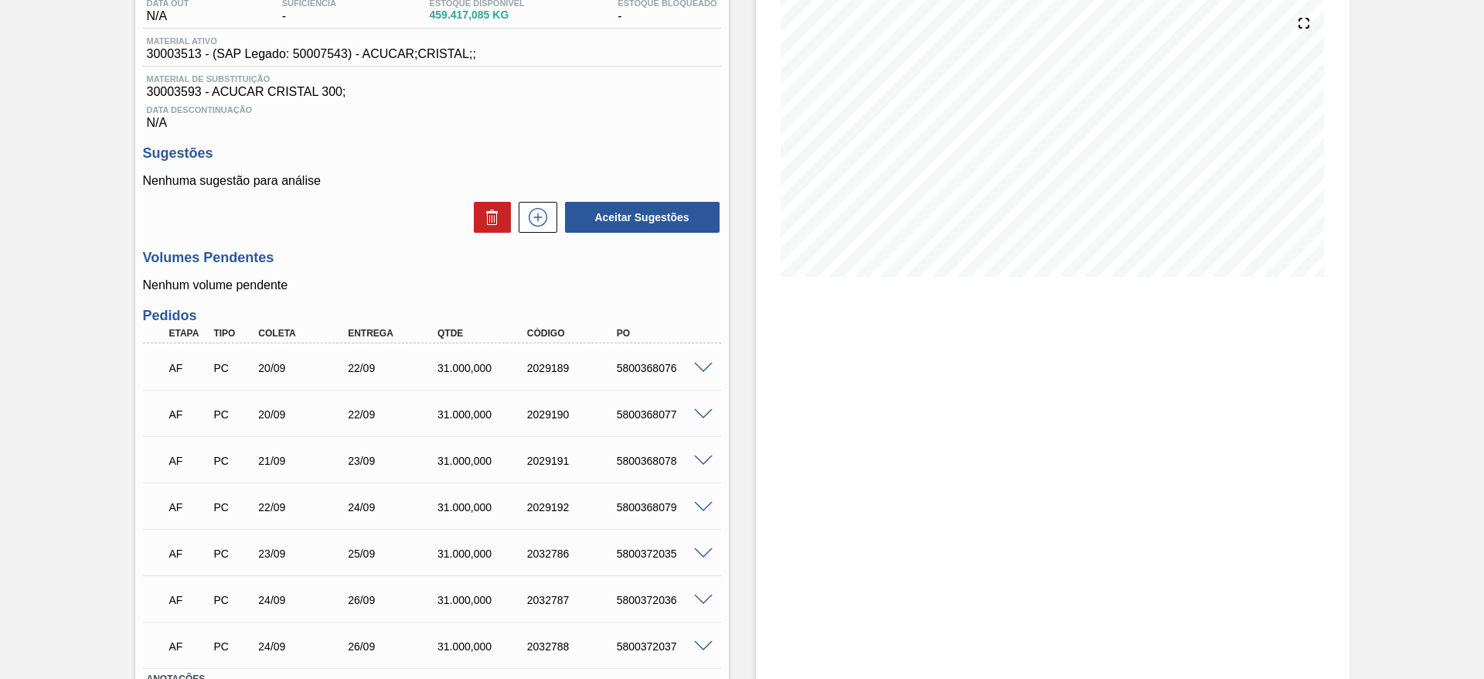
scroll to position [291, 0]
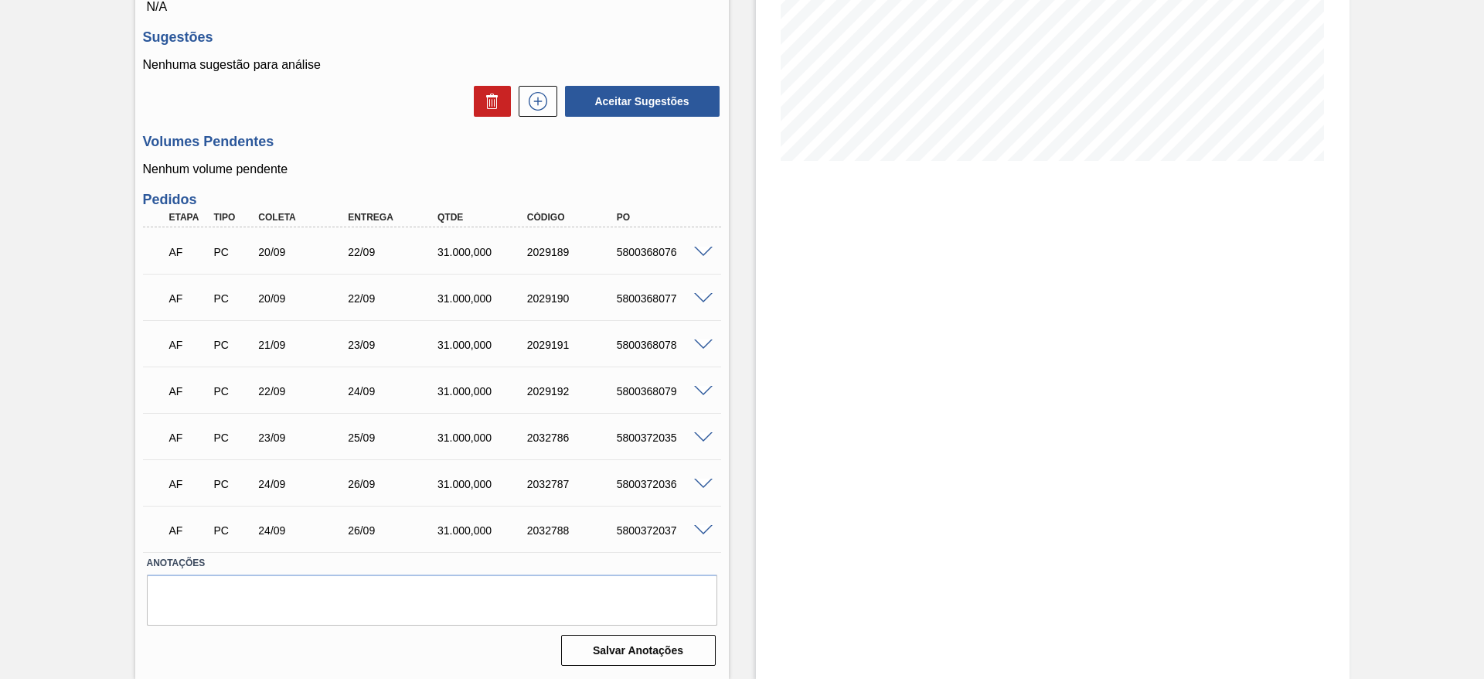
click at [706, 437] on span at bounding box center [703, 438] width 19 height 12
